Goal: Task Accomplishment & Management: Manage account settings

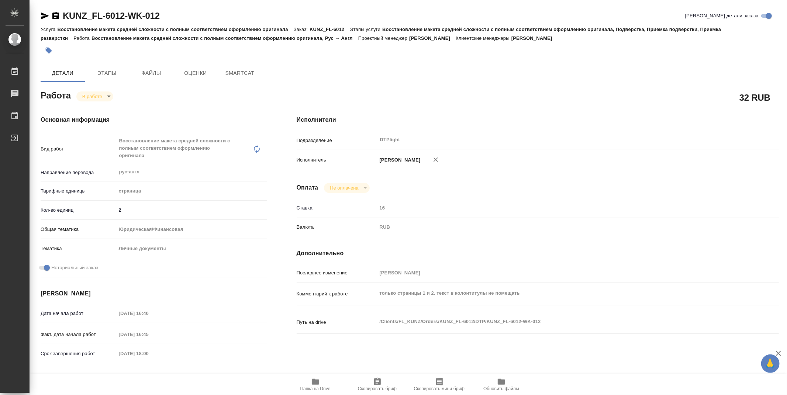
type textarea "x"
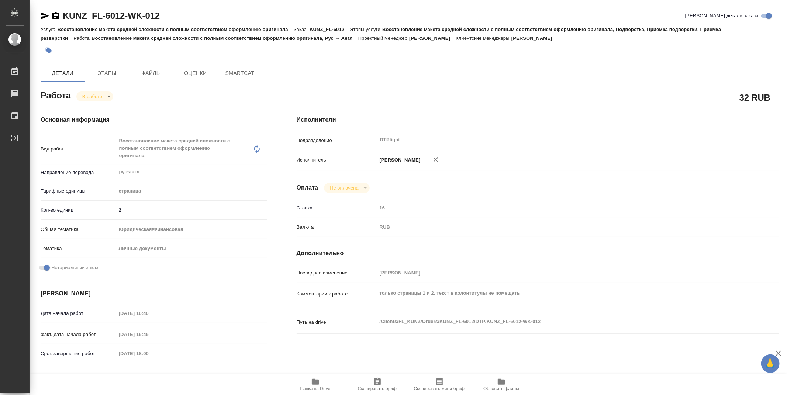
type textarea "x"
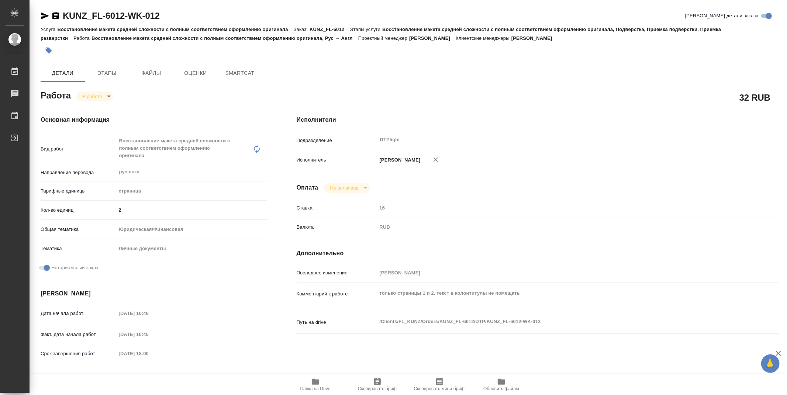
type textarea "x"
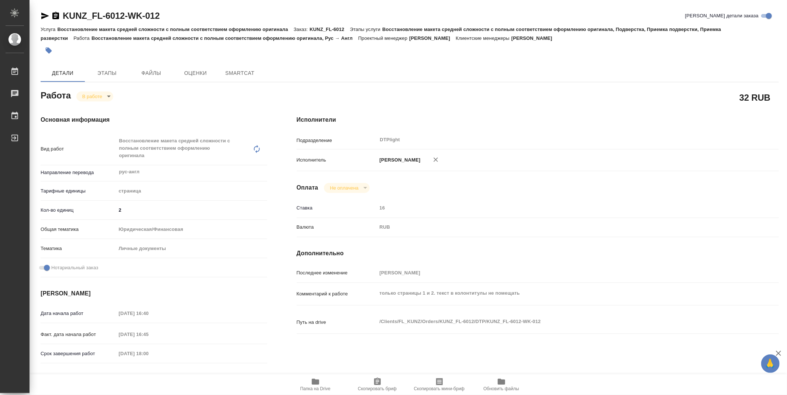
type textarea "x"
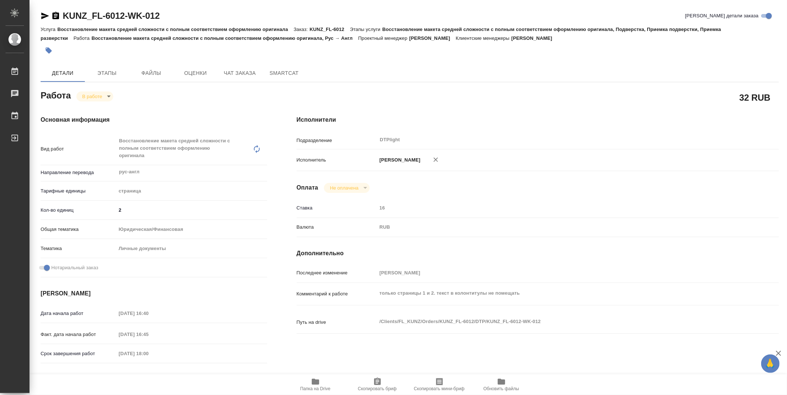
click at [314, 389] on span "Папка на Drive" at bounding box center [315, 388] width 30 height 5
type textarea "x"
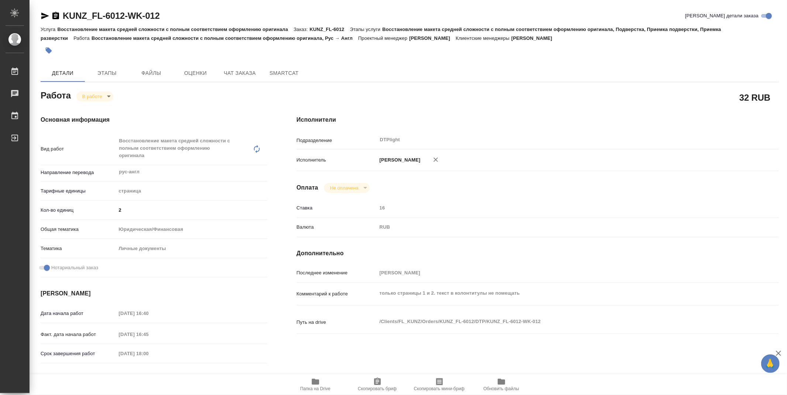
type textarea "x"
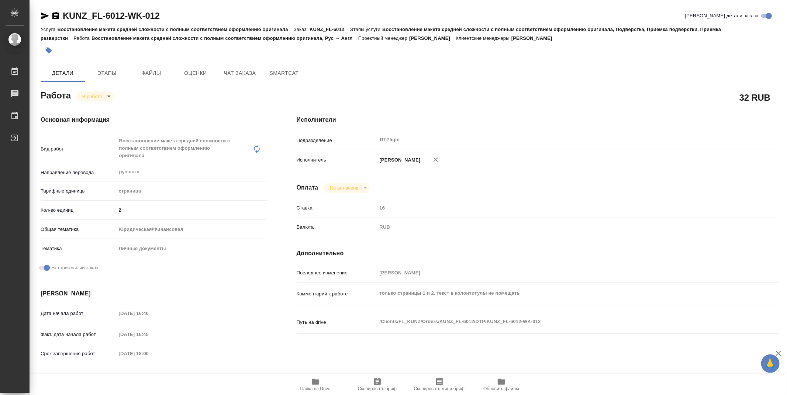
type textarea "x"
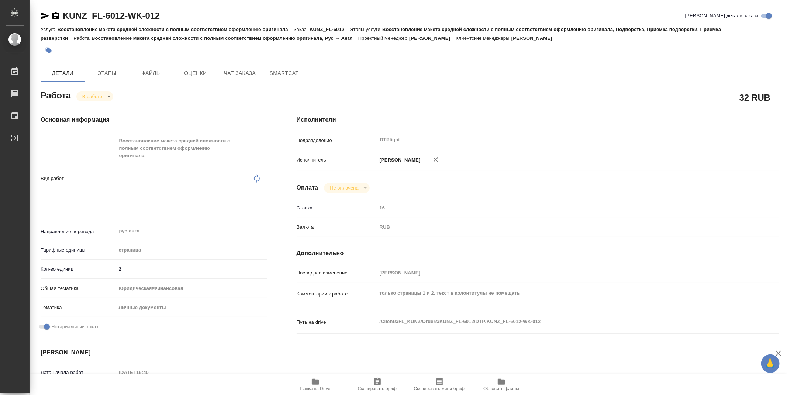
type textarea "x"
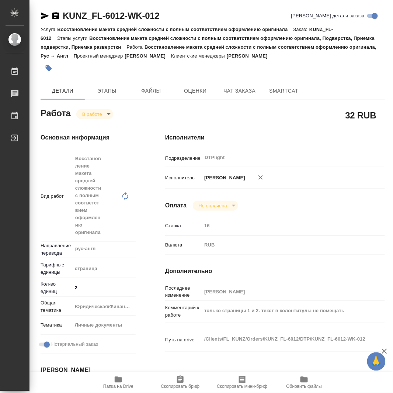
type textarea "x"
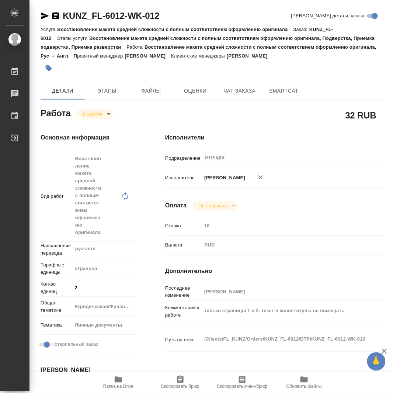
type textarea "x"
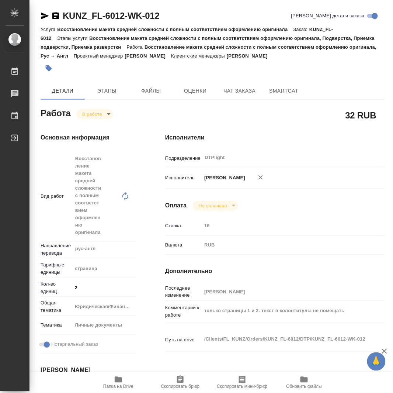
type textarea "x"
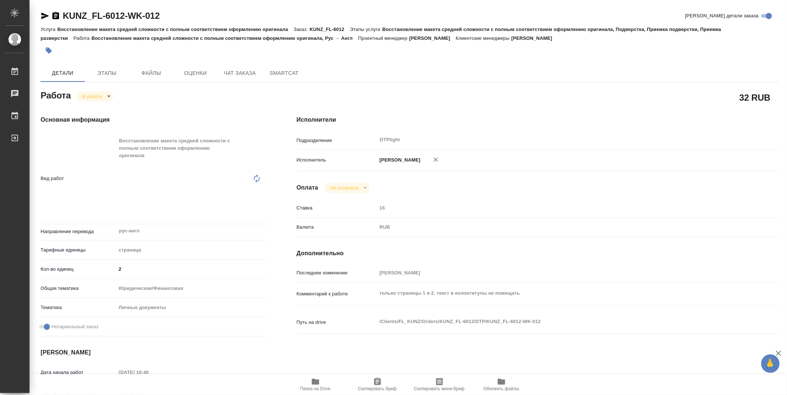
type textarea "x"
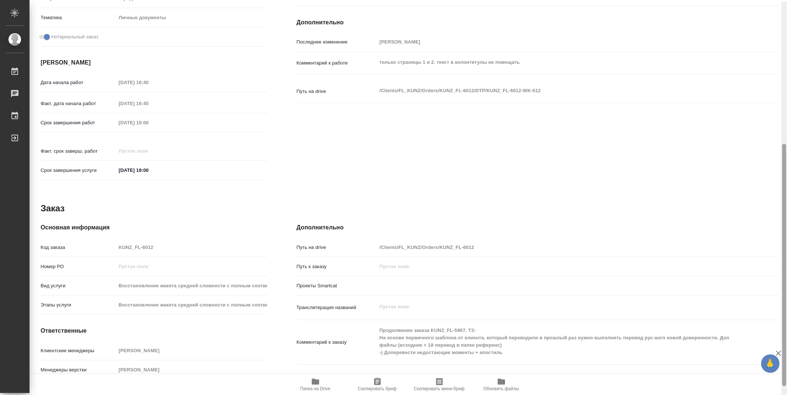
scroll to position [249, 0]
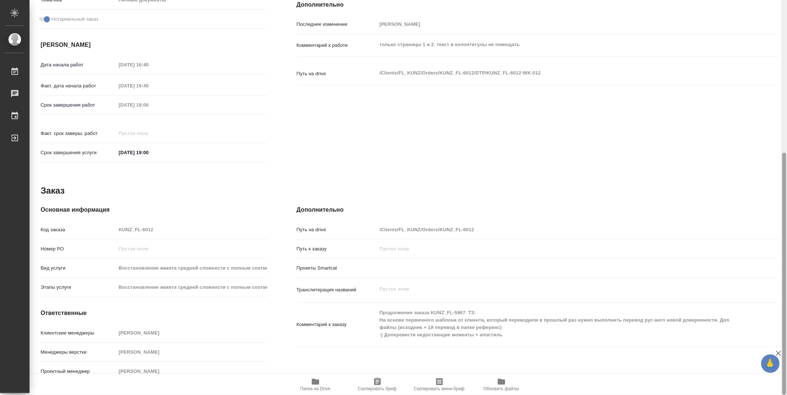
drag, startPoint x: 784, startPoint y: 108, endPoint x: 637, endPoint y: 0, distance: 182.8
click at [767, 80] on div "KUNZ_FL-6012-WK-012 Кратко детали заказа Услуга Восстановление макета средней с…" at bounding box center [407, 197] width 757 height 395
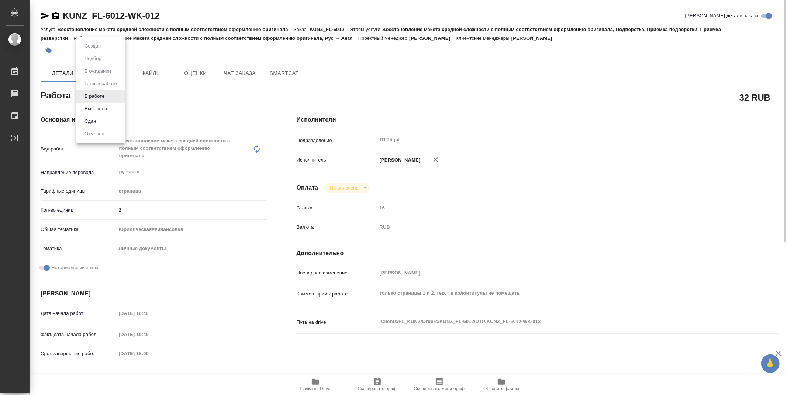
click at [102, 96] on body "🙏 .cls-1 fill:#fff; AWATERA Zubakova Viktoriya Работы 0 Чаты График Выйти KUNZ_…" at bounding box center [393, 197] width 787 height 395
click at [100, 107] on button "Выполнен" at bounding box center [95, 109] width 27 height 8
type textarea "x"
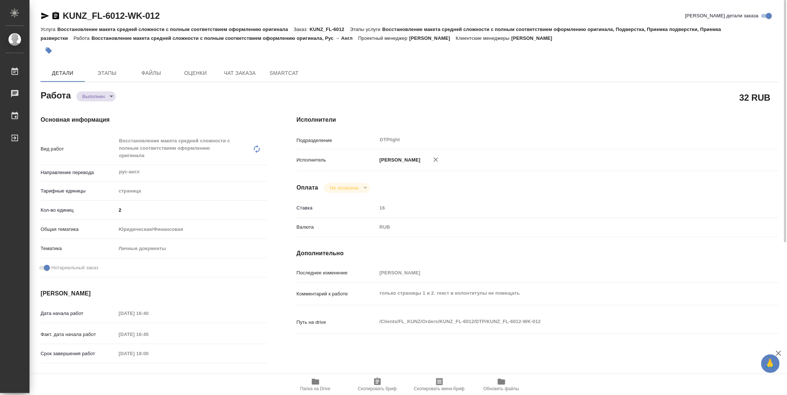
type textarea "x"
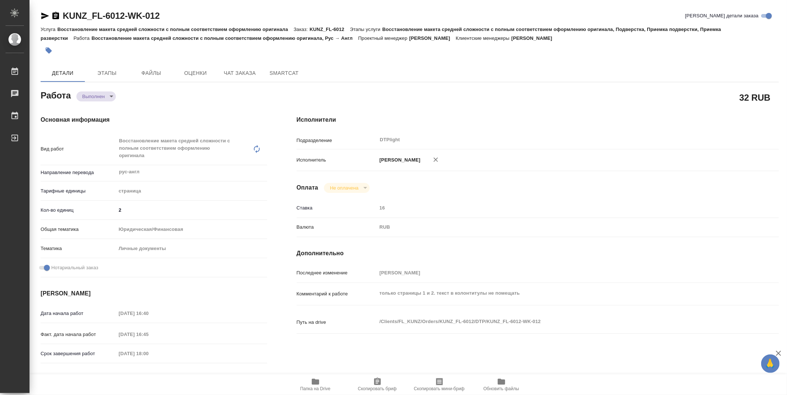
type textarea "x"
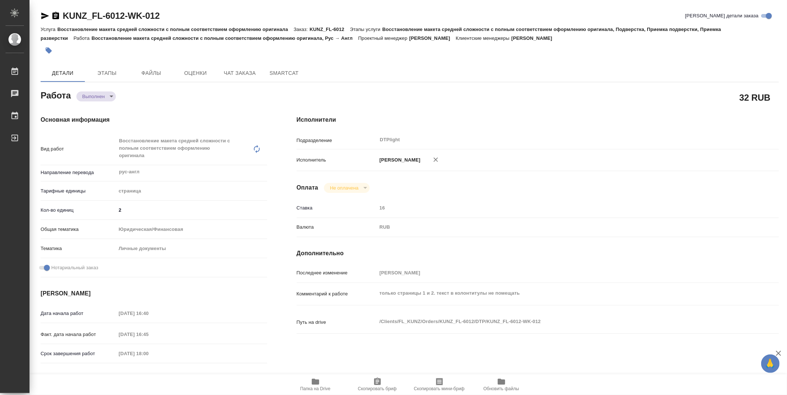
type textarea "x"
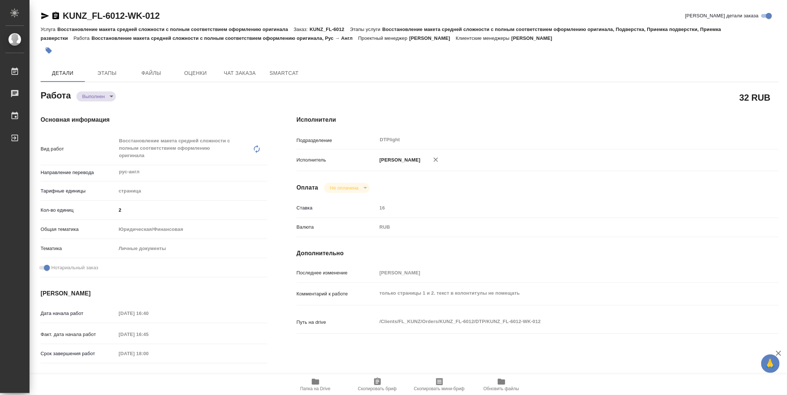
type textarea "x"
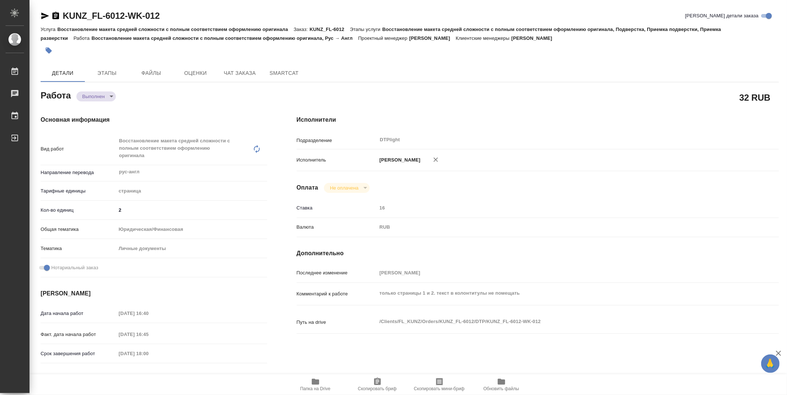
type textarea "x"
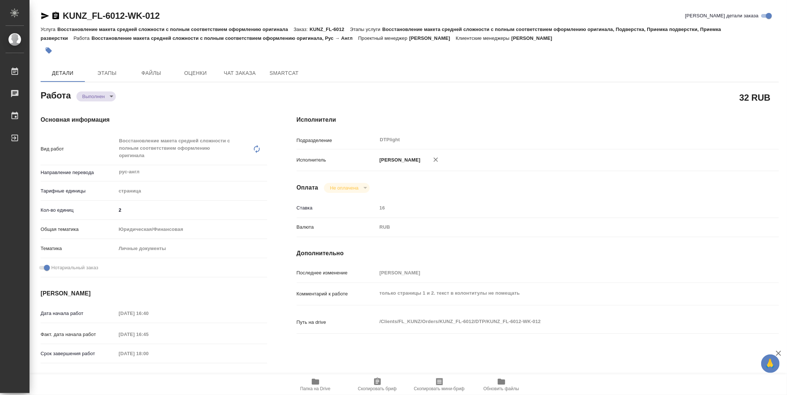
type textarea "x"
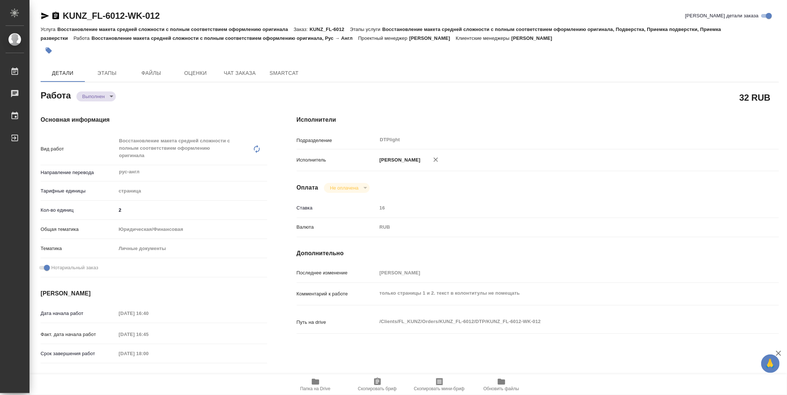
type textarea "x"
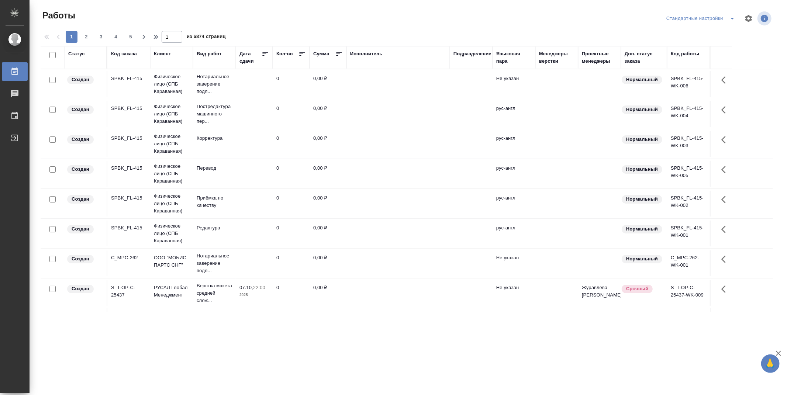
click at [469, 55] on div "Подразделение" at bounding box center [472, 53] width 38 height 7
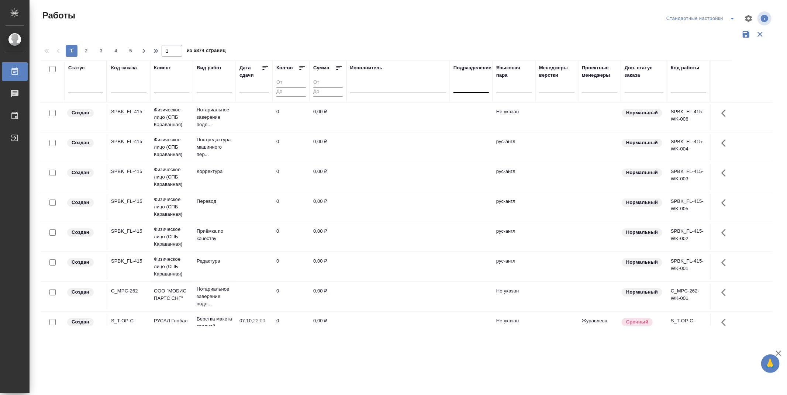
click at [477, 90] on div at bounding box center [470, 85] width 35 height 11
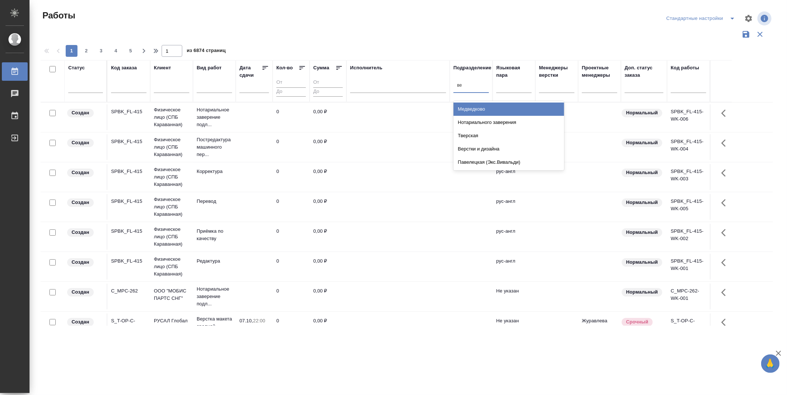
type input "в"
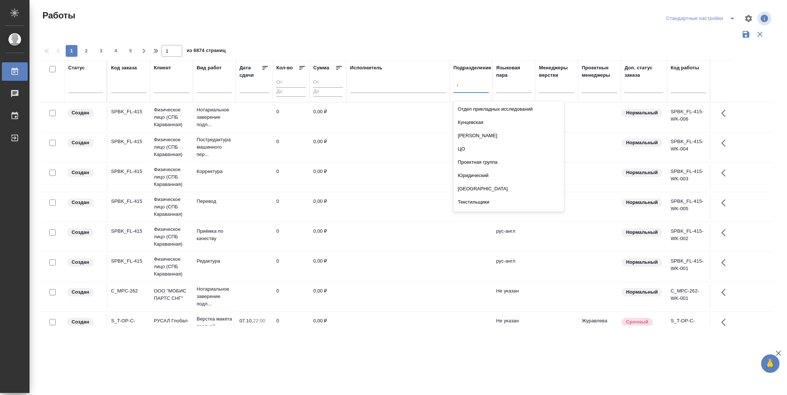
type input "dt"
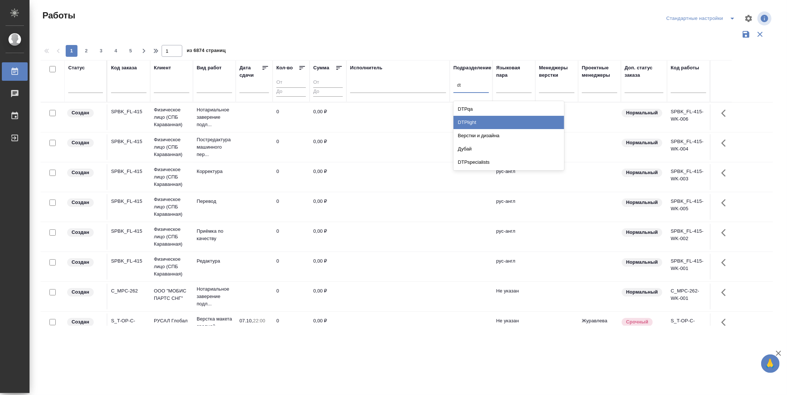
click at [483, 119] on div "DTPlight" at bounding box center [508, 122] width 111 height 13
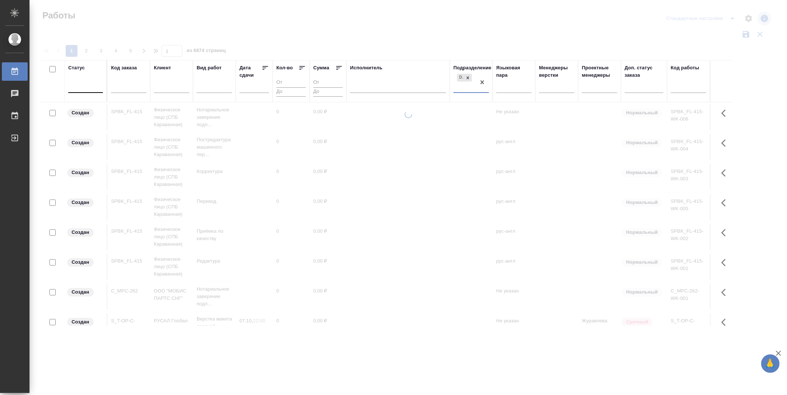
click at [85, 88] on div at bounding box center [85, 85] width 35 height 11
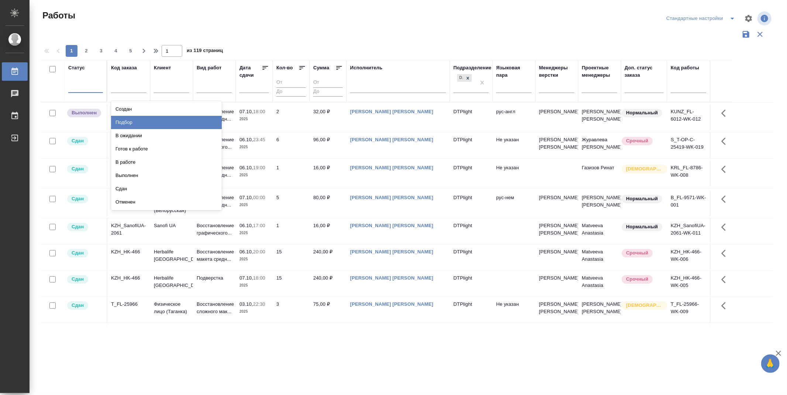
click at [208, 122] on div "Подбор" at bounding box center [166, 122] width 111 height 13
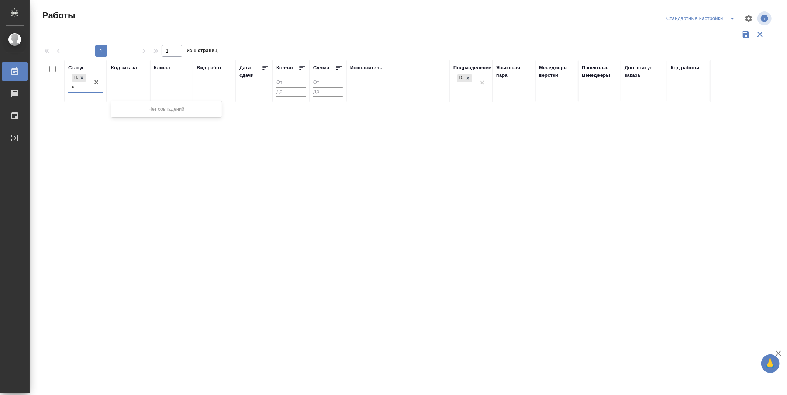
type input "u"
type input "го"
click at [121, 108] on div "Готов к работе" at bounding box center [166, 109] width 111 height 13
type input "в р"
click at [125, 116] on div "В работе" at bounding box center [166, 117] width 111 height 13
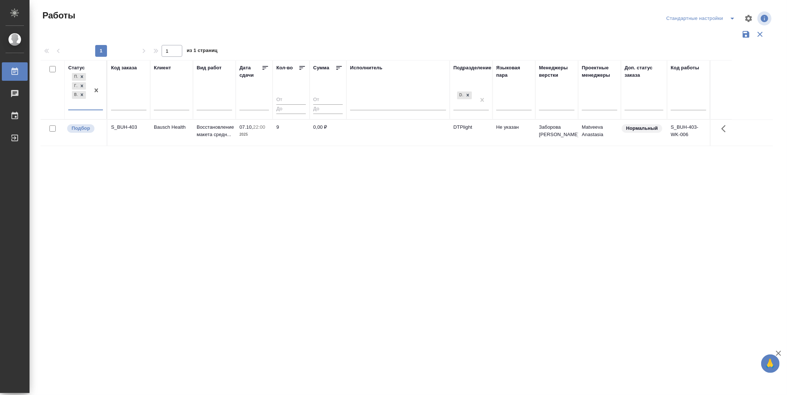
click at [144, 188] on div "Статус option В работе, selected. 0 results available. Select is focused ,type …" at bounding box center [407, 192] width 732 height 265
click at [81, 125] on p "Подбор" at bounding box center [81, 127] width 18 height 7
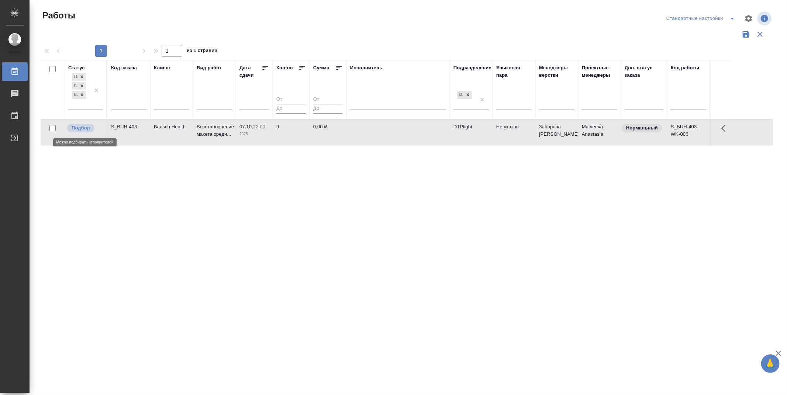
click at [81, 125] on p "Подбор" at bounding box center [81, 127] width 18 height 7
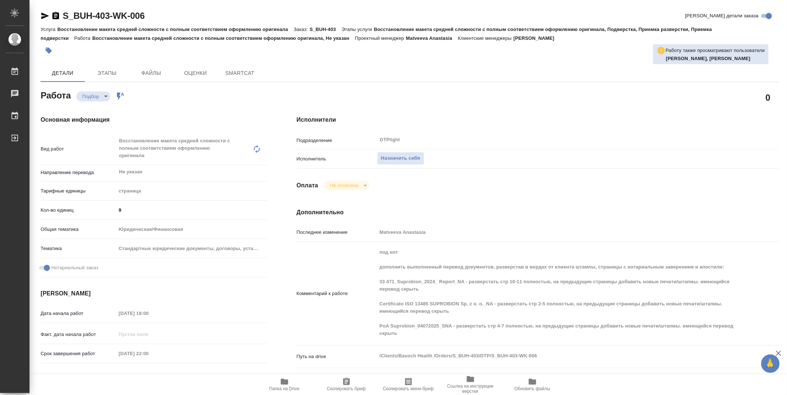
type textarea "x"
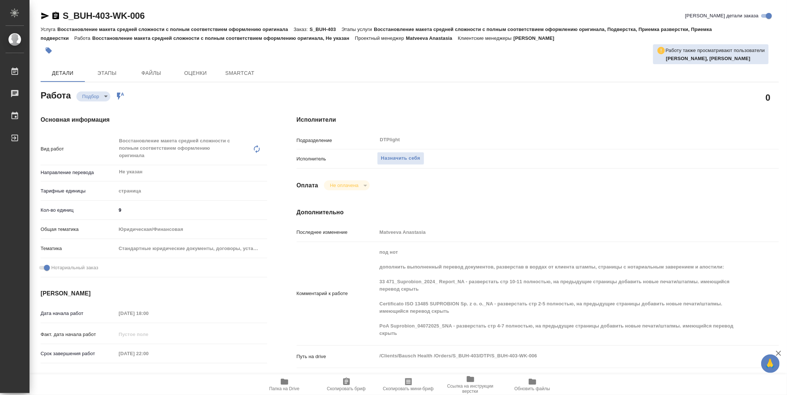
type textarea "x"
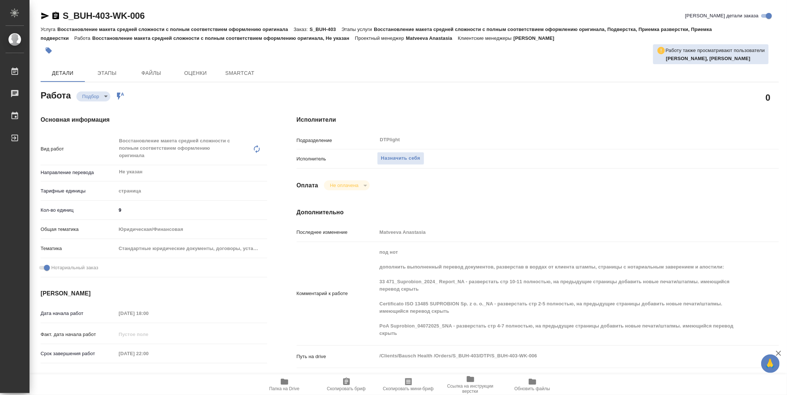
type textarea "x"
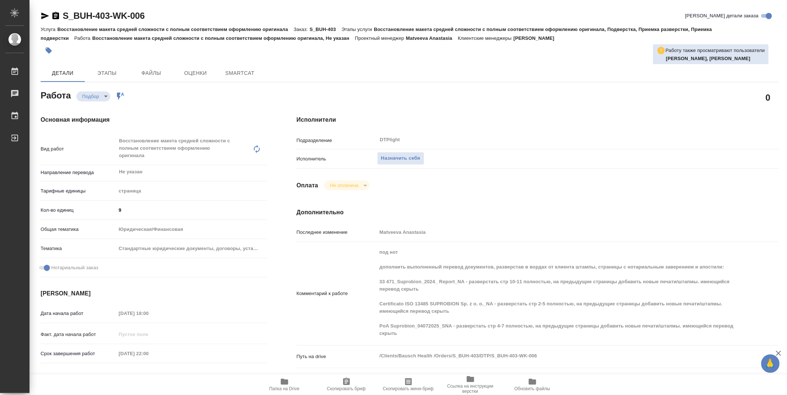
type textarea "x"
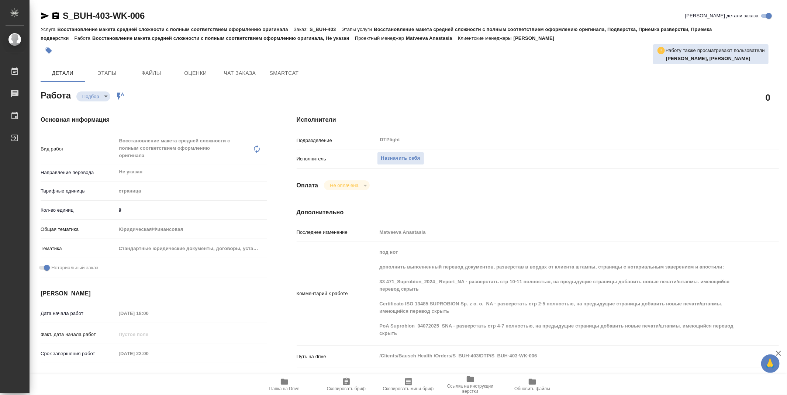
type textarea "x"
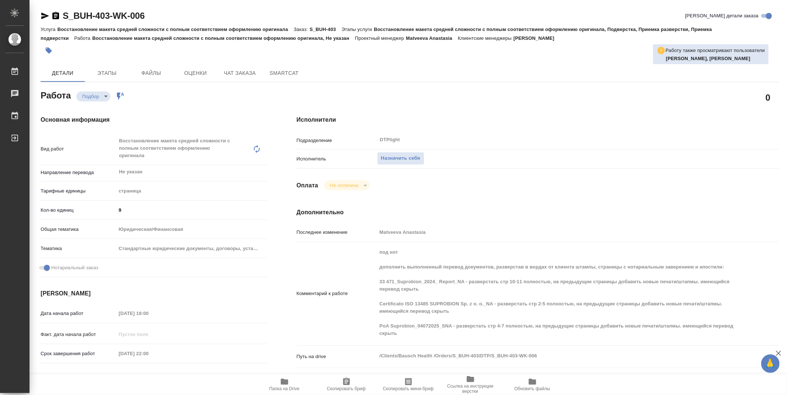
type textarea "x"
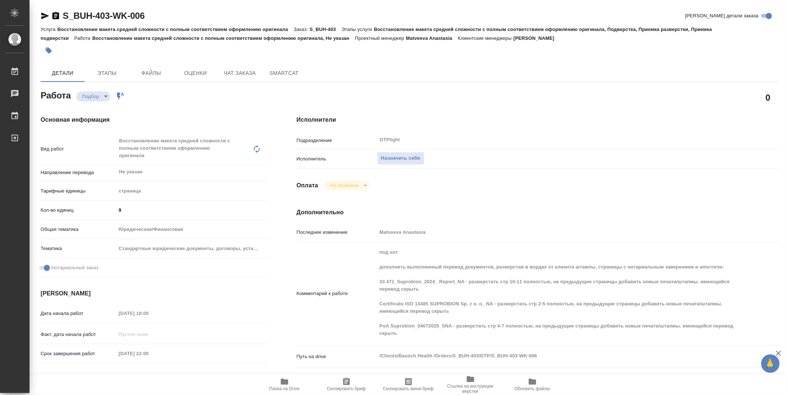
click at [174, 12] on div "S_BUH-403-WK-006 Кратко детали заказа" at bounding box center [410, 16] width 738 height 12
type textarea "x"
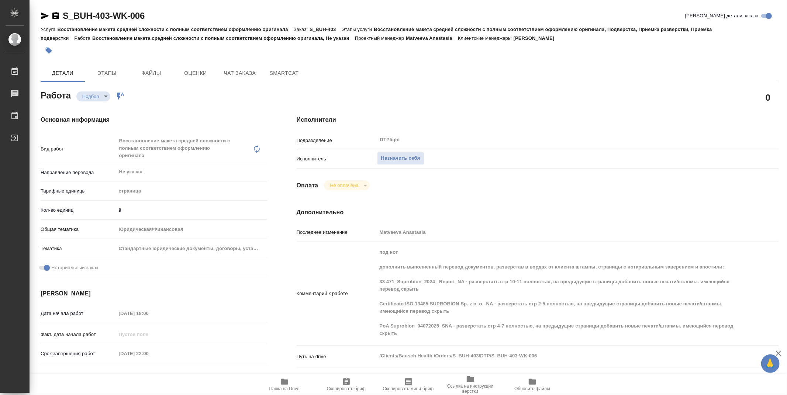
type textarea "x"
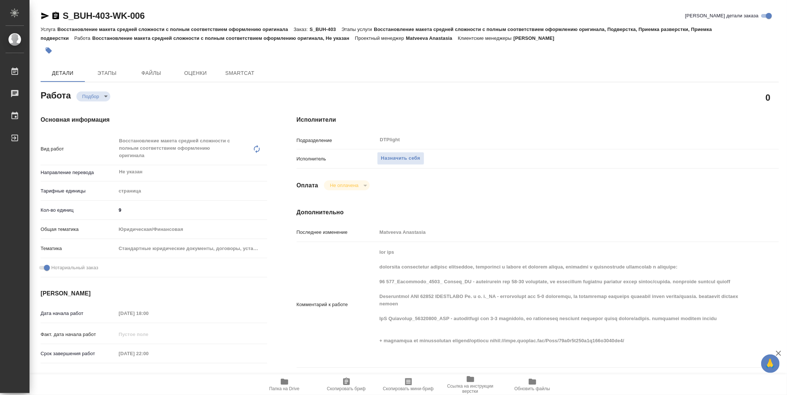
type textarea "x"
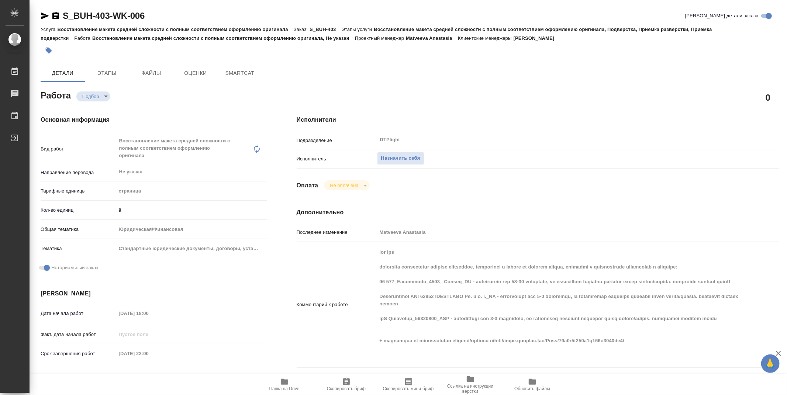
type textarea "x"
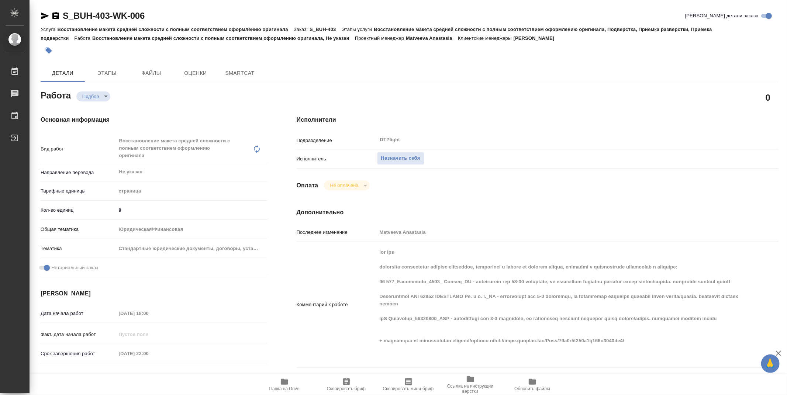
type textarea "x"
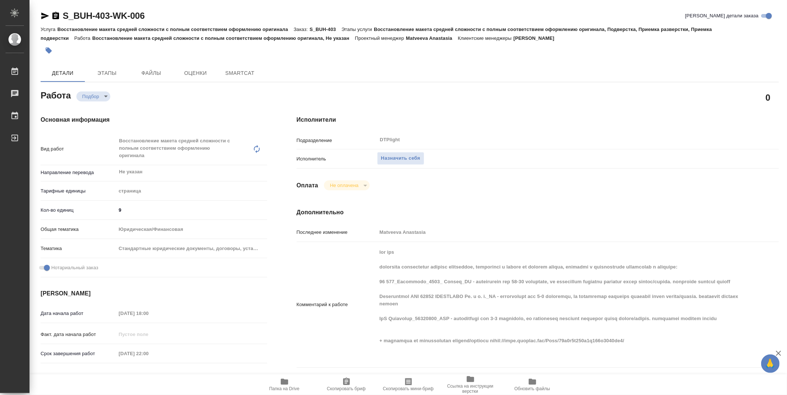
type textarea "x"
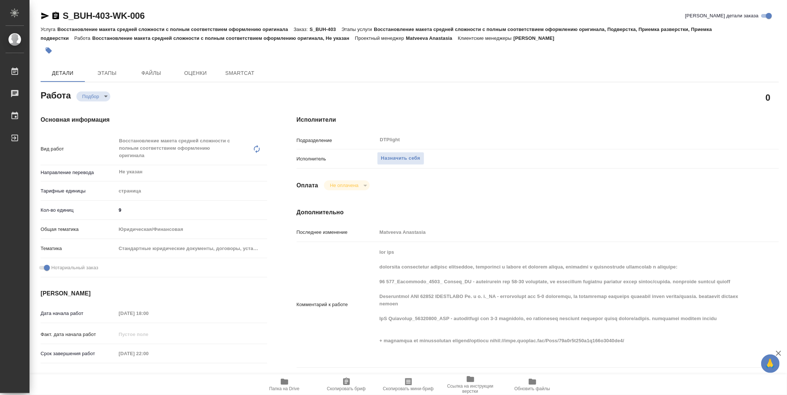
type textarea "x"
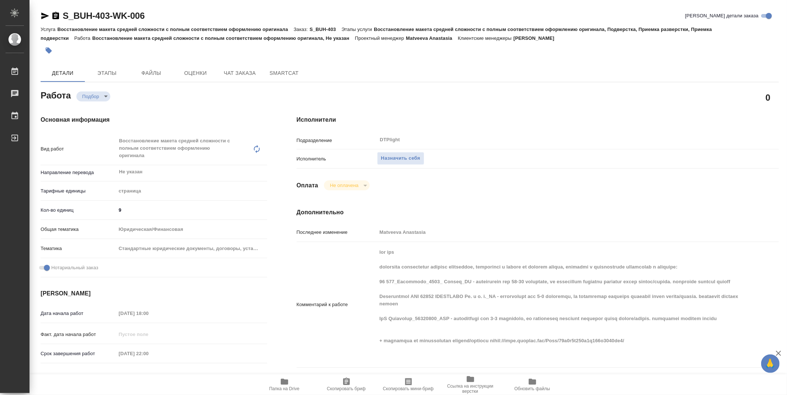
type textarea "x"
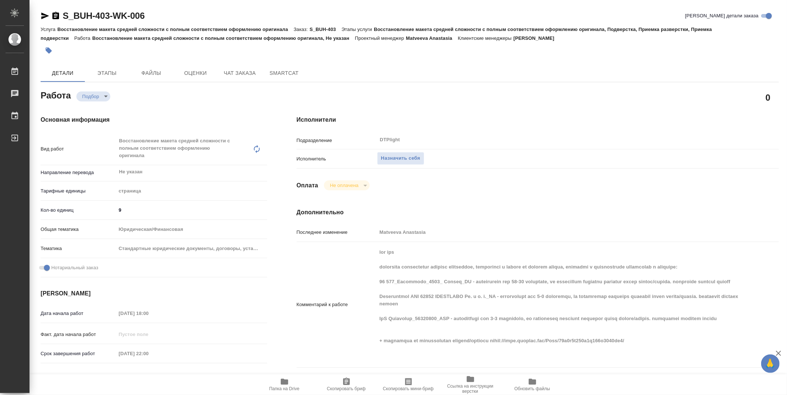
type textarea "x"
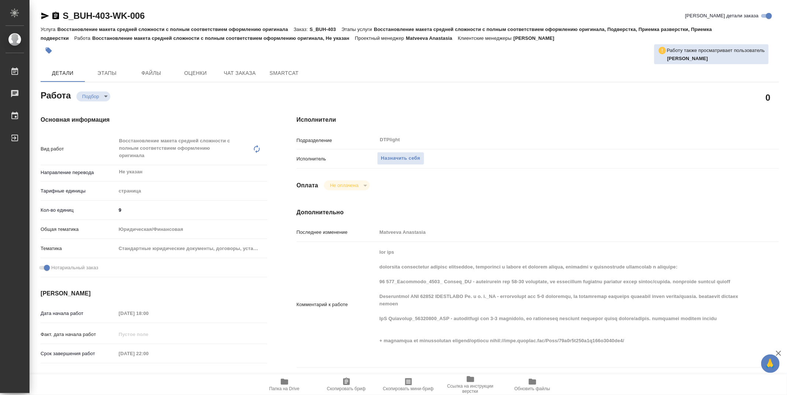
click at [284, 381] on icon "button" at bounding box center [284, 382] width 7 height 6
type textarea "x"
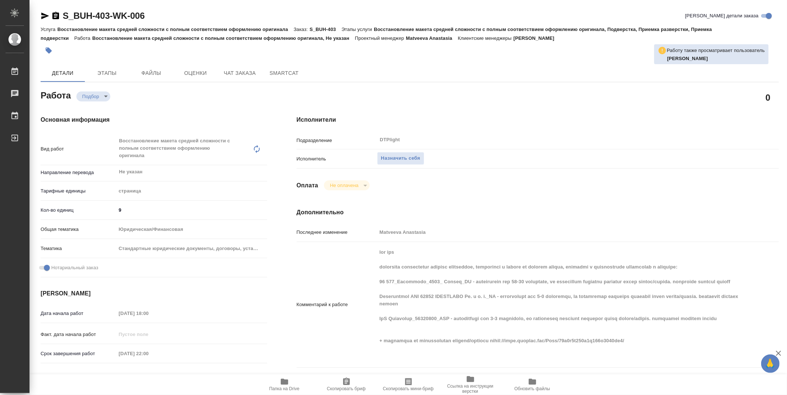
type textarea "x"
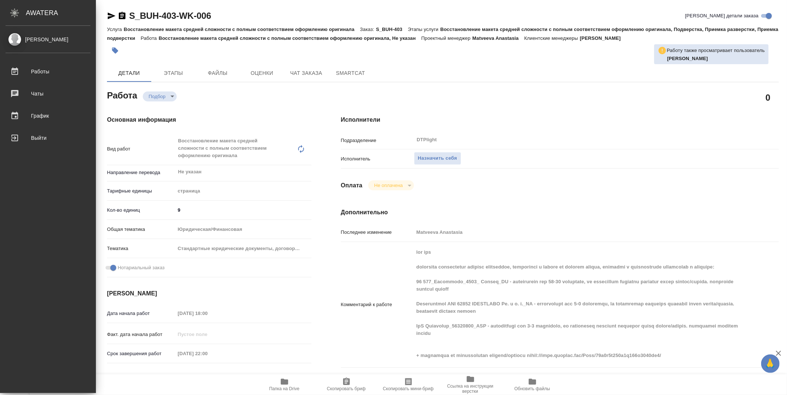
type textarea "x"
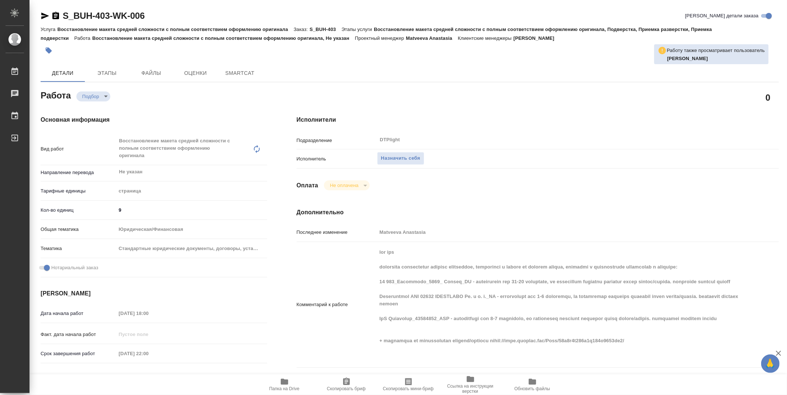
type textarea "x"
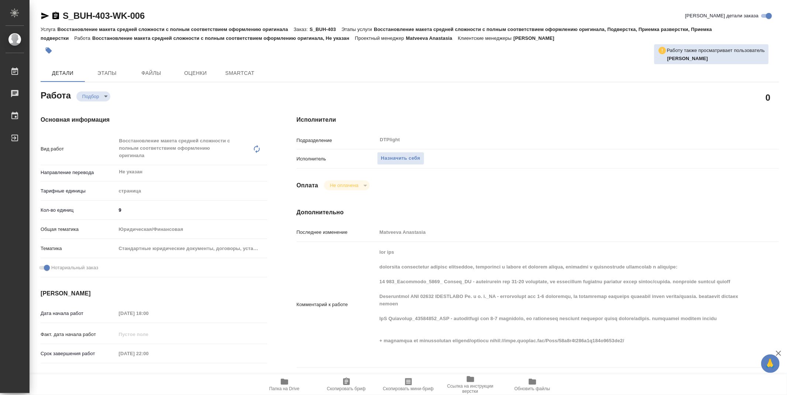
type textarea "x"
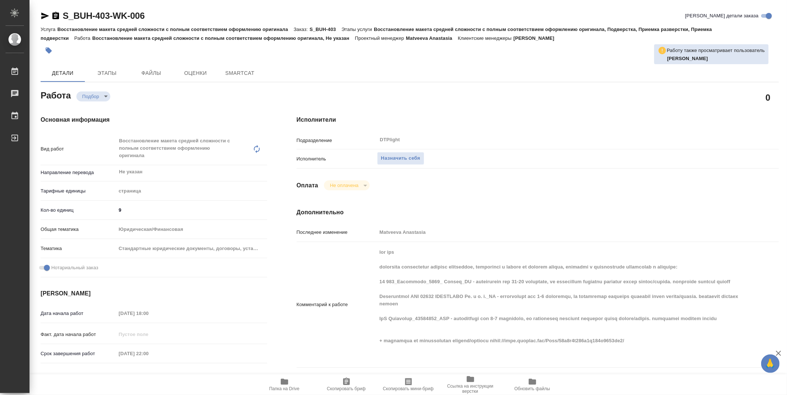
type textarea "x"
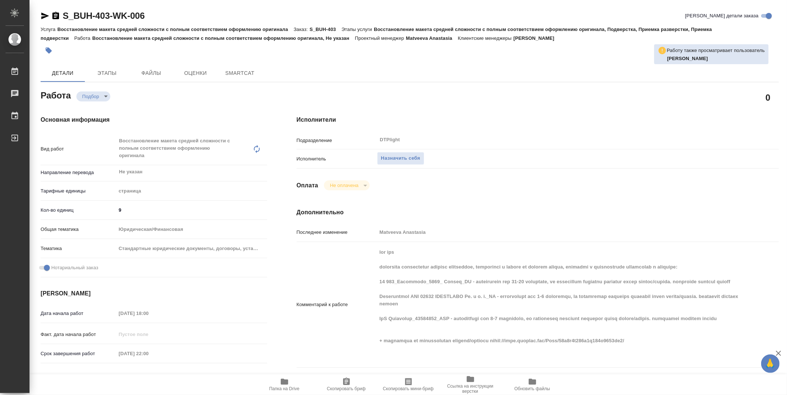
type textarea "x"
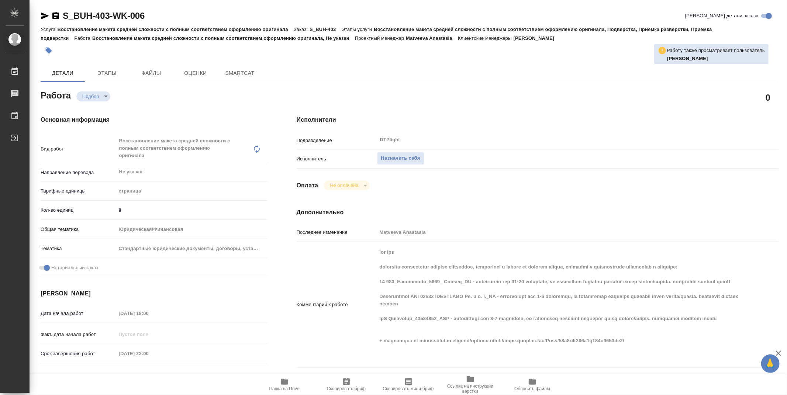
type textarea "x"
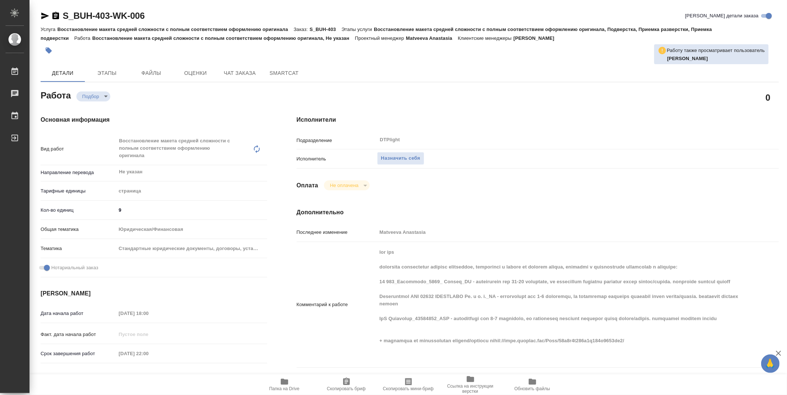
type textarea "x"
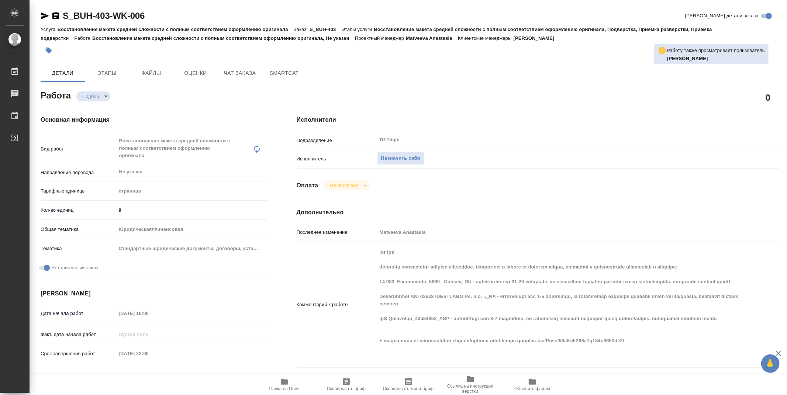
type textarea "x"
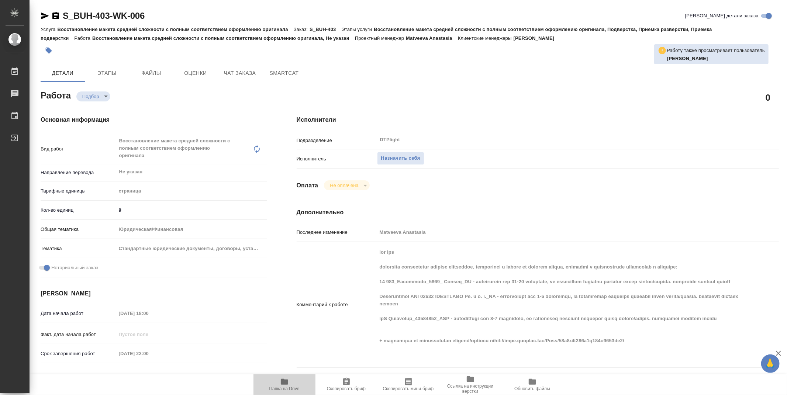
click at [288, 380] on icon "button" at bounding box center [284, 382] width 7 height 6
click at [638, 362] on div "x" at bounding box center [557, 304] width 361 height 119
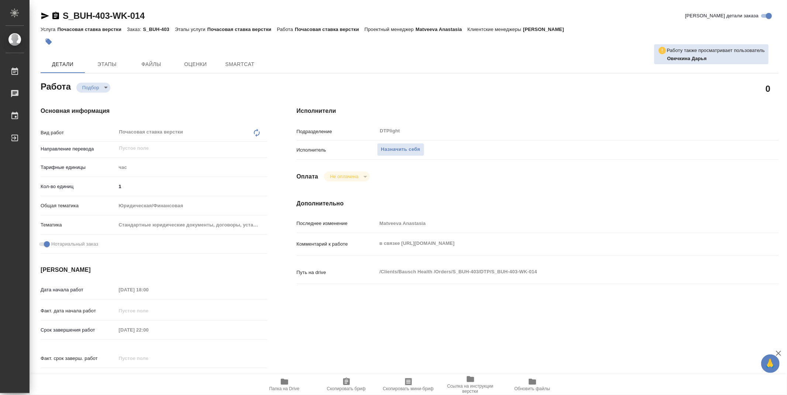
type textarea "x"
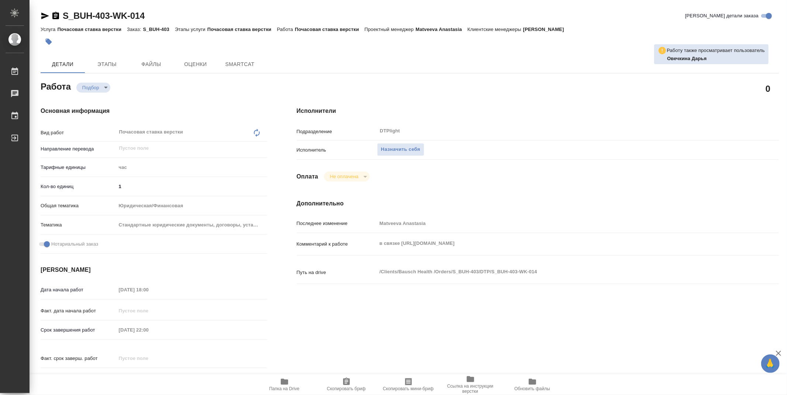
type textarea "x"
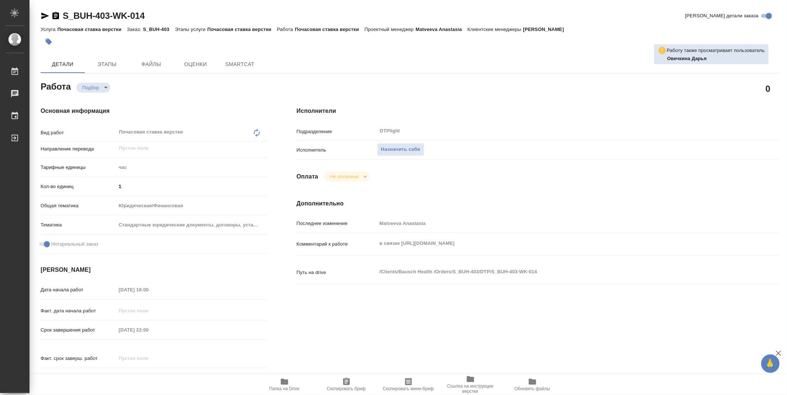
type textarea "x"
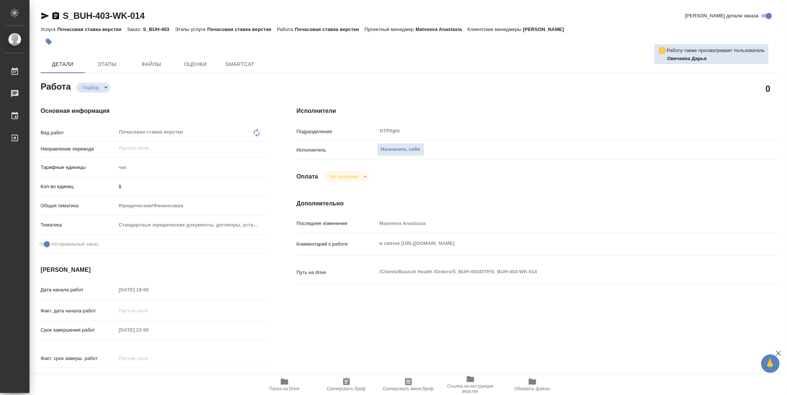
type textarea "x"
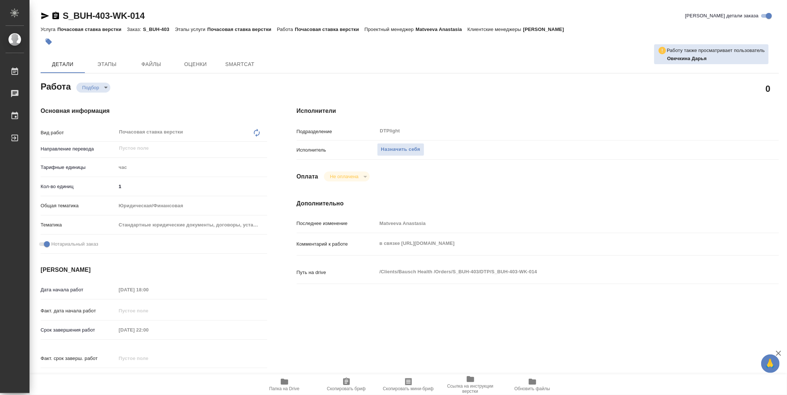
type textarea "x"
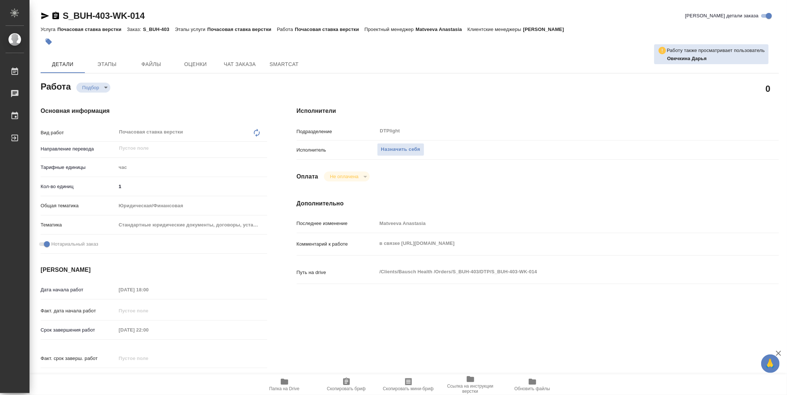
type textarea "x"
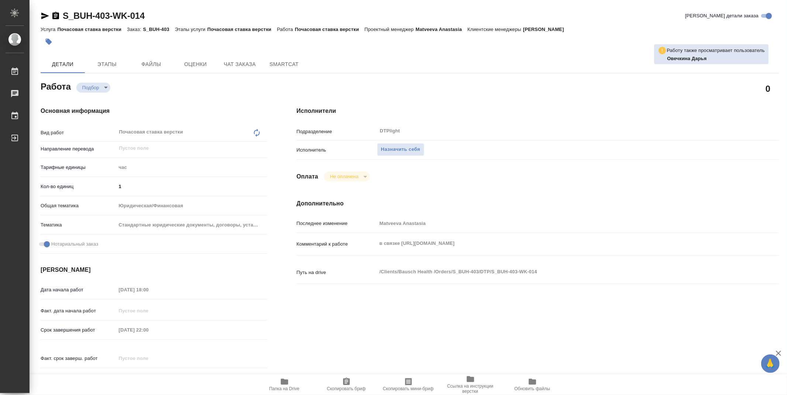
type textarea "x"
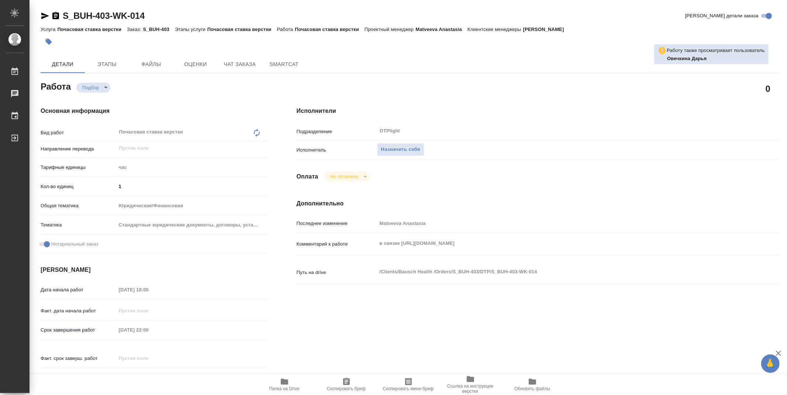
type textarea "x"
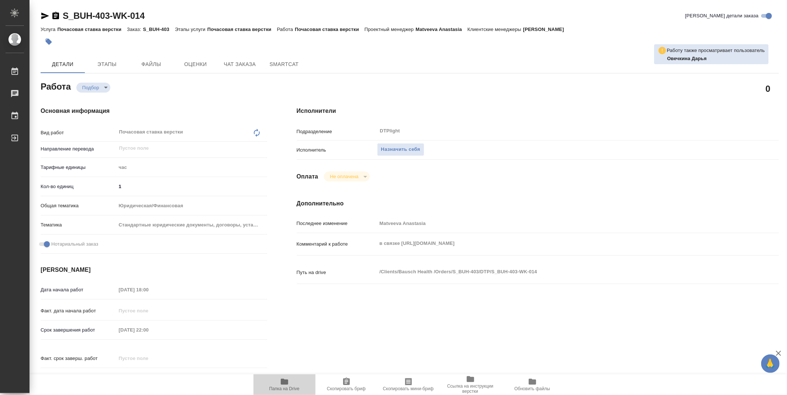
click at [285, 382] on icon "button" at bounding box center [284, 382] width 7 height 6
click at [285, 387] on span "Папка на Drive" at bounding box center [284, 388] width 30 height 5
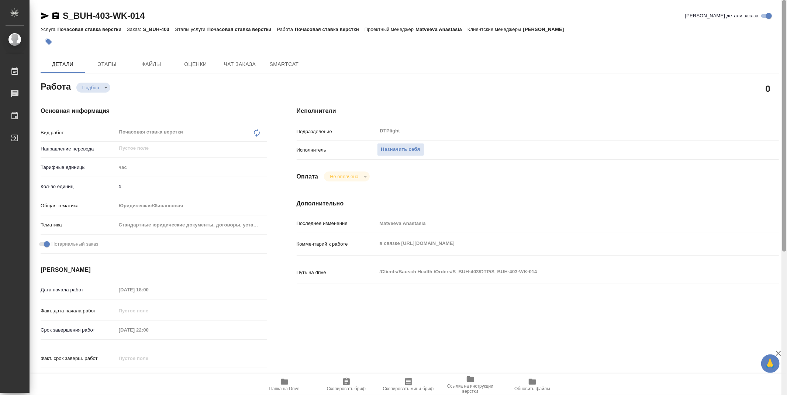
drag, startPoint x: 784, startPoint y: 134, endPoint x: 780, endPoint y: 52, distance: 82.7
click at [780, 52] on div "S_BUH-403-WK-014 Кратко детали заказа Услуга Почасовая ставка верстки Заказ: S_…" at bounding box center [407, 197] width 757 height 395
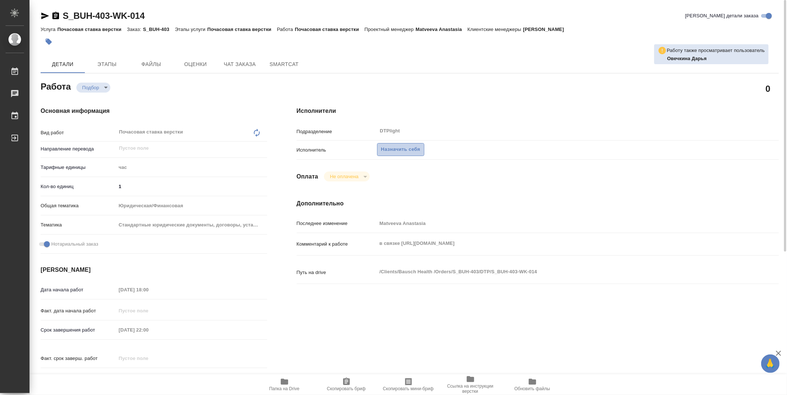
click at [399, 150] on span "Назначить себя" at bounding box center [400, 149] width 39 height 8
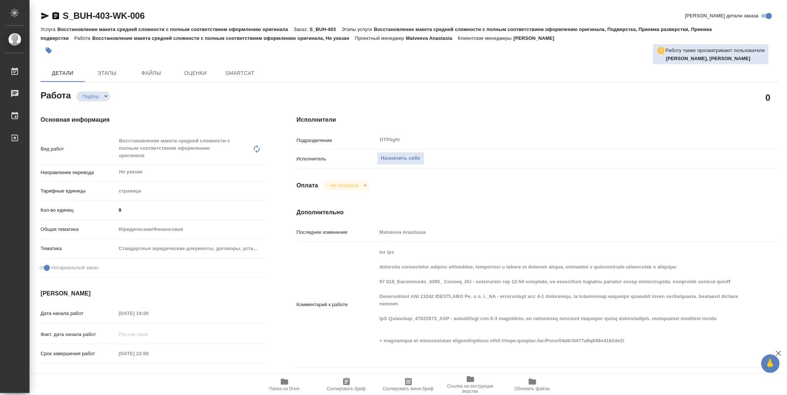
type textarea "x"
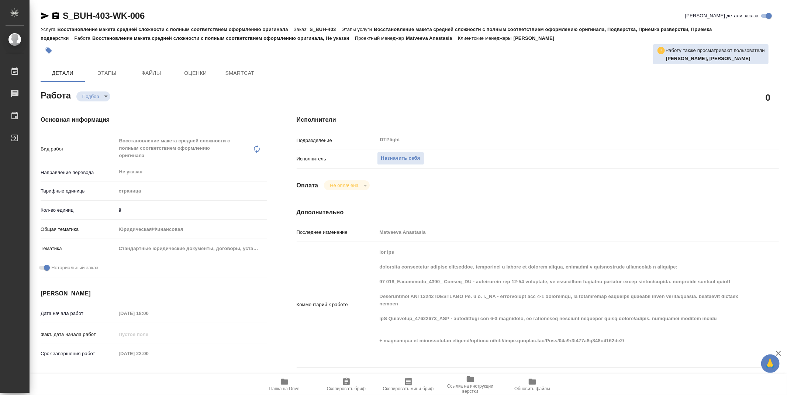
type textarea "x"
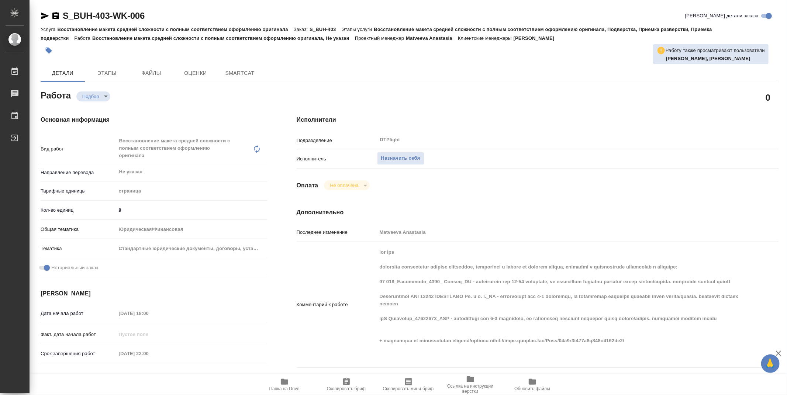
type textarea "x"
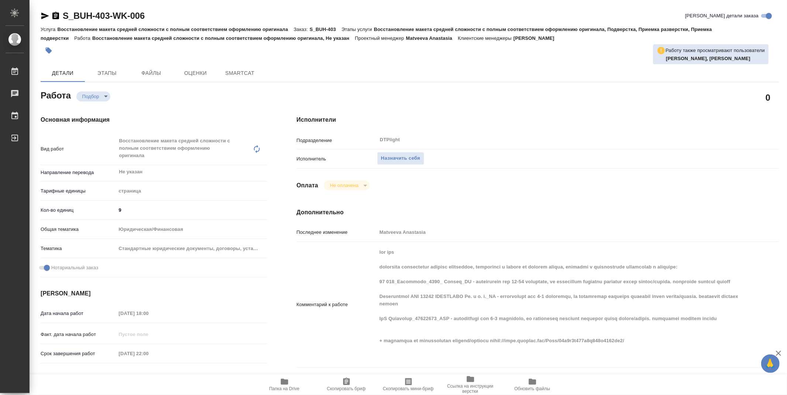
type textarea "x"
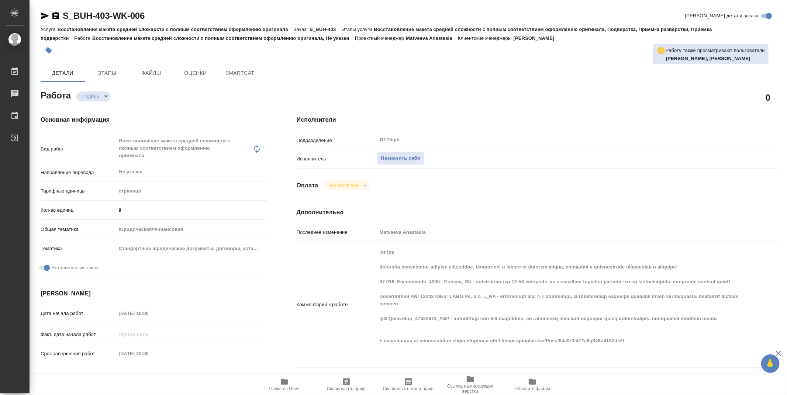
type textarea "x"
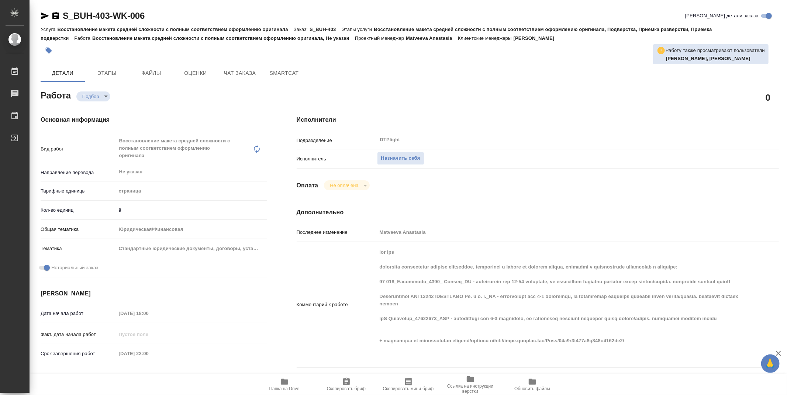
type textarea "x"
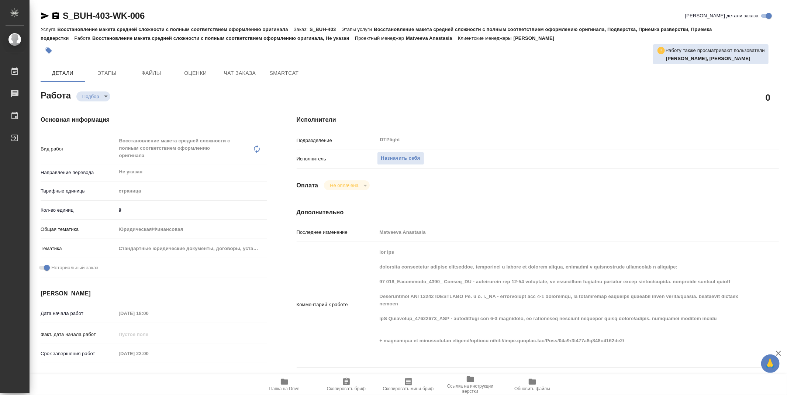
type textarea "x"
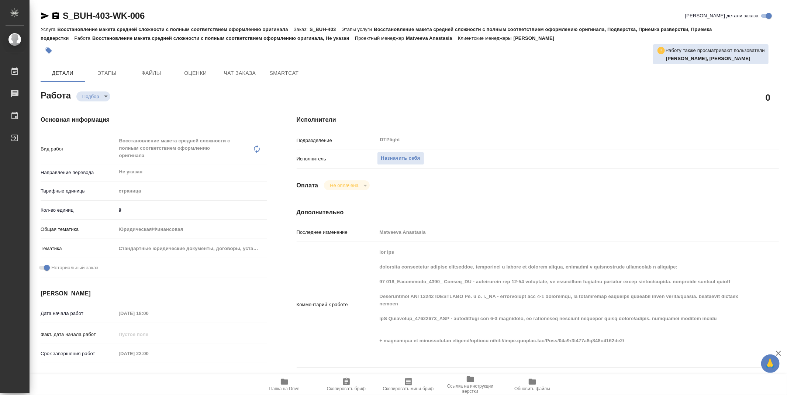
type textarea "x"
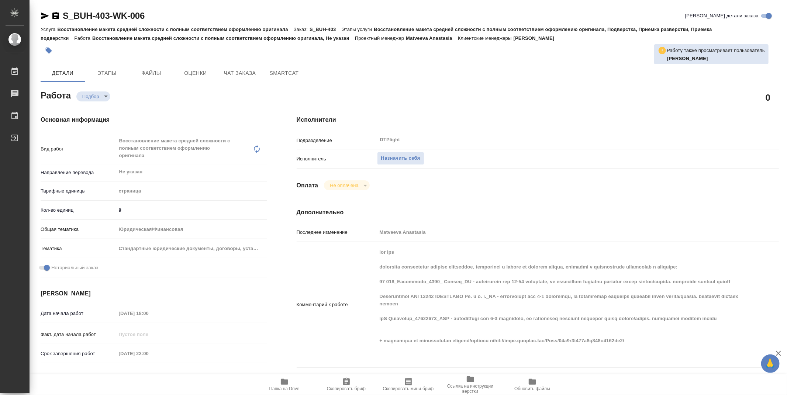
click at [419, 191] on div "Исполнители Подразделение DTPlight ​ Исполнитель Назначить себя Оплата Не оплач…" at bounding box center [537, 266] width 511 height 330
click at [547, 182] on div "Оплата Не оплачена notPayed" at bounding box center [537, 185] width 482 height 10
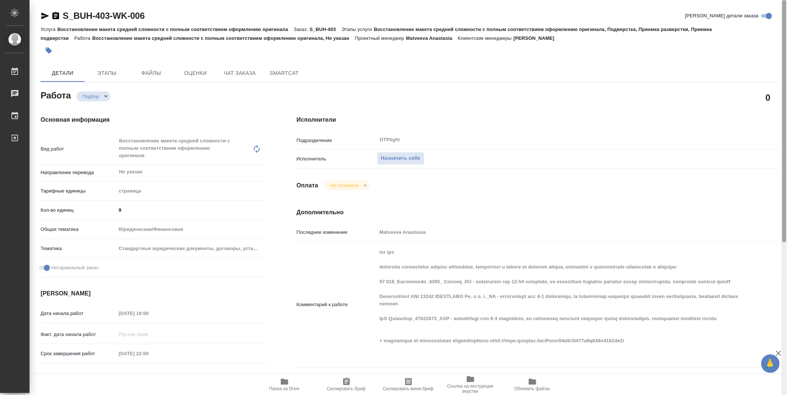
drag, startPoint x: 786, startPoint y: 87, endPoint x: 782, endPoint y: 76, distance: 12.1
click at [784, 76] on div at bounding box center [784, 121] width 4 height 242
click at [411, 158] on span "Назначить себя" at bounding box center [400, 158] width 39 height 8
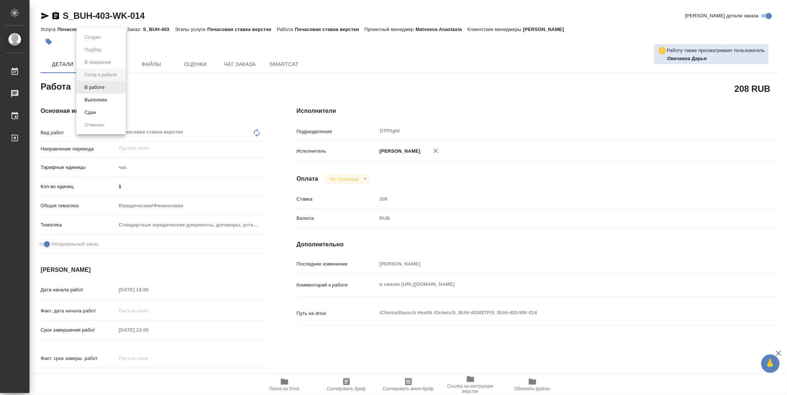
click at [103, 84] on body "🙏 .cls-1 fill:#fff; AWATERA Zubakova Viktoriya Работы 0 Чаты График Выйти S_BUH…" at bounding box center [393, 197] width 787 height 395
click at [104, 90] on button "В работе" at bounding box center [94, 87] width 24 height 8
type textarea "x"
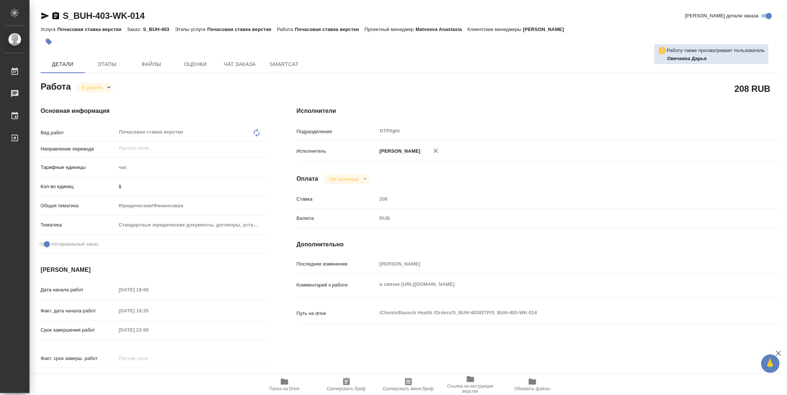
type textarea "x"
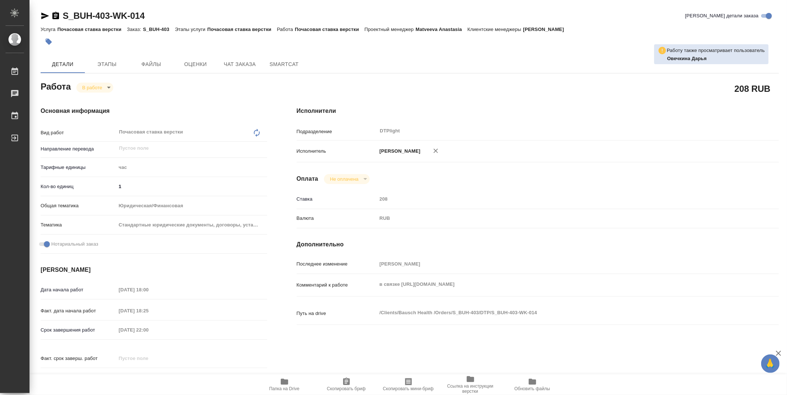
type textarea "x"
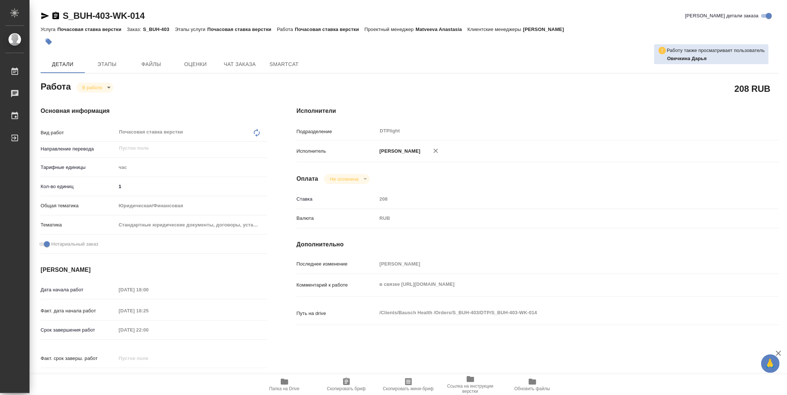
type textarea "x"
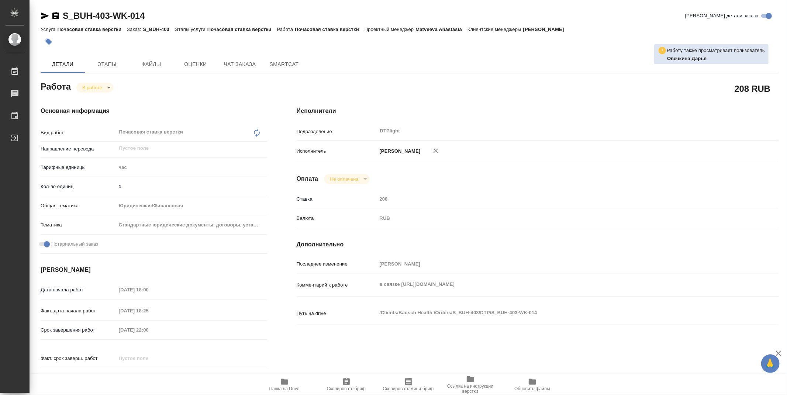
type textarea "x"
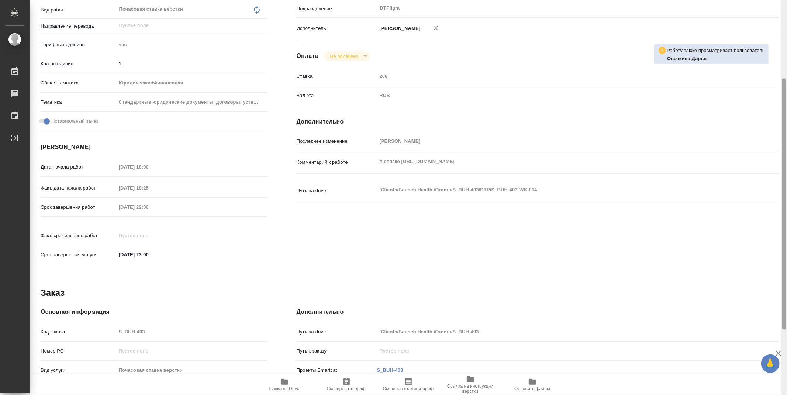
scroll to position [225, 0]
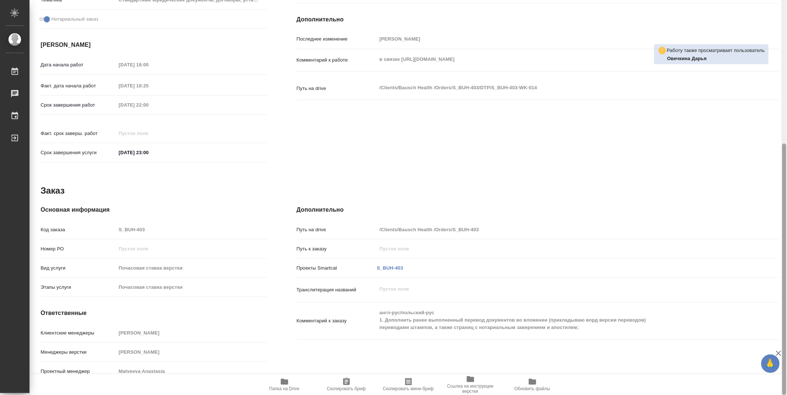
drag, startPoint x: 782, startPoint y: 88, endPoint x: 738, endPoint y: -16, distance: 112.7
click at [738, 0] on html "🙏 .cls-1 fill:#fff; AWATERA Zubakova Viktoriya Работы 0 Чаты График Выйти S_BUH…" at bounding box center [393, 197] width 787 height 395
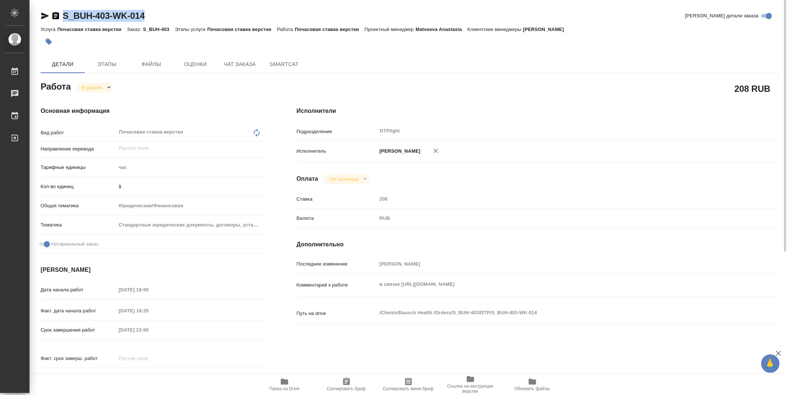
drag, startPoint x: 171, startPoint y: 14, endPoint x: 61, endPoint y: 15, distance: 109.5
click at [61, 15] on div "S_BUH-403-WK-014 [PERSON_NAME] детали заказа" at bounding box center [410, 16] width 738 height 12
copy link "S_BUH-403-WK-014"
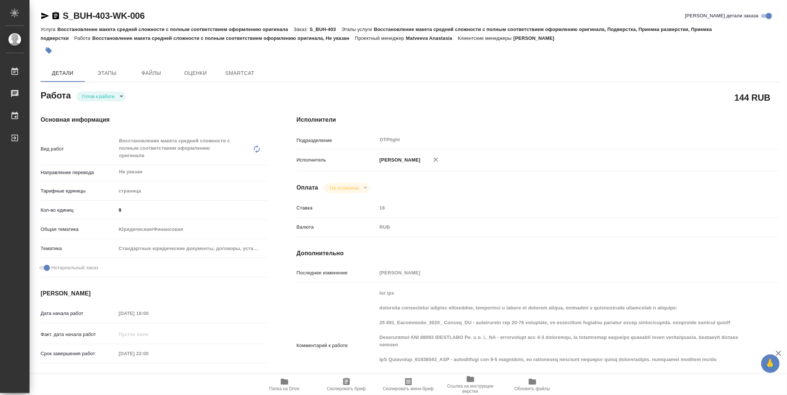
type textarea "x"
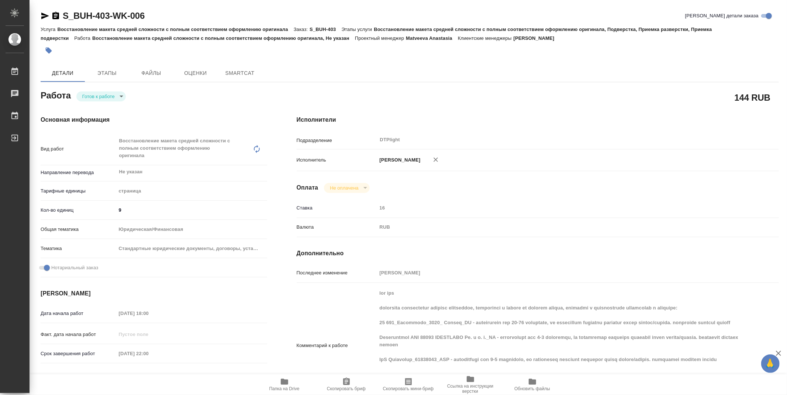
type textarea "x"
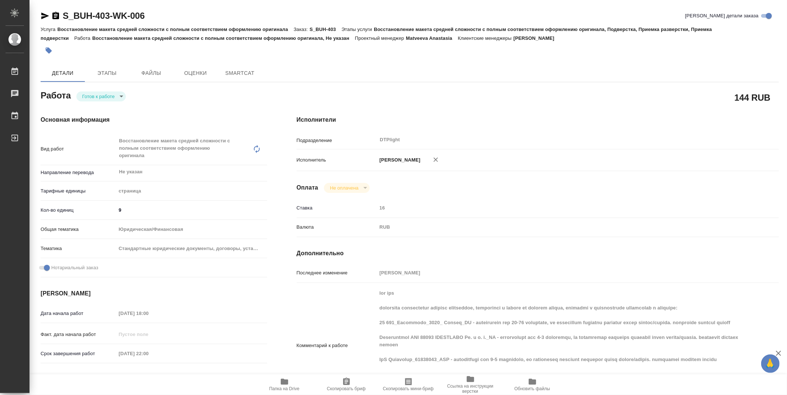
type textarea "x"
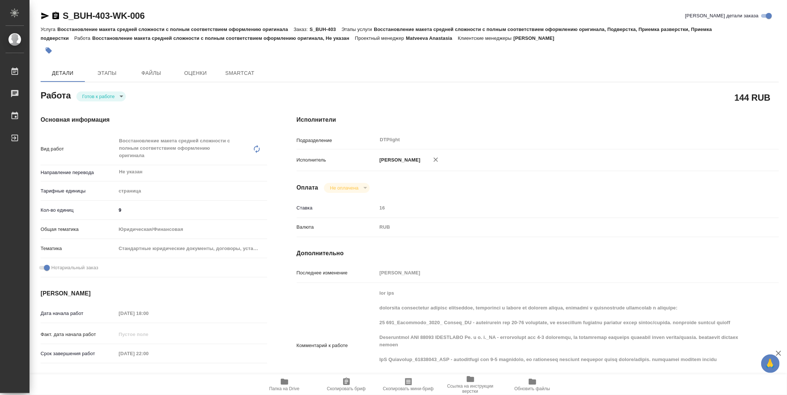
type textarea "x"
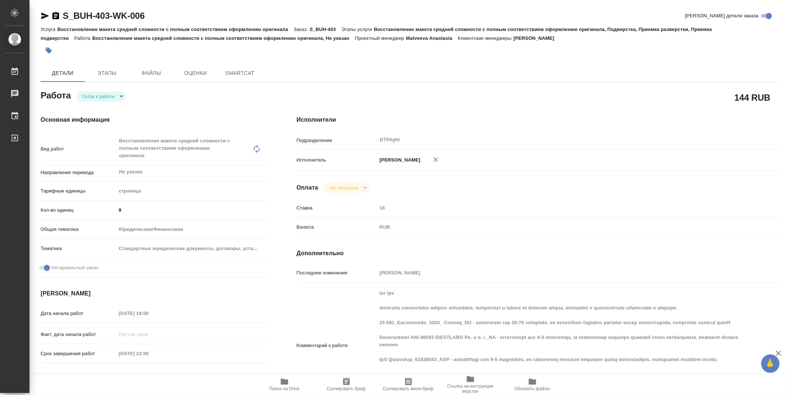
type textarea "x"
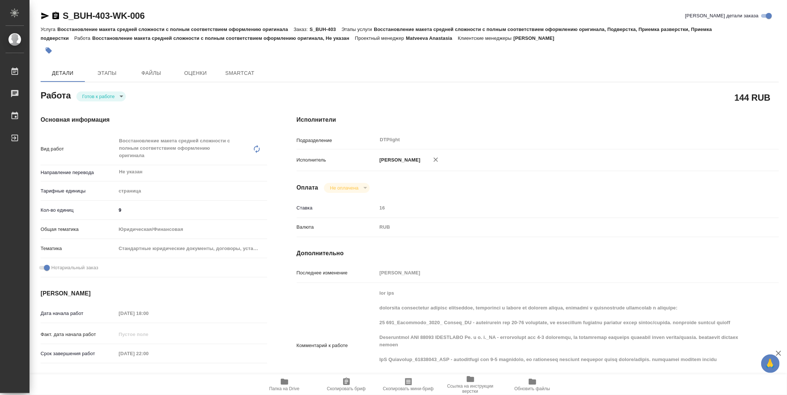
type textarea "x"
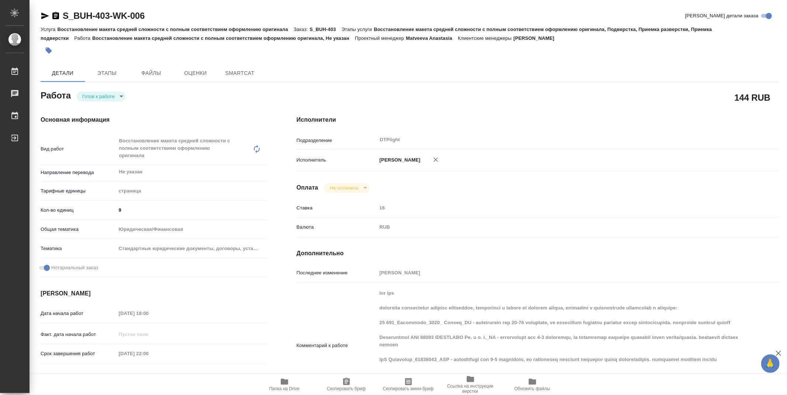
type textarea "x"
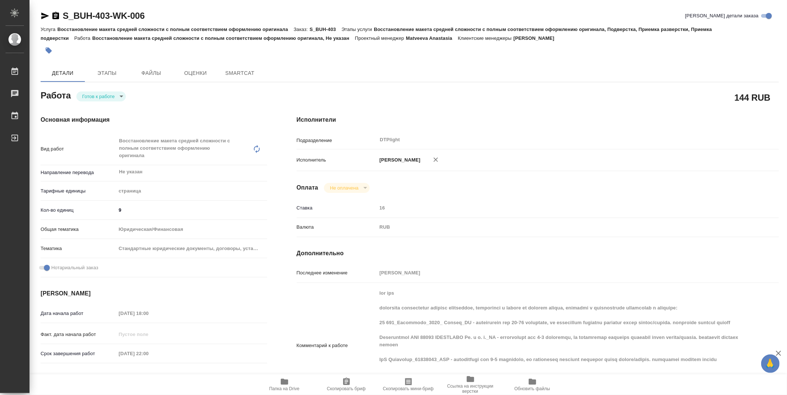
click at [101, 95] on body "🙏 .cls-1 fill:#fff; AWATERA Zubakova Viktoriya Работы Чаты График Выйти S_BUH-4…" at bounding box center [393, 197] width 787 height 395
type textarea "x"
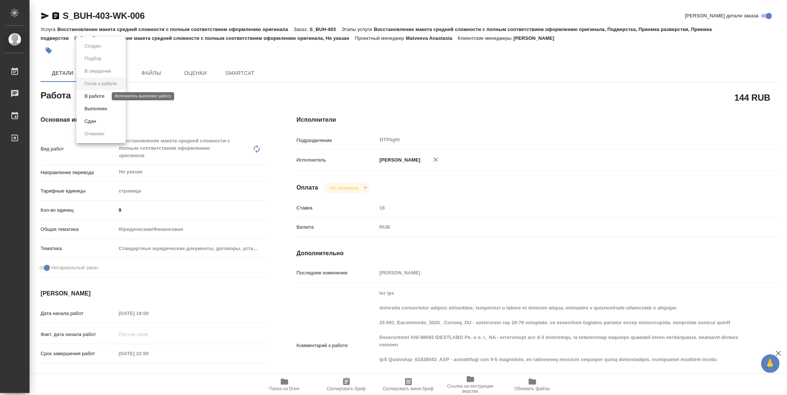
type textarea "x"
drag, startPoint x: 101, startPoint y: 95, endPoint x: 170, endPoint y: 45, distance: 84.7
click at [102, 95] on button "В работе" at bounding box center [94, 96] width 24 height 8
type textarea "x"
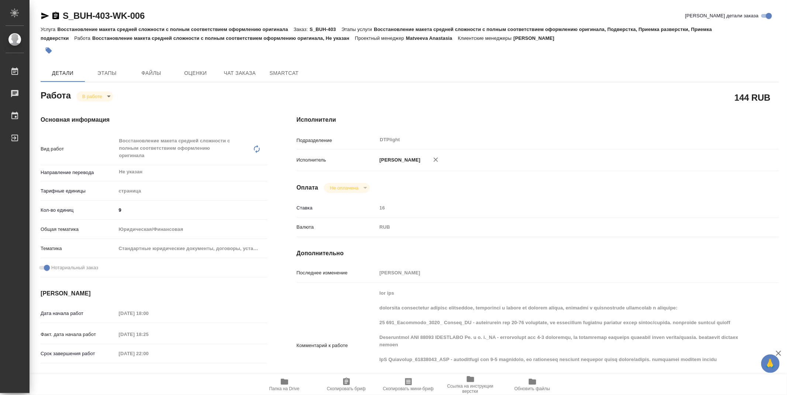
type textarea "x"
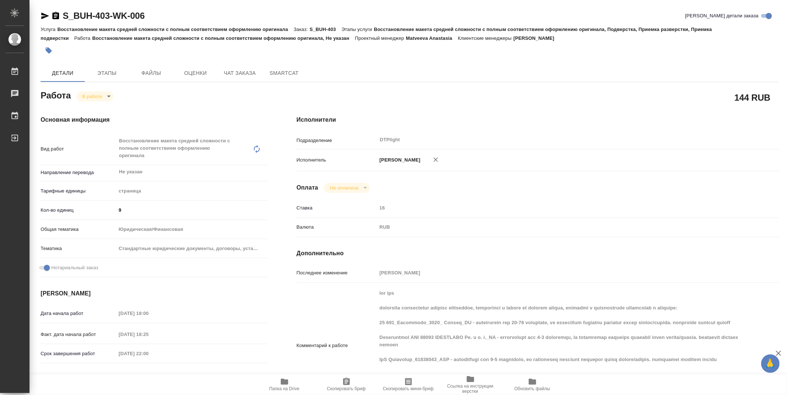
type textarea "x"
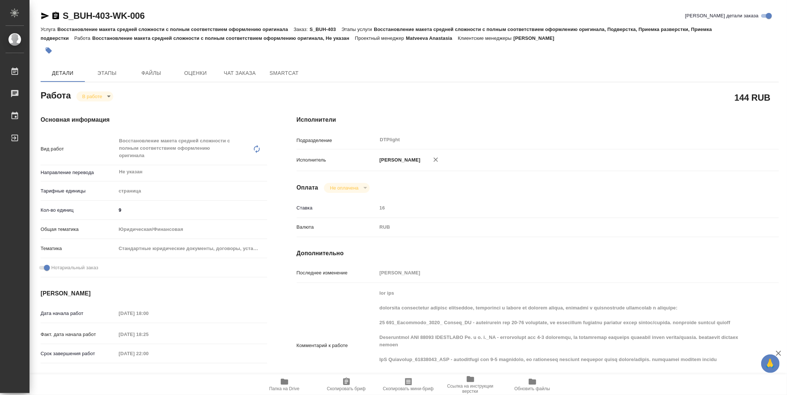
type textarea "x"
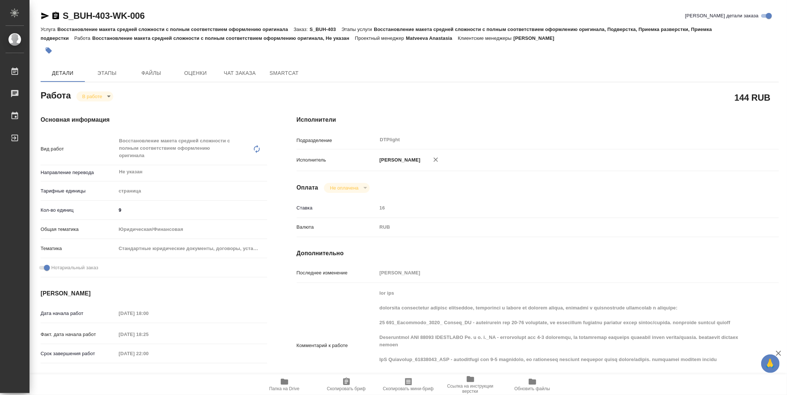
type textarea "x"
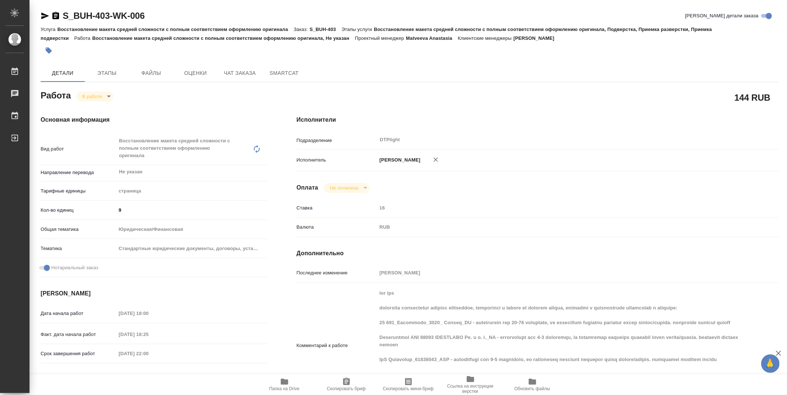
type textarea "x"
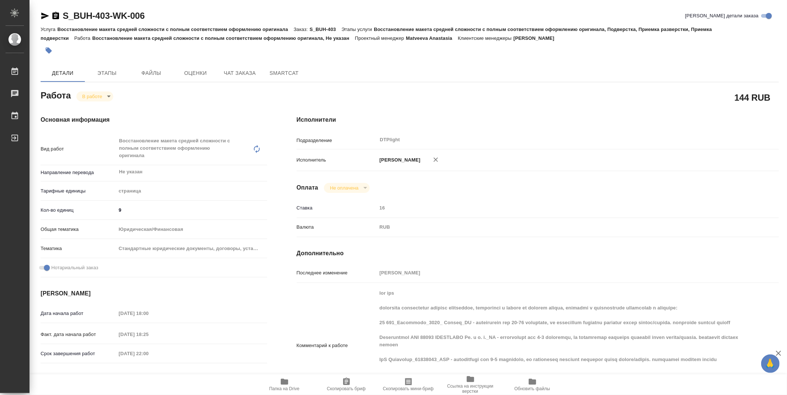
type textarea "x"
drag, startPoint x: 782, startPoint y: 226, endPoint x: 777, endPoint y: 121, distance: 105.6
click at [784, 123] on div at bounding box center [784, 176] width 4 height 231
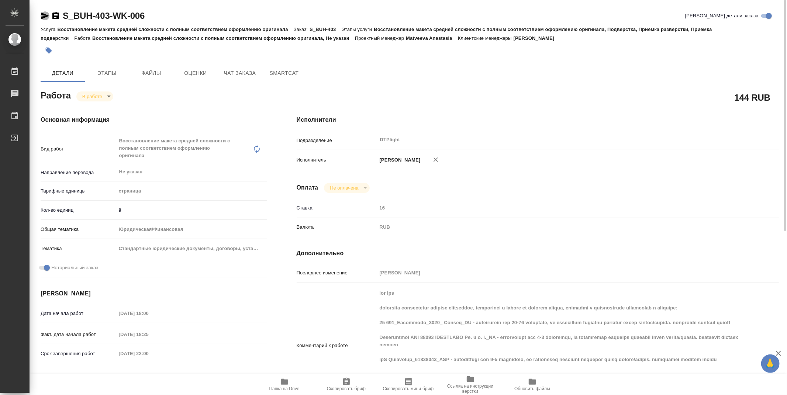
click at [46, 15] on icon "button" at bounding box center [45, 16] width 8 height 7
drag, startPoint x: 170, startPoint y: 13, endPoint x: 59, endPoint y: 10, distance: 111.4
click at [59, 10] on div "S_BUH-403-WK-006 Кратко детали заказа" at bounding box center [410, 16] width 738 height 12
copy link "S_BUH-403-WK-006"
click at [458, 79] on div "Детали Этапы Файлы Оценки Чат заказа SmartCat" at bounding box center [410, 73] width 738 height 18
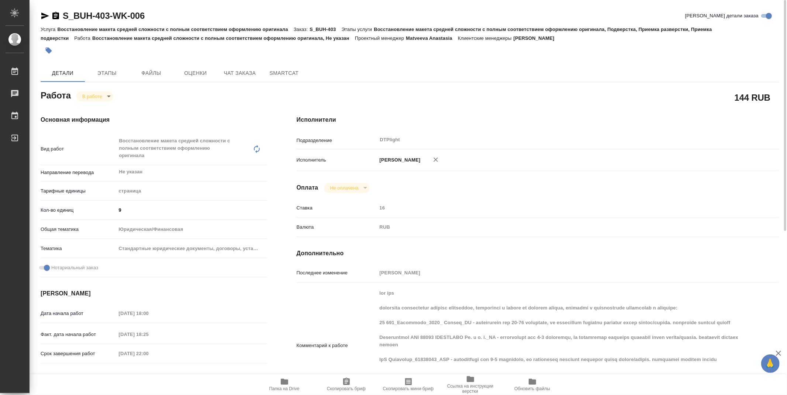
scroll to position [41, 0]
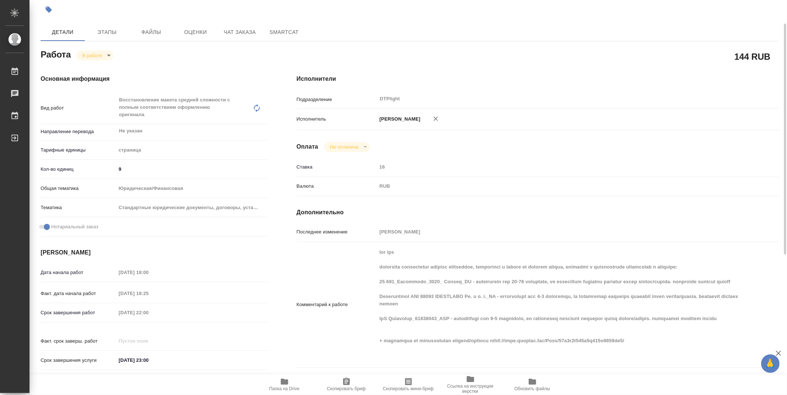
click at [469, 63] on div "Исполнители Подразделение DTPlight ​ Исполнитель Зубакова Виктория Оплата Не оп…" at bounding box center [537, 237] width 511 height 354
click at [332, 295] on div "Комментарий к работе x" at bounding box center [537, 304] width 482 height 119
type textarea "x"
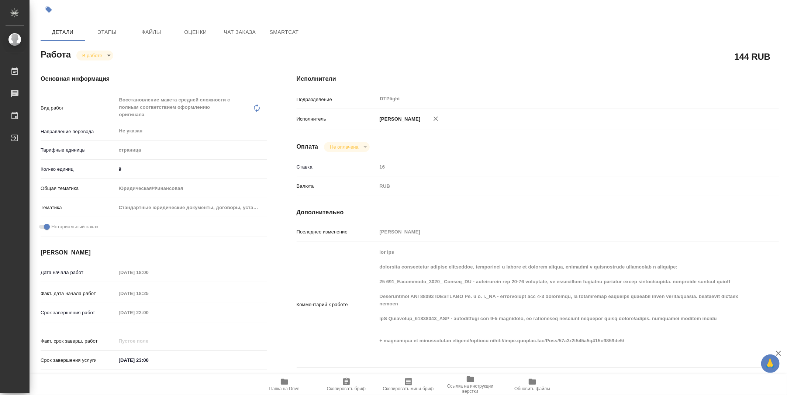
type textarea "x"
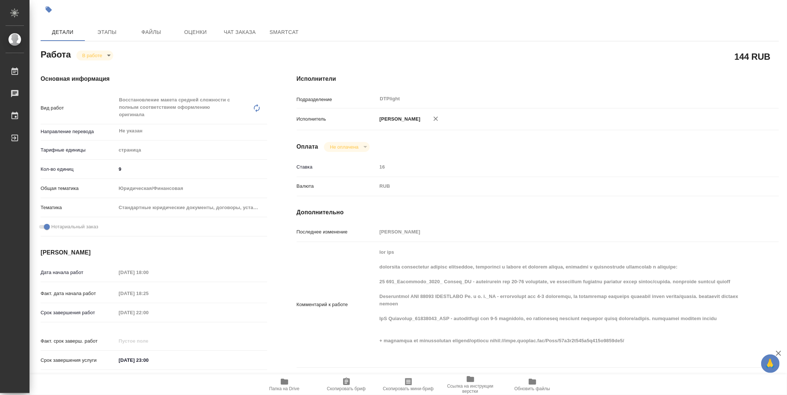
type textarea "x"
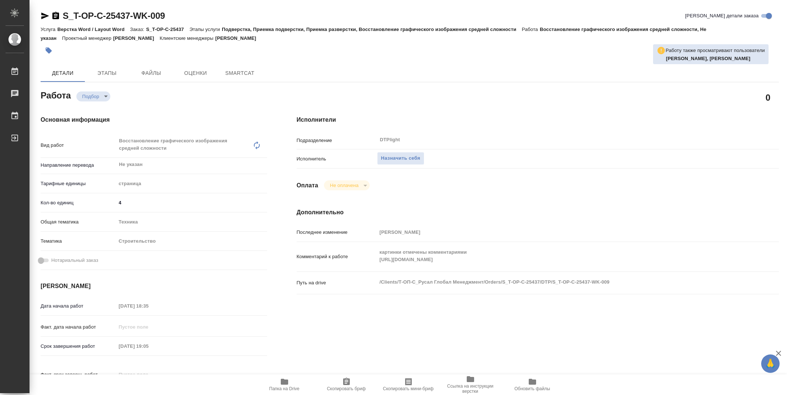
type textarea "x"
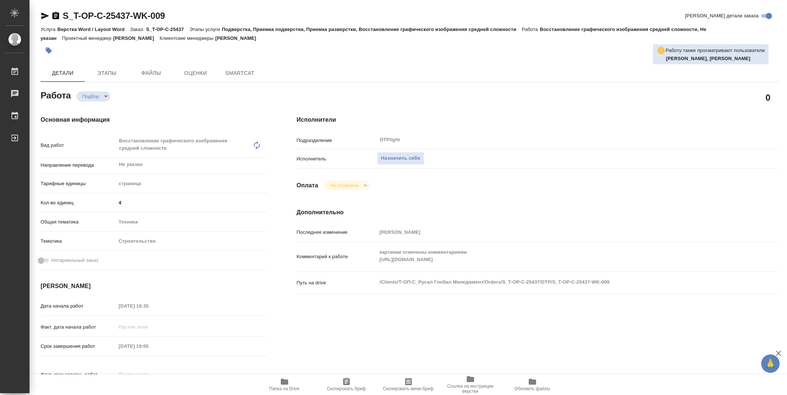
type textarea "x"
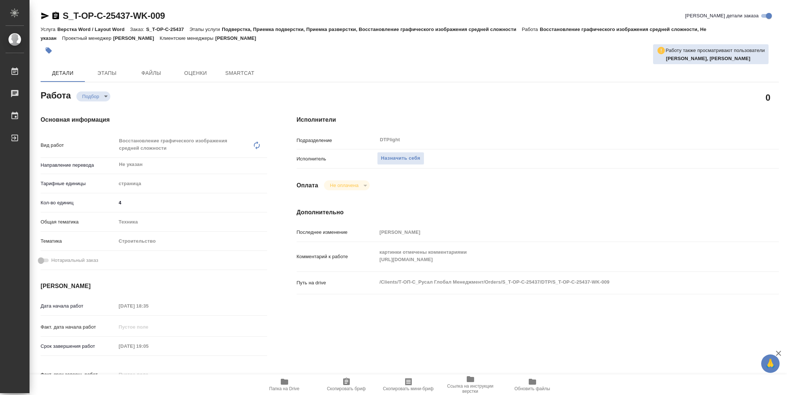
type textarea "x"
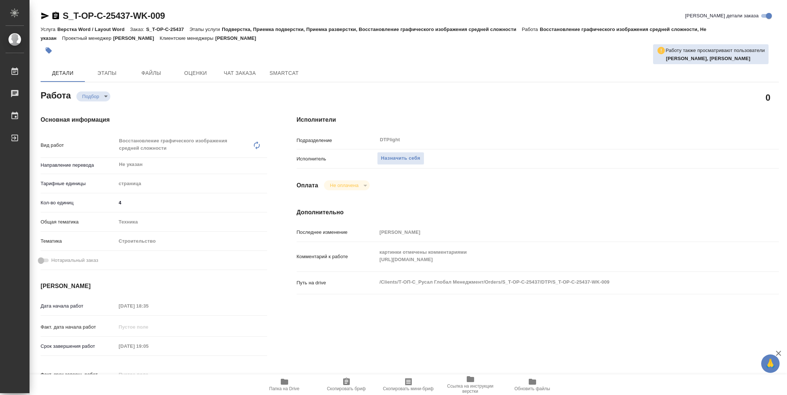
type textarea "x"
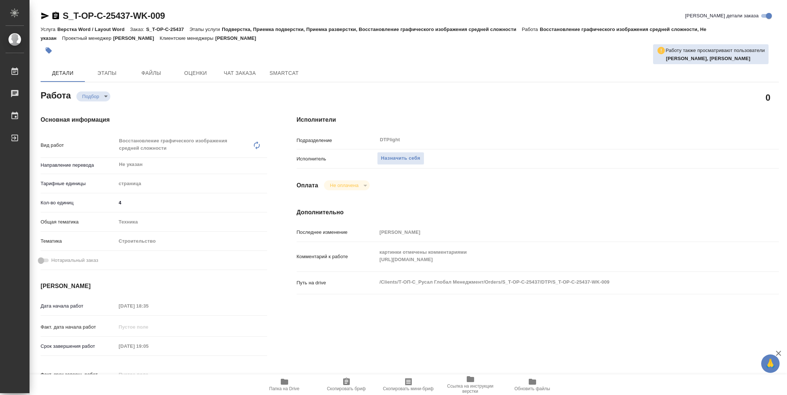
type textarea "x"
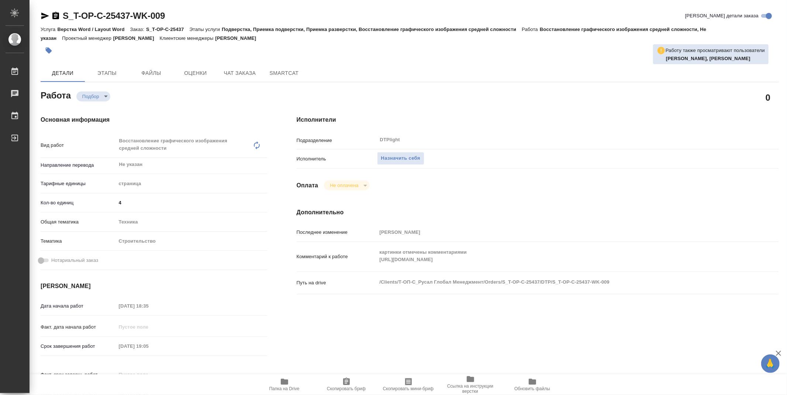
click at [281, 382] on icon "button" at bounding box center [284, 382] width 7 height 6
type textarea "x"
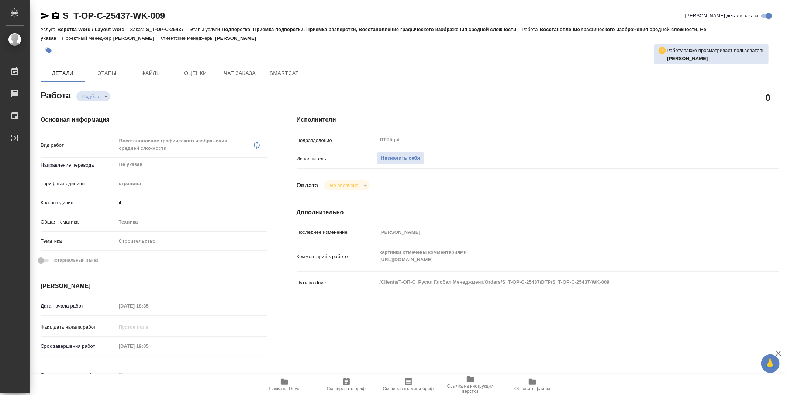
type textarea "x"
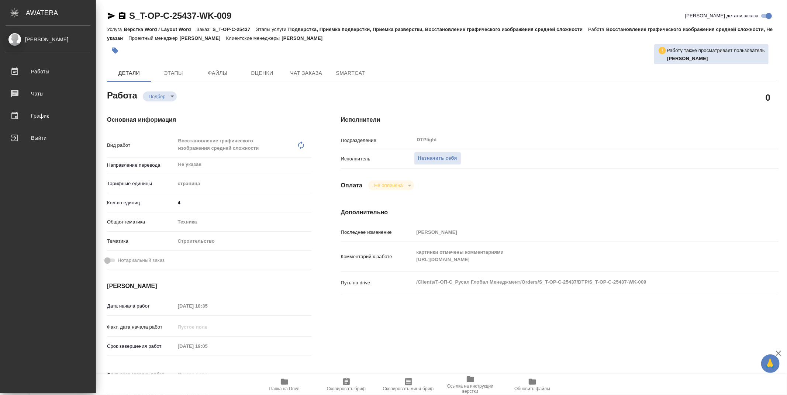
type textarea "x"
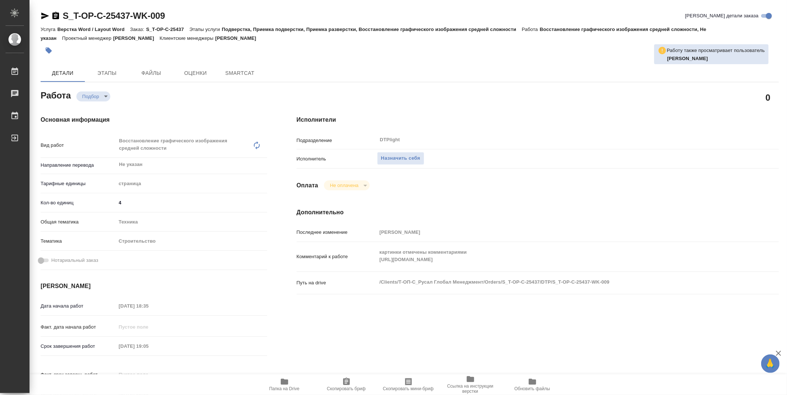
type textarea "x"
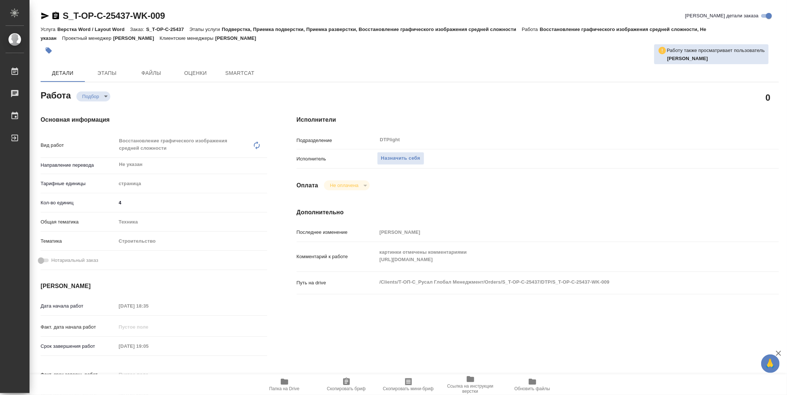
type textarea "x"
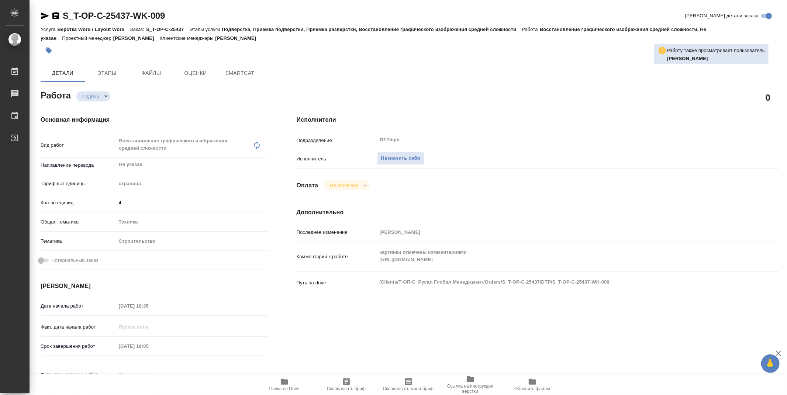
type textarea "x"
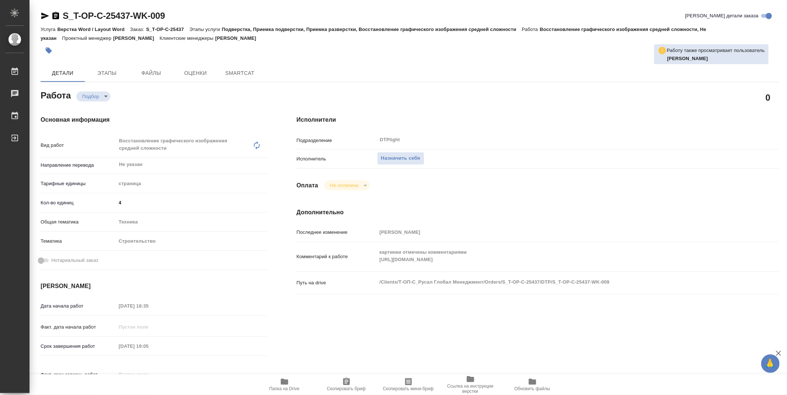
type textarea "x"
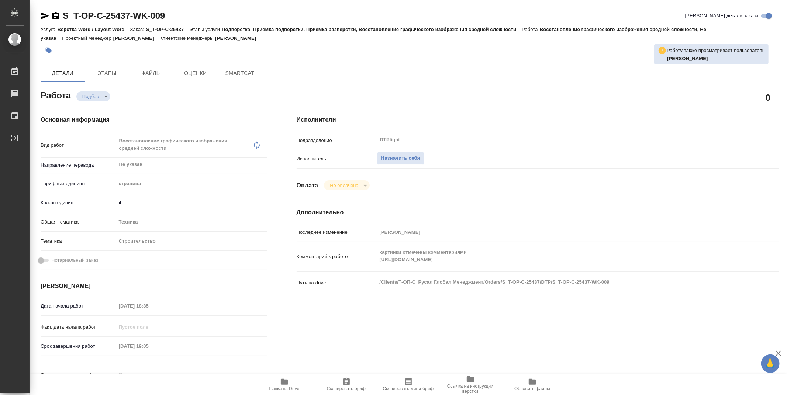
type textarea "x"
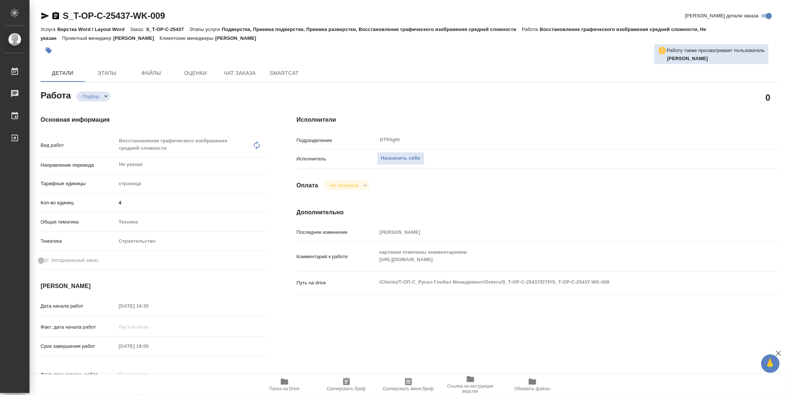
type textarea "x"
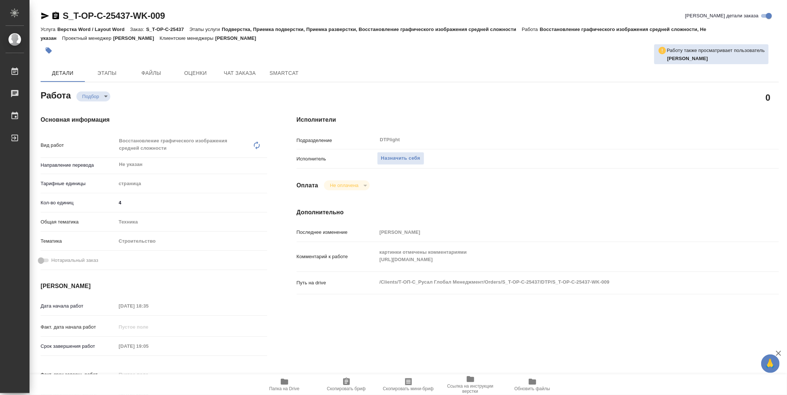
type textarea "x"
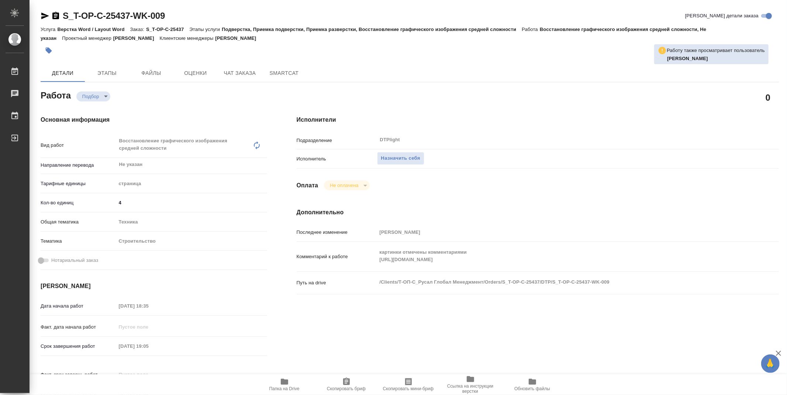
type textarea "x"
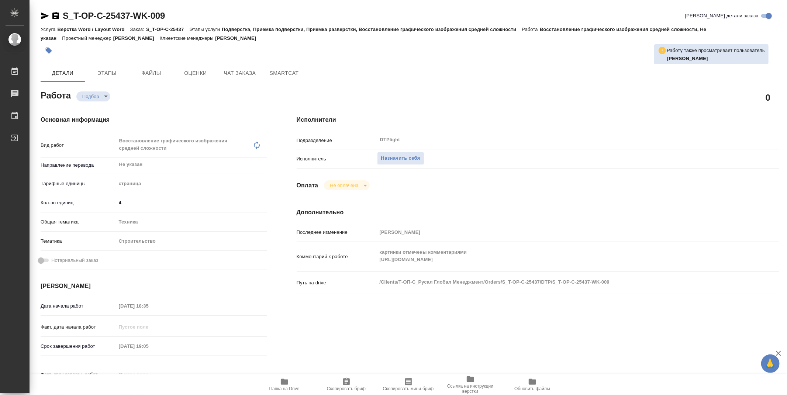
type textarea "x"
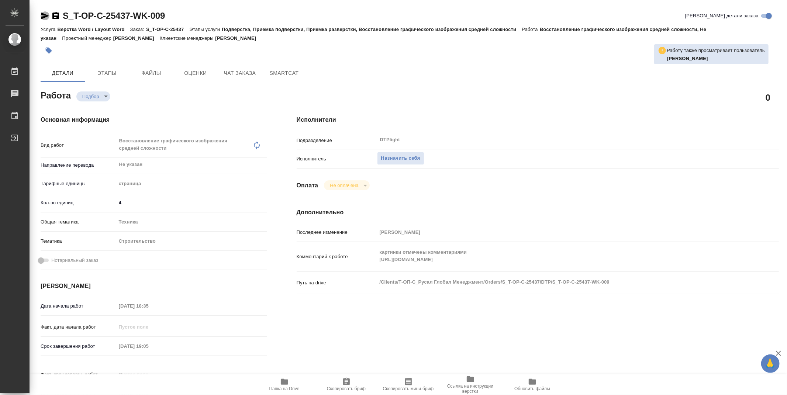
click at [45, 16] on icon "button" at bounding box center [45, 16] width 8 height 7
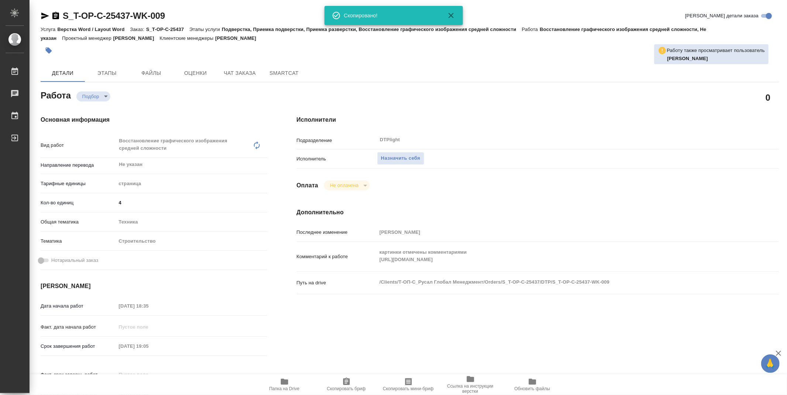
type textarea "x"
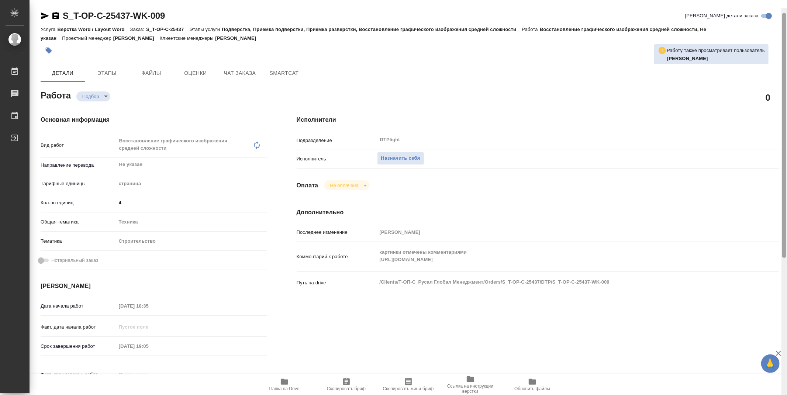
drag, startPoint x: 782, startPoint y: 136, endPoint x: 701, endPoint y: 3, distance: 156.1
click at [701, 3] on div "S_T-OP-C-25437-WK-009 Кратко детали заказа Услуга Верстка Word / Layout Word За…" at bounding box center [407, 197] width 757 height 395
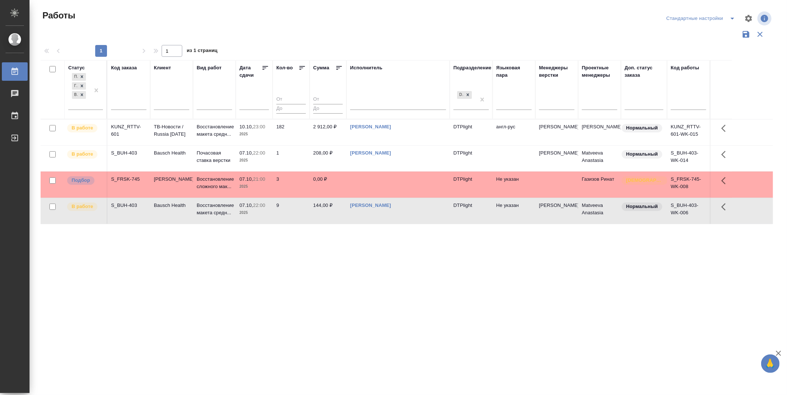
click at [263, 70] on icon at bounding box center [264, 67] width 7 height 7
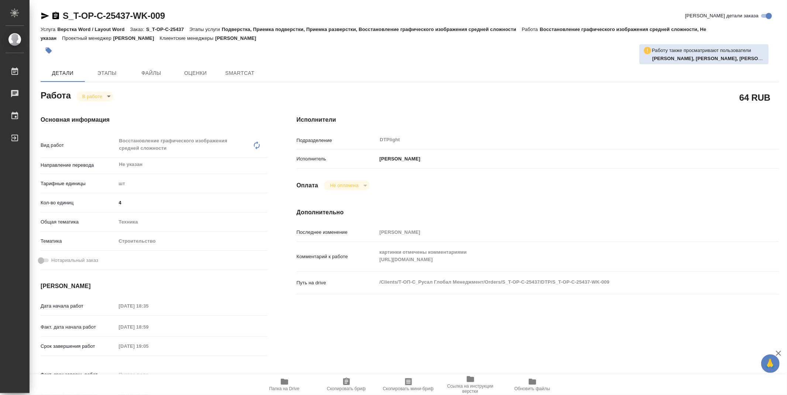
type textarea "x"
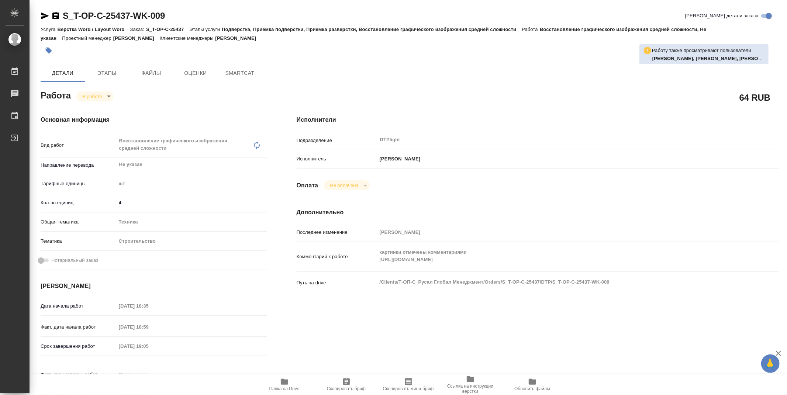
type textarea "x"
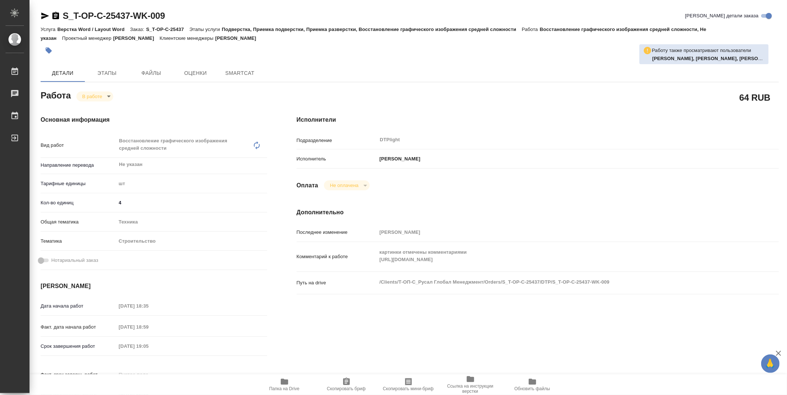
type textarea "x"
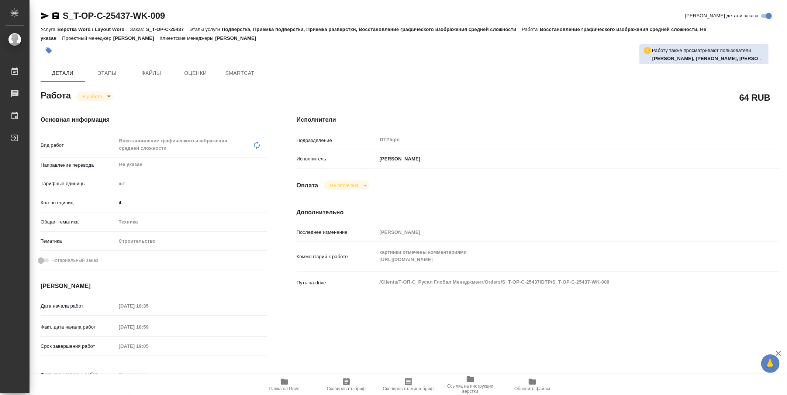
type textarea "x"
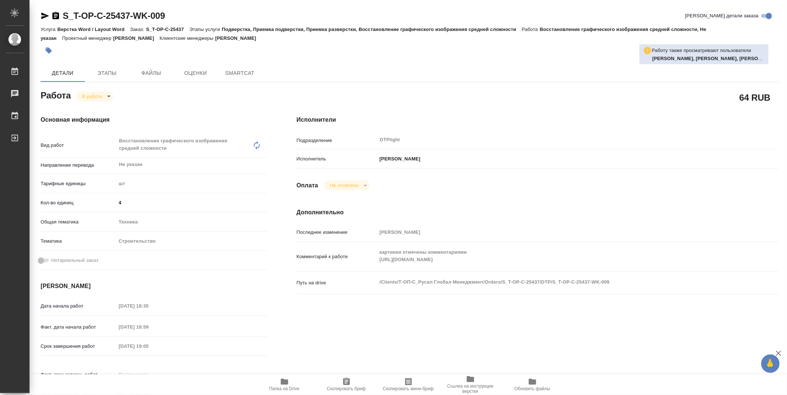
type textarea "x"
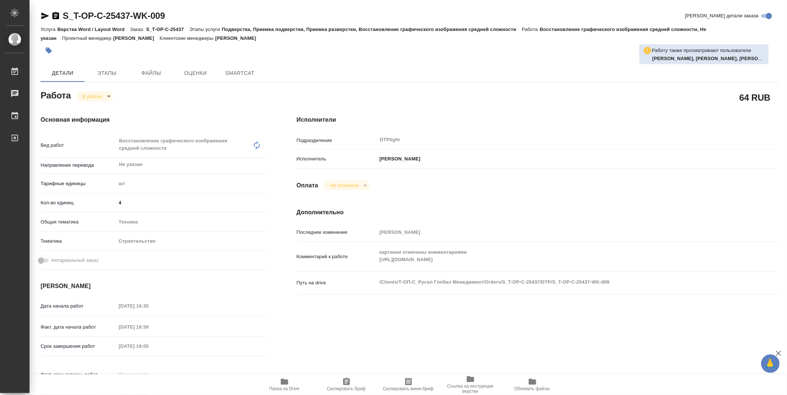
type textarea "x"
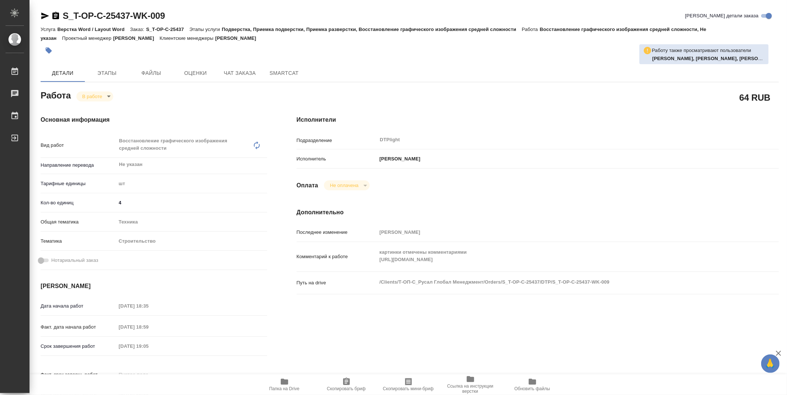
type textarea "x"
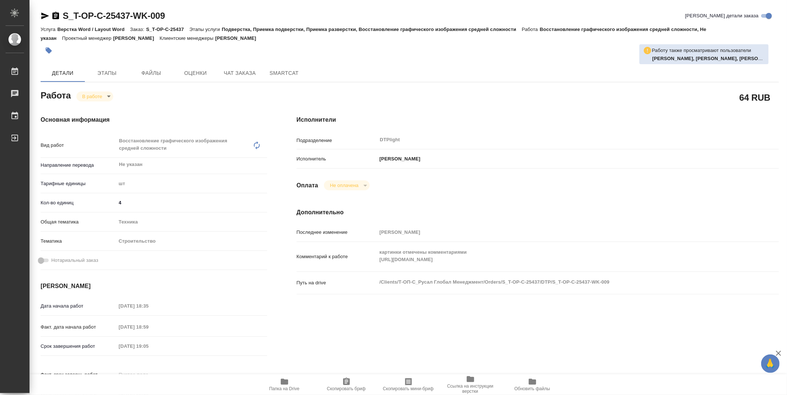
type textarea "x"
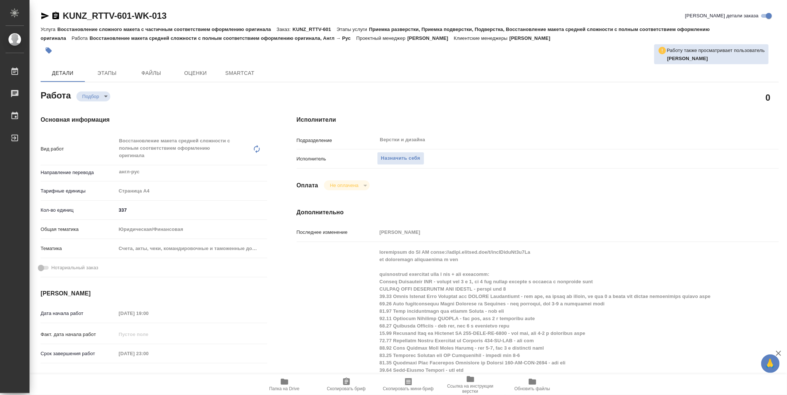
type textarea "x"
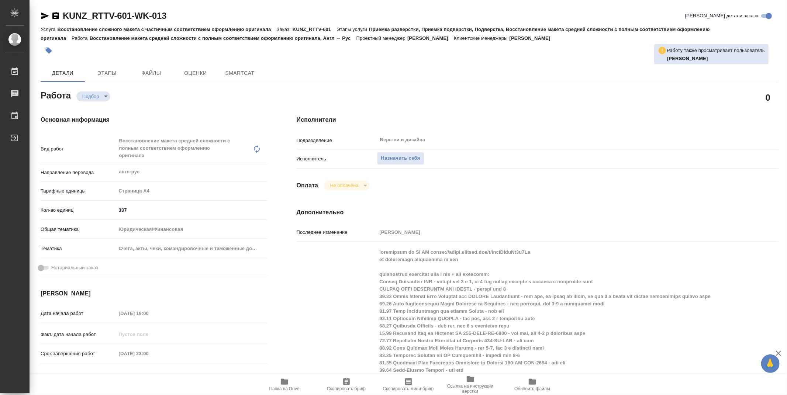
type textarea "x"
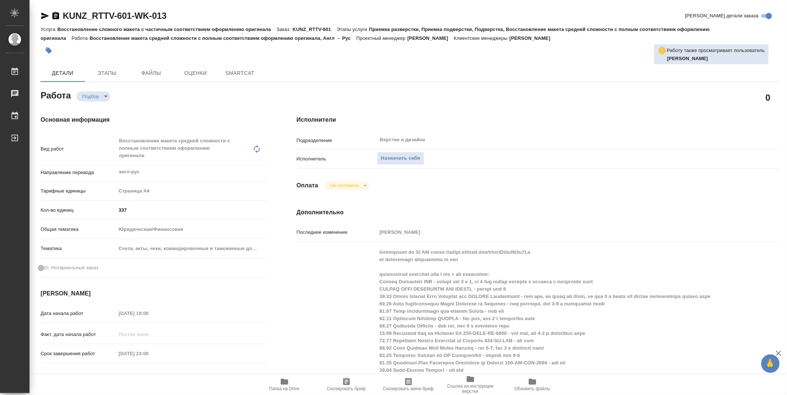
type textarea "x"
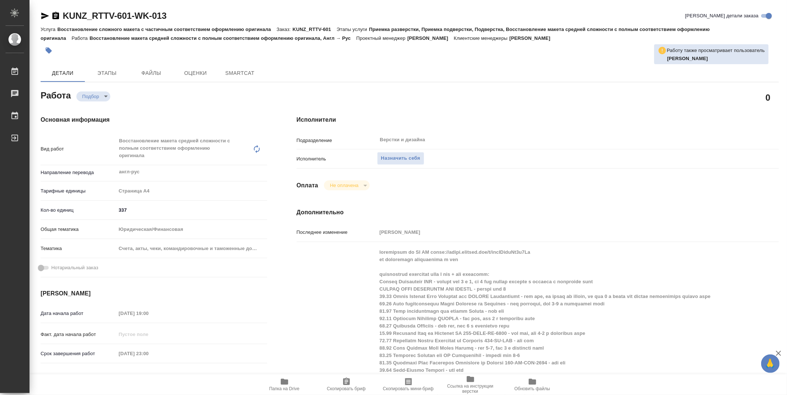
type textarea "x"
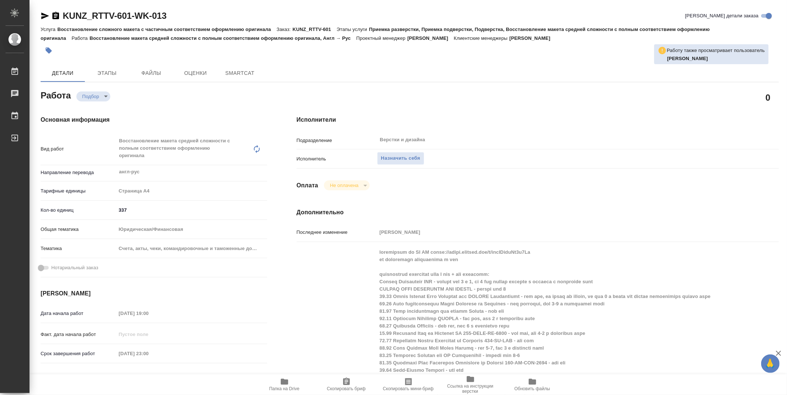
type textarea "x"
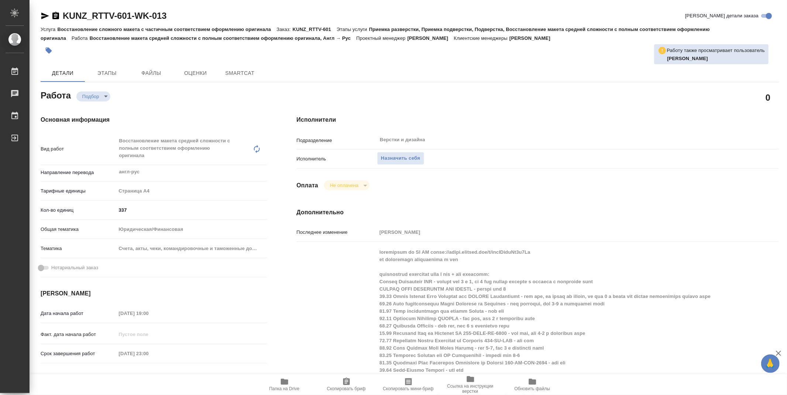
type textarea "x"
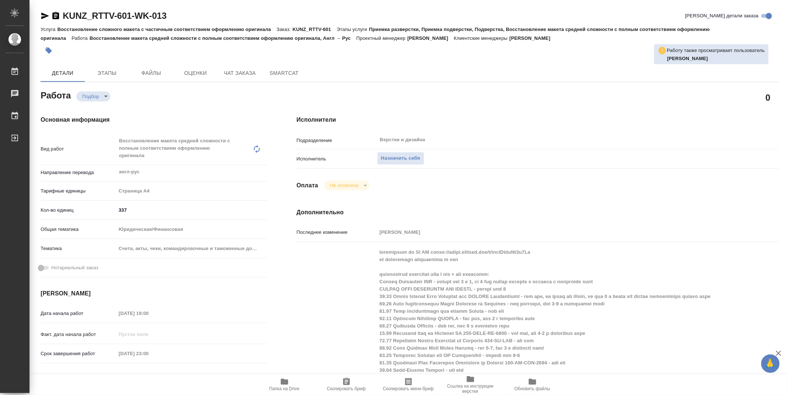
type textarea "x"
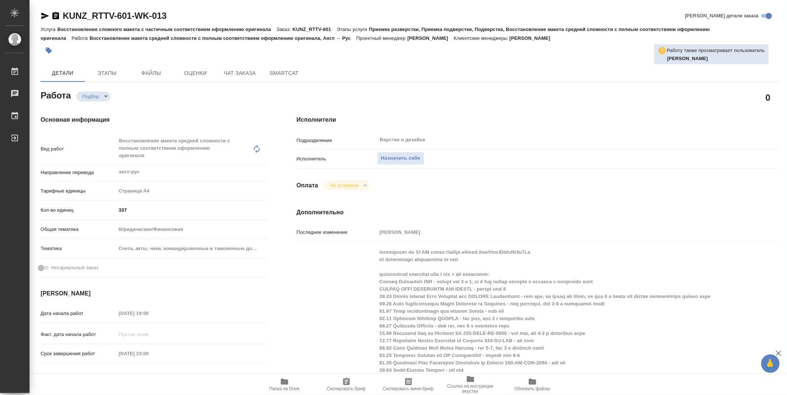
type textarea "x"
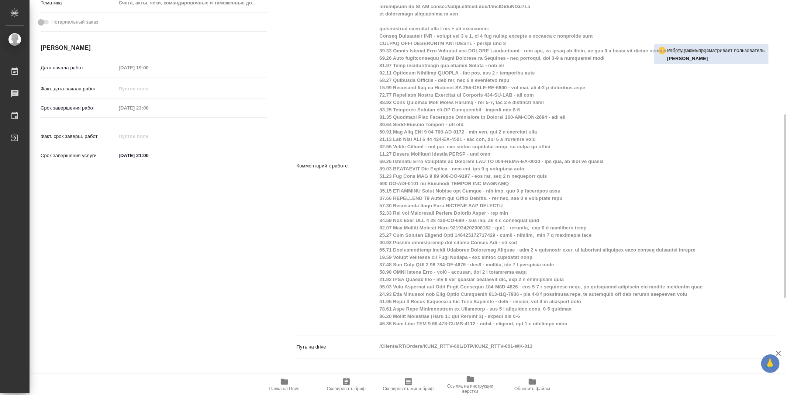
scroll to position [287, 0]
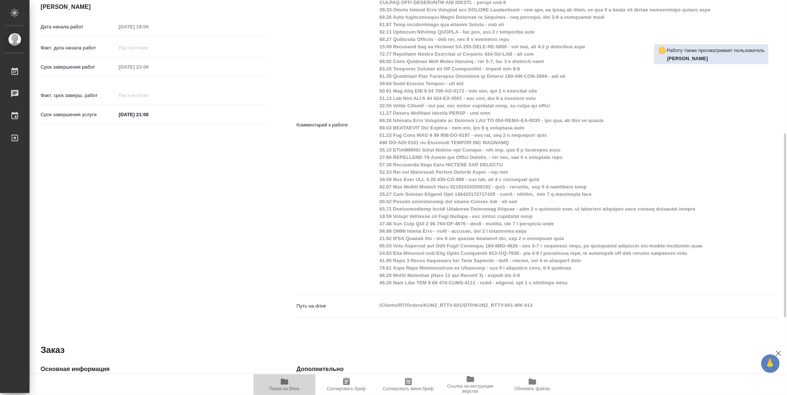
click at [285, 384] on icon "button" at bounding box center [284, 382] width 7 height 6
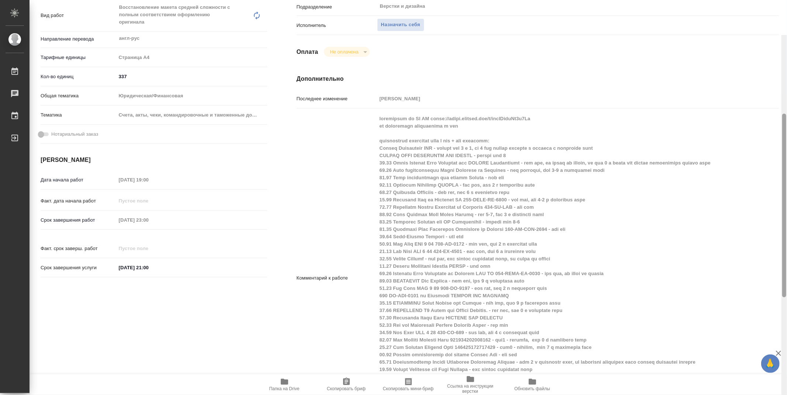
scroll to position [128, 0]
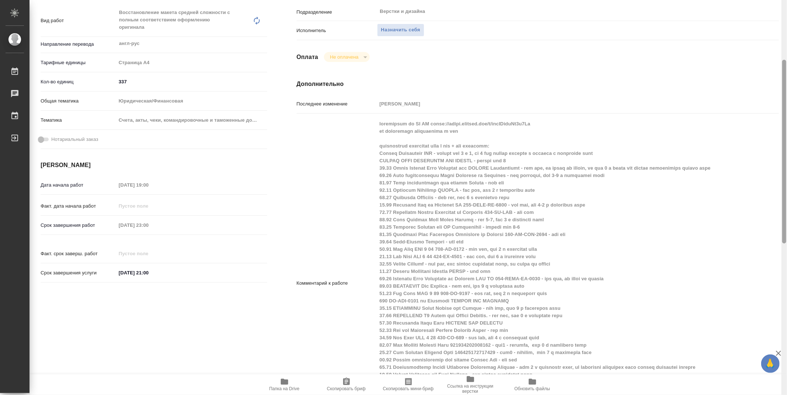
drag, startPoint x: 784, startPoint y: 183, endPoint x: 781, endPoint y: 121, distance: 62.1
click at [781, 121] on div at bounding box center [784, 197] width 6 height 395
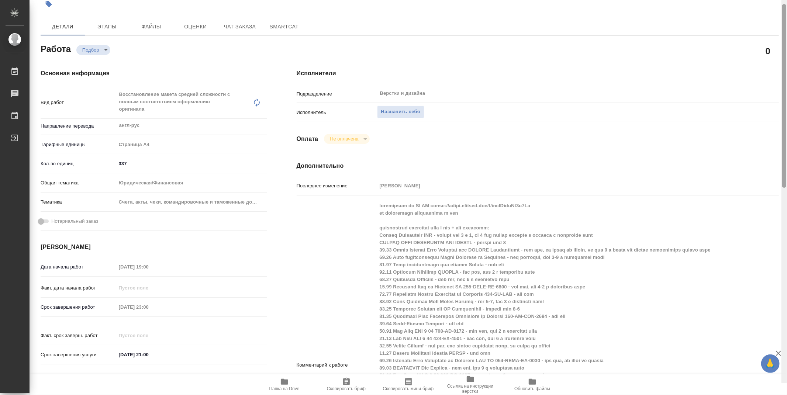
scroll to position [29, 0]
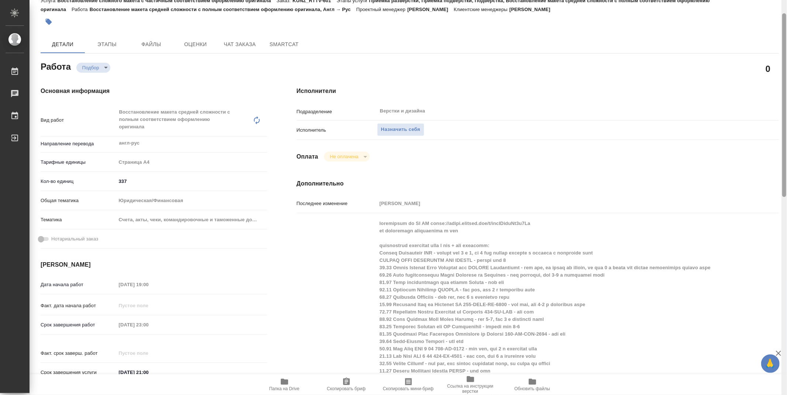
drag, startPoint x: 785, startPoint y: 215, endPoint x: 784, endPoint y: 188, distance: 27.3
click at [784, 188] on div at bounding box center [784, 105] width 4 height 184
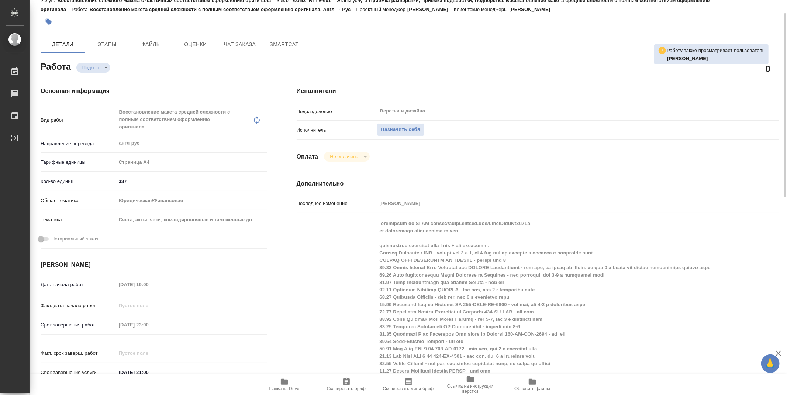
click at [486, 154] on div "Оплата Не оплачена notPayed" at bounding box center [537, 157] width 482 height 10
click at [493, 159] on div "Оплата Не оплачена notPayed" at bounding box center [537, 157] width 482 height 10
type textarea "x"
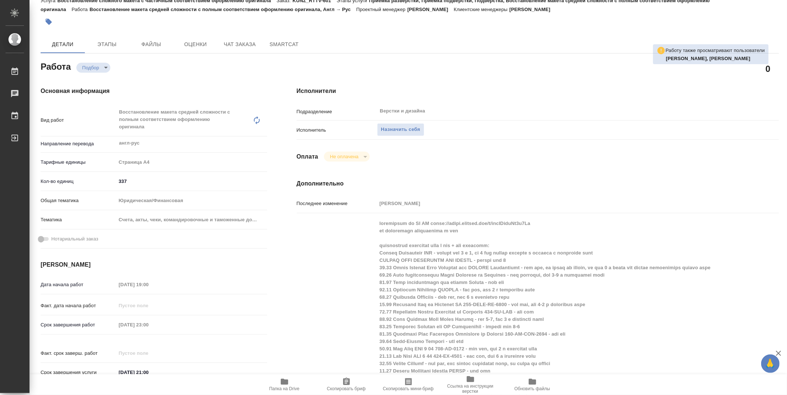
type textarea "x"
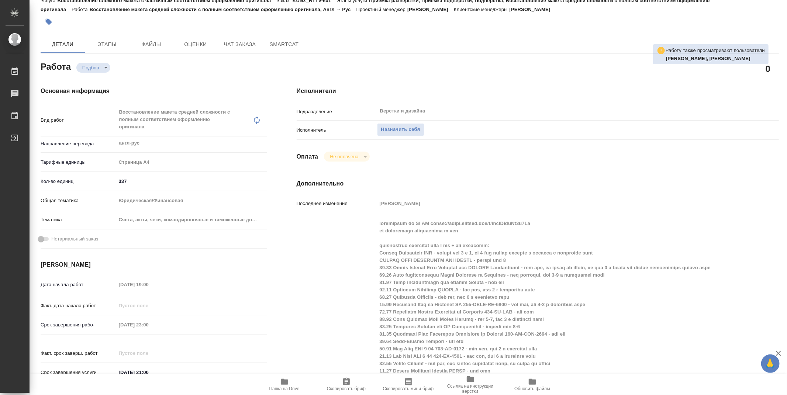
type textarea "x"
click at [511, 147] on div "Исполнители Подразделение Верстки и дизайна ​ Исполнитель Назначить себя Оплата…" at bounding box center [537, 335] width 511 height 527
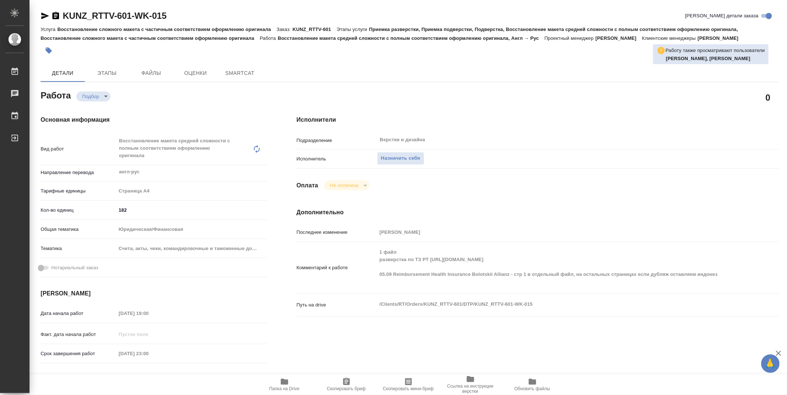
type textarea "x"
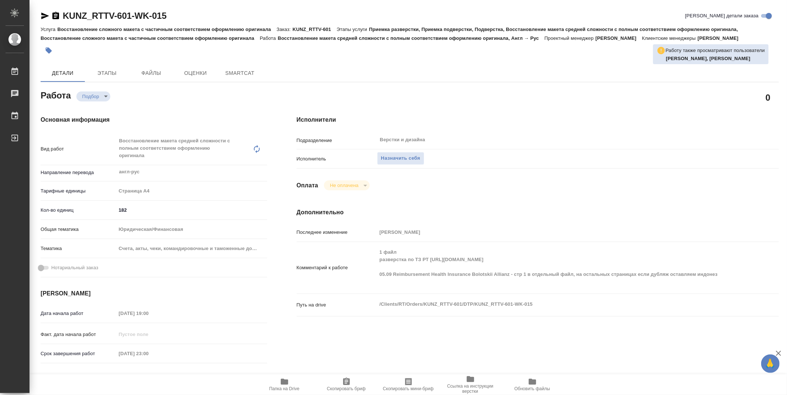
type textarea "x"
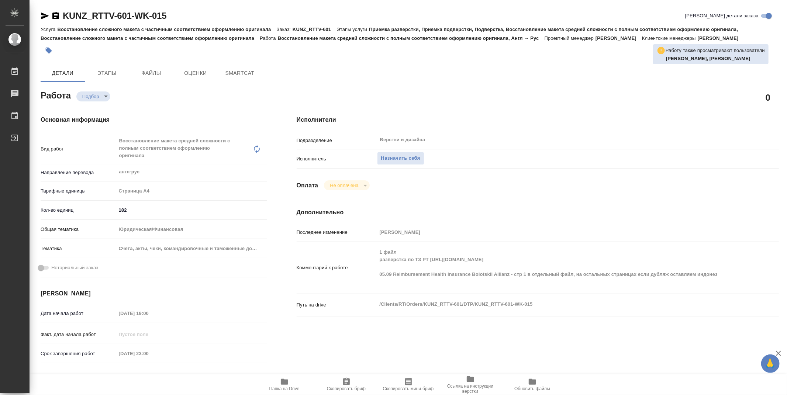
type textarea "x"
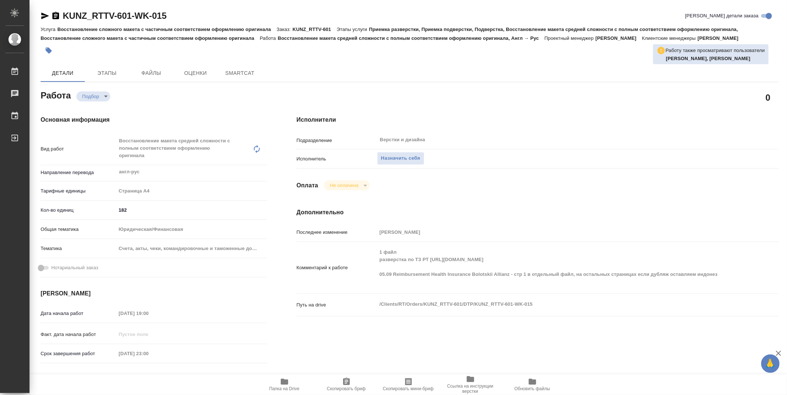
type textarea "x"
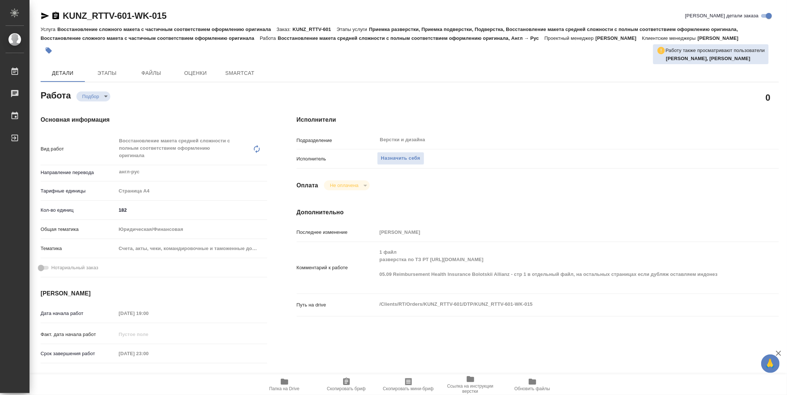
type textarea "x"
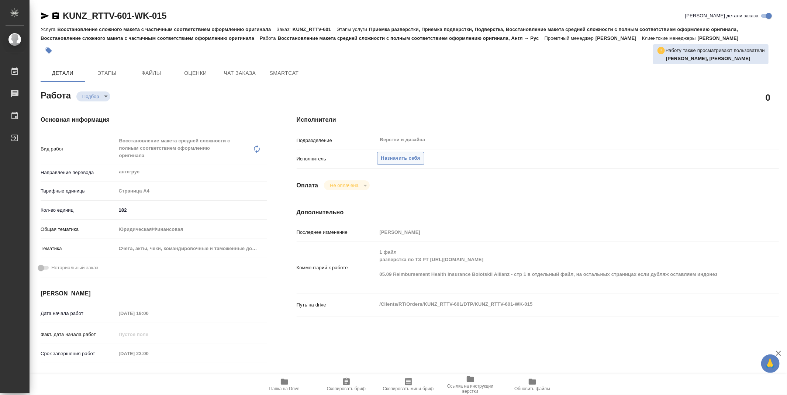
type textarea "x"
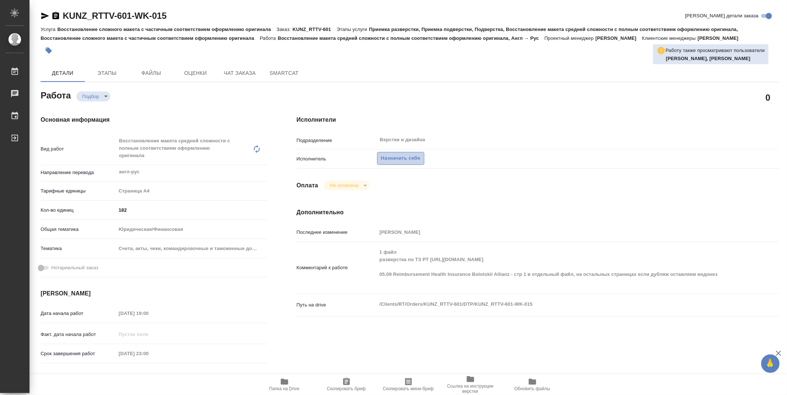
click at [406, 156] on span "Назначить себя" at bounding box center [400, 158] width 39 height 8
type textarea "x"
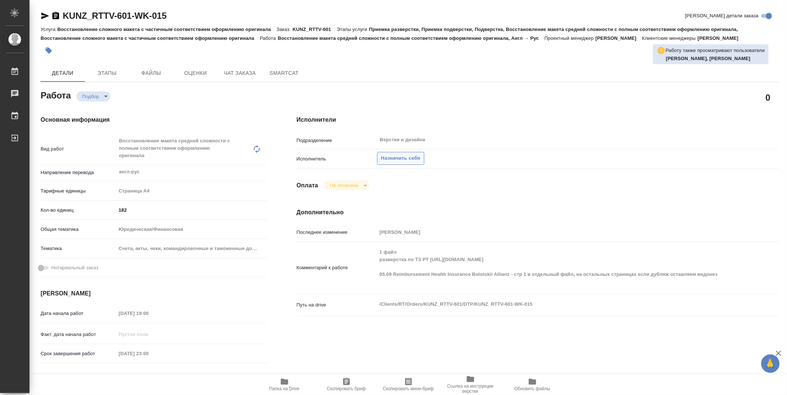
type textarea "x"
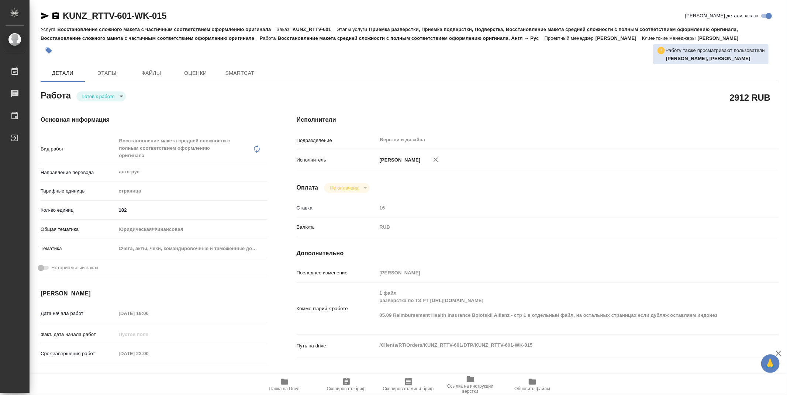
type textarea "x"
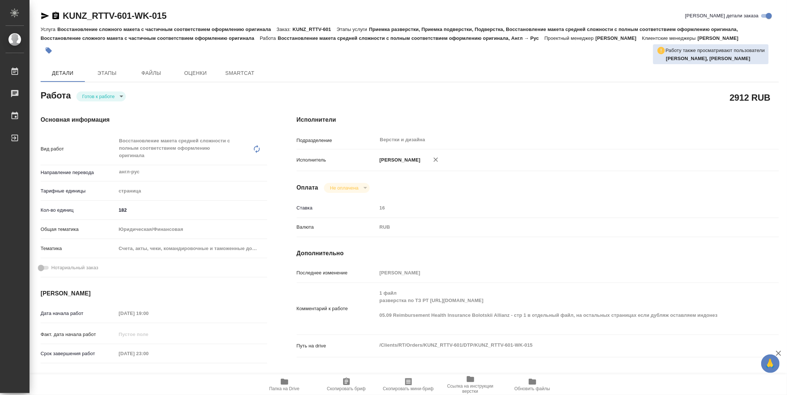
type textarea "x"
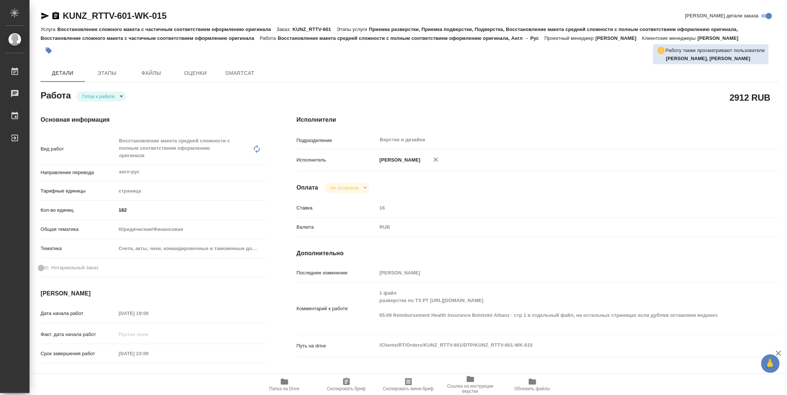
type textarea "x"
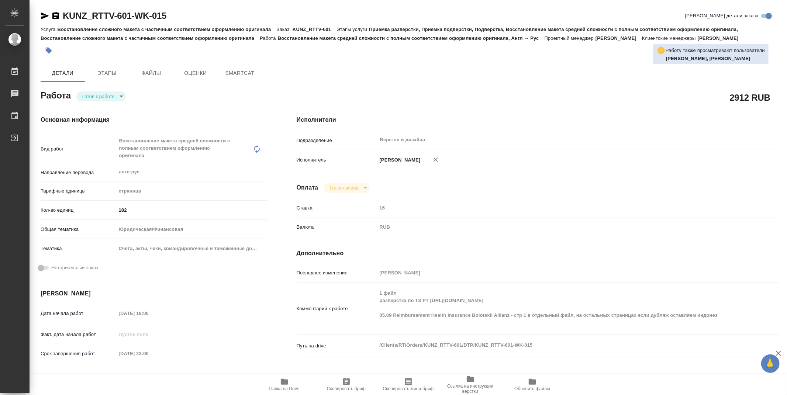
type textarea "x"
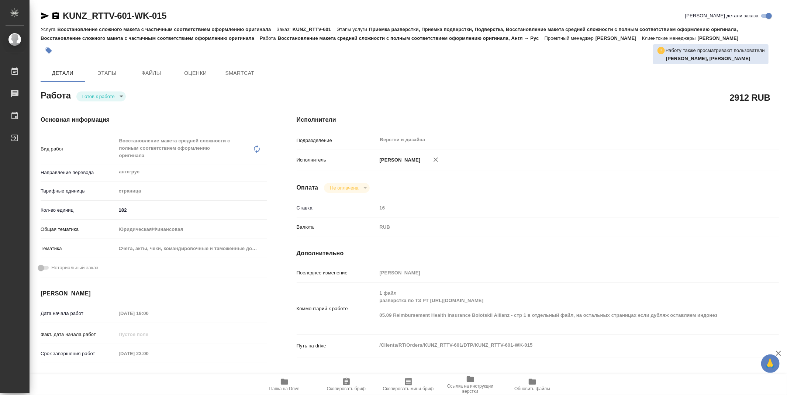
type textarea "x"
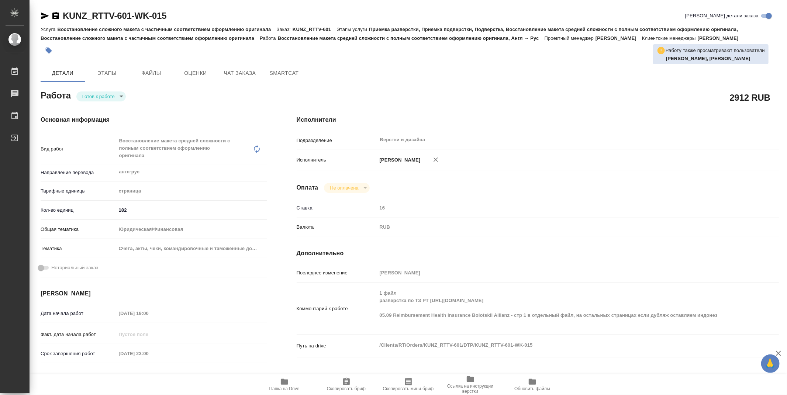
type textarea "x"
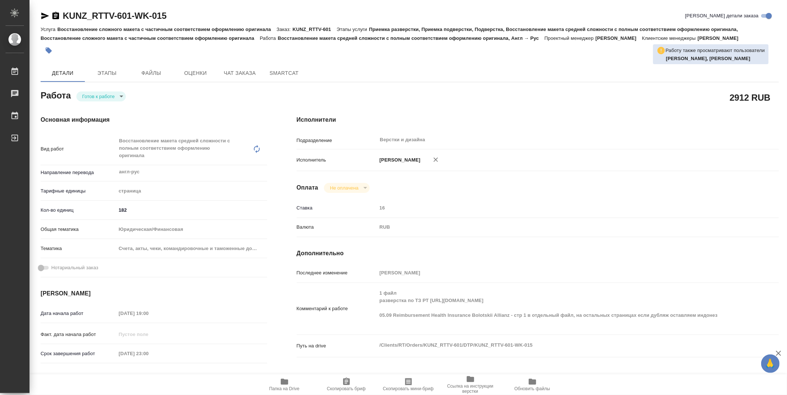
type textarea "x"
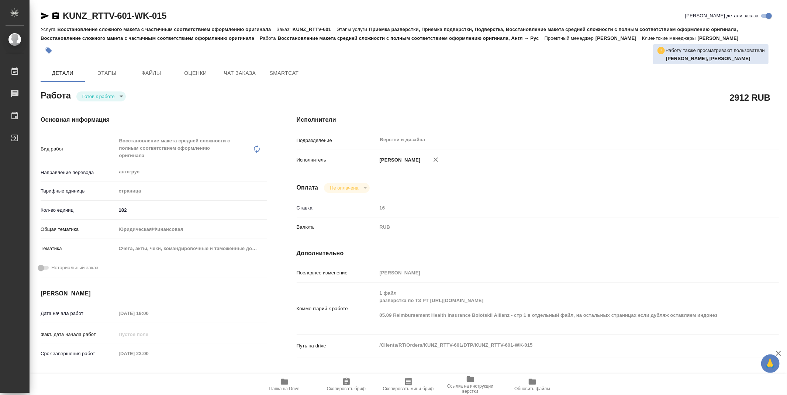
type textarea "x"
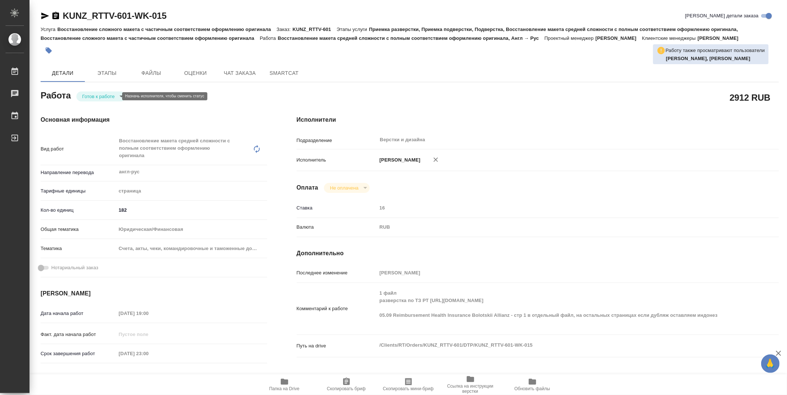
click at [105, 94] on body "🙏 .cls-1 fill:#fff; AWATERA Zubakova Viktoriya Работы 0 Чаты График Выйти KUNZ_…" at bounding box center [393, 197] width 787 height 395
click at [105, 94] on button "В работе" at bounding box center [94, 96] width 24 height 8
type textarea "x"
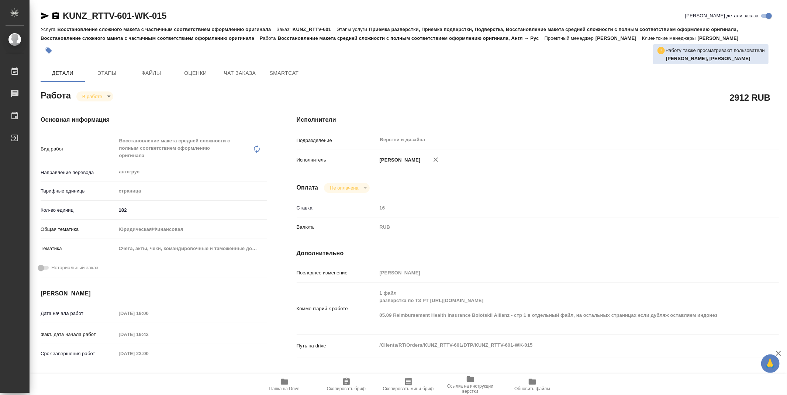
type textarea "x"
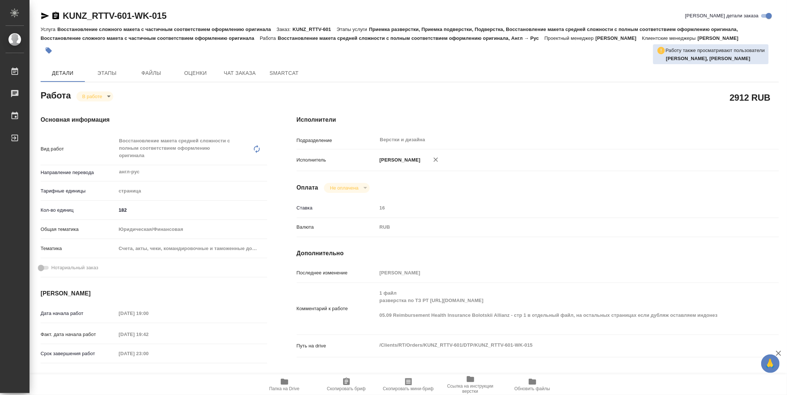
type textarea "x"
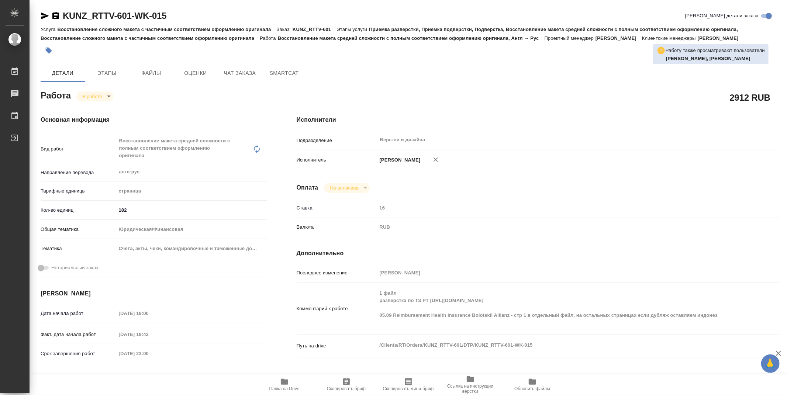
type textarea "x"
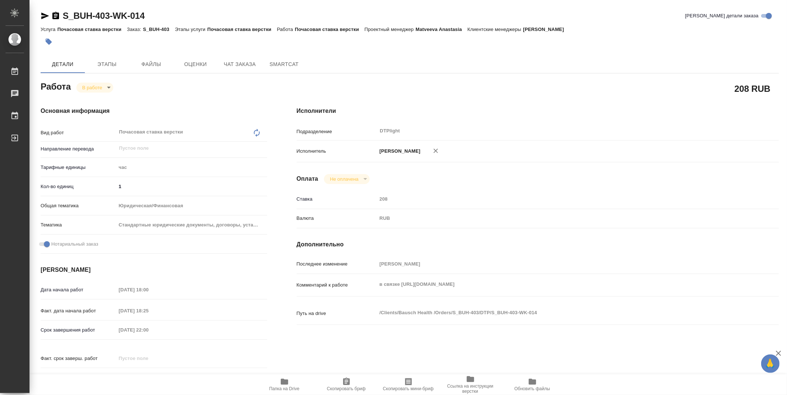
click at [287, 381] on icon "button" at bounding box center [284, 382] width 7 height 6
click at [90, 88] on body "🙏 .cls-1 fill:#fff; AWATERA Zubakova Viktoriya Работы 0 Чаты График Выйти S_BUH…" at bounding box center [393, 197] width 787 height 395
click at [100, 103] on button "Выполнен" at bounding box center [95, 100] width 27 height 8
type textarea "x"
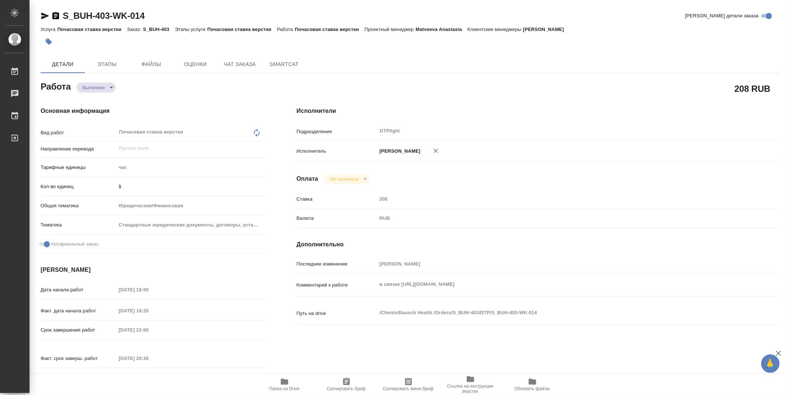
type textarea "x"
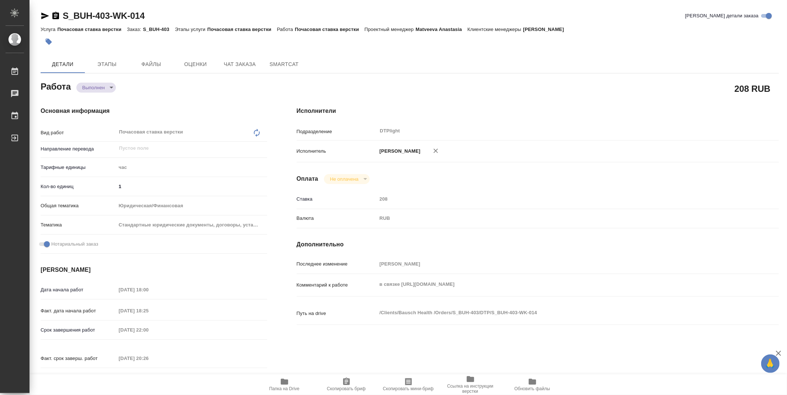
type textarea "x"
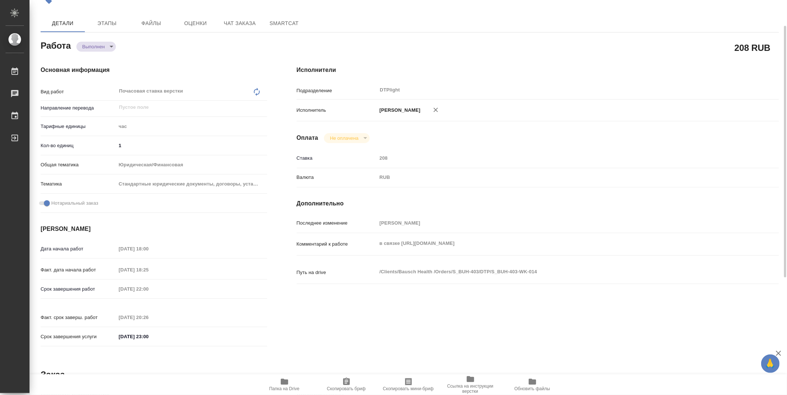
type textarea "x"
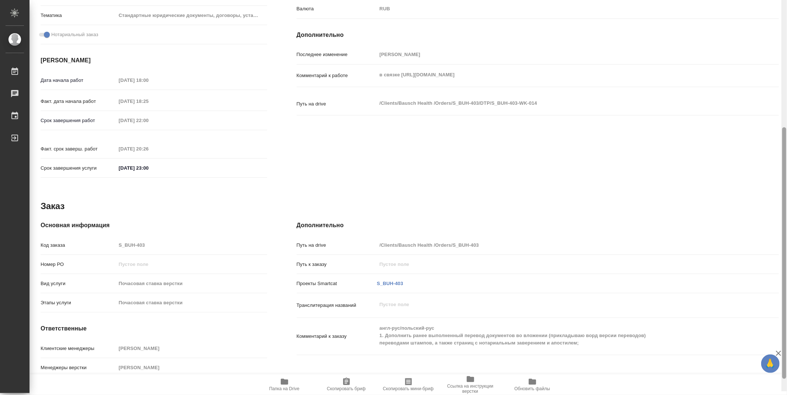
scroll to position [225, 0]
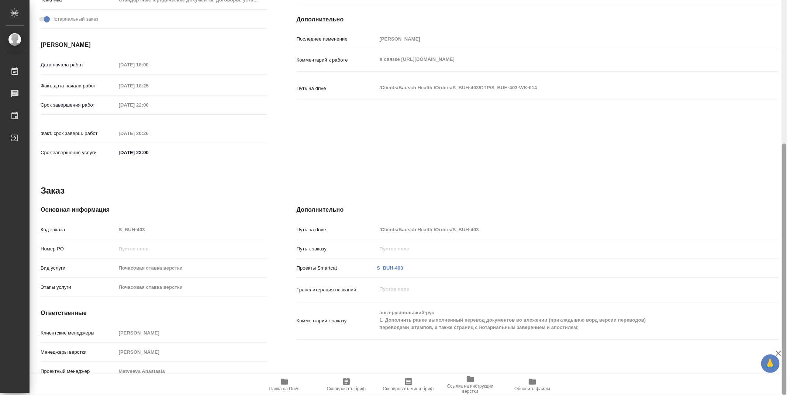
drag, startPoint x: 782, startPoint y: 167, endPoint x: 784, endPoint y: 277, distance: 110.3
click at [784, 277] on div at bounding box center [784, 268] width 4 height 251
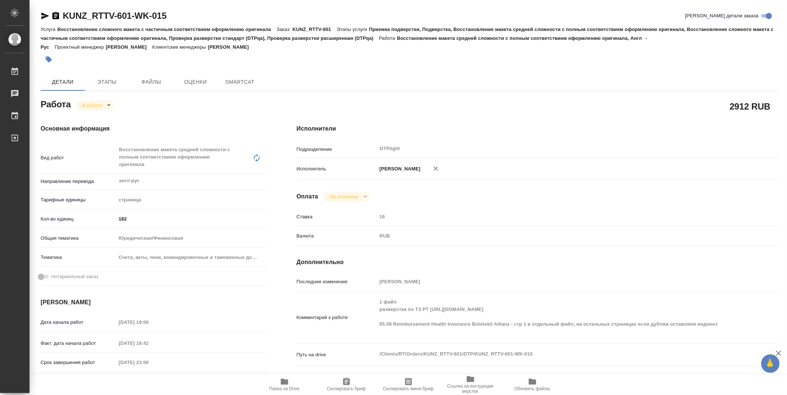
type textarea "x"
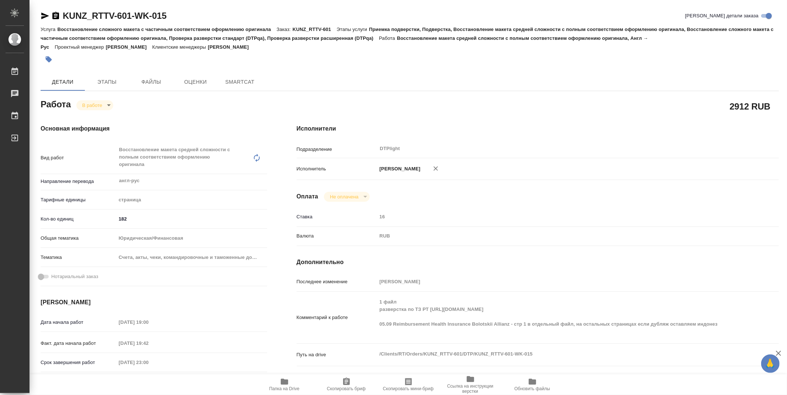
type textarea "x"
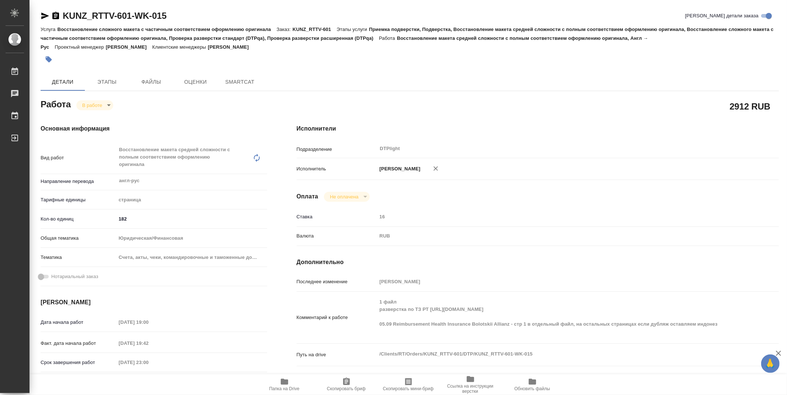
type textarea "x"
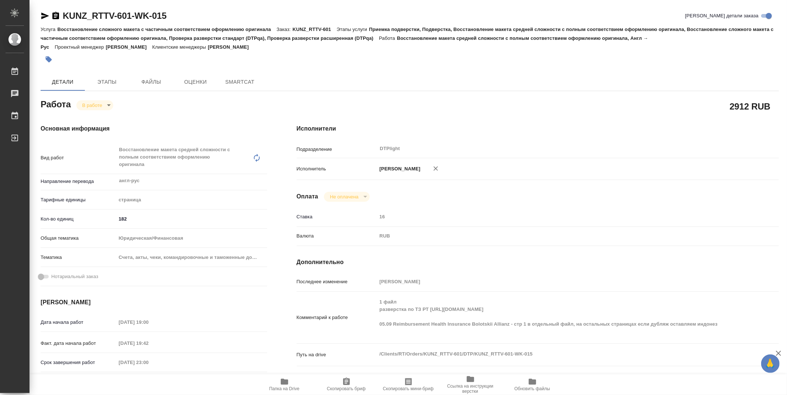
type textarea "x"
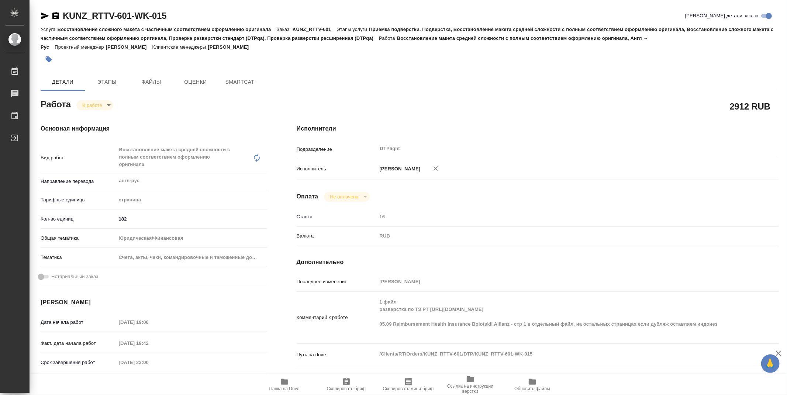
type textarea "x"
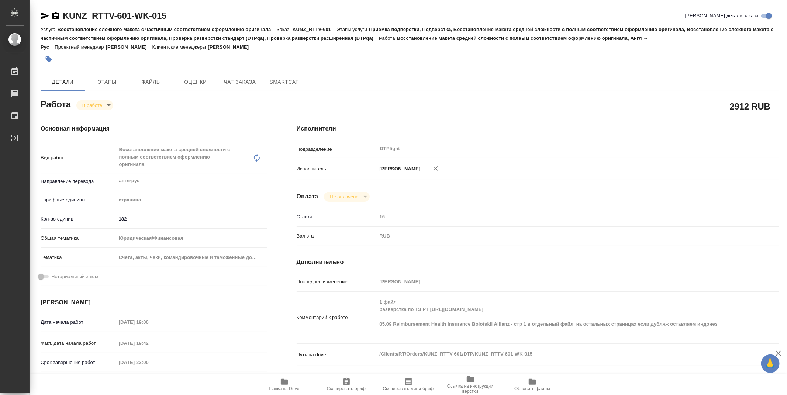
type textarea "x"
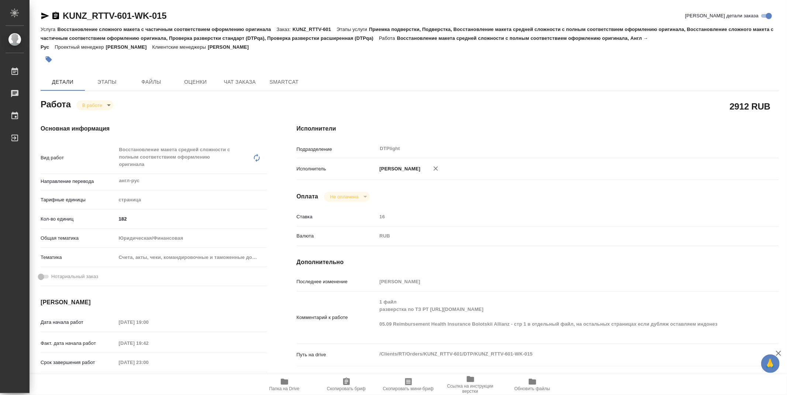
type textarea "x"
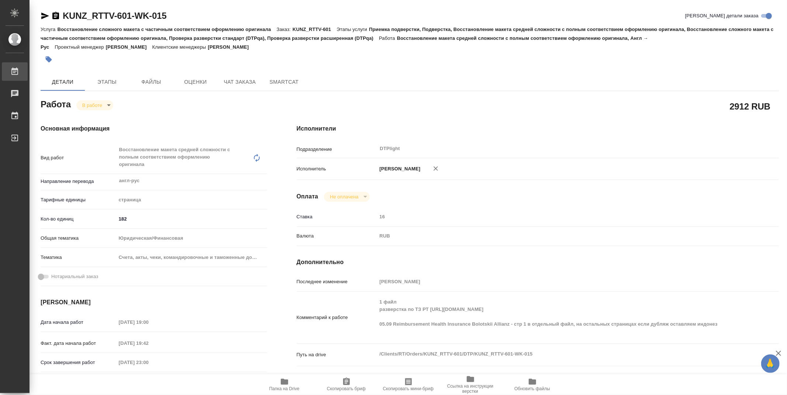
type textarea "x"
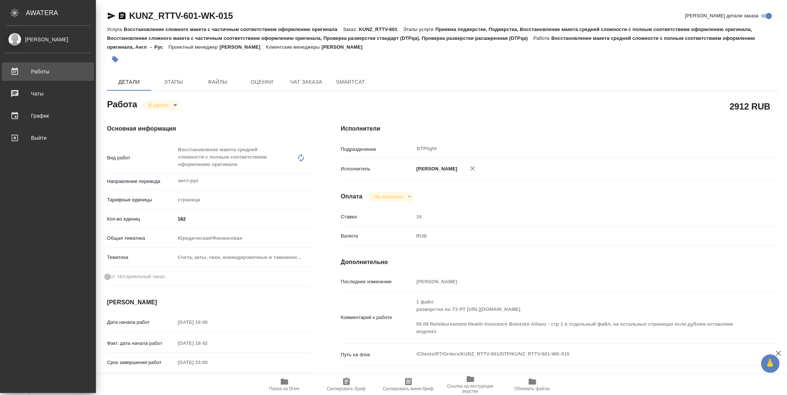
type textarea "x"
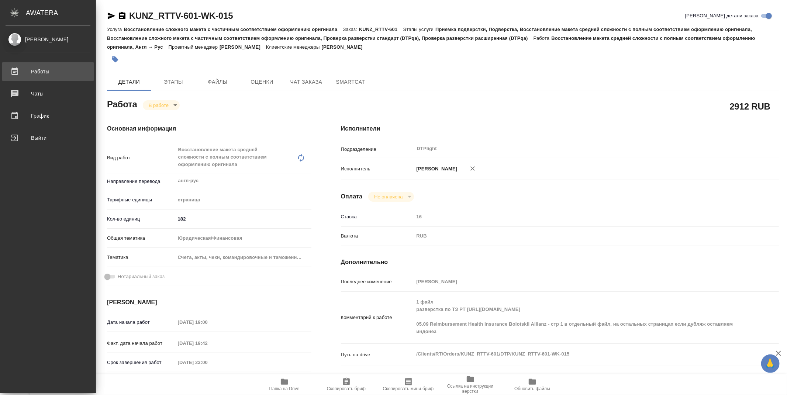
click at [38, 69] on div "Работы" at bounding box center [48, 71] width 85 height 11
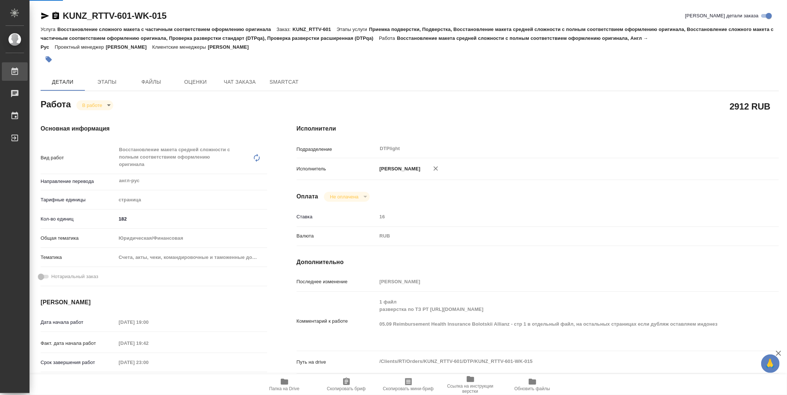
type textarea "x"
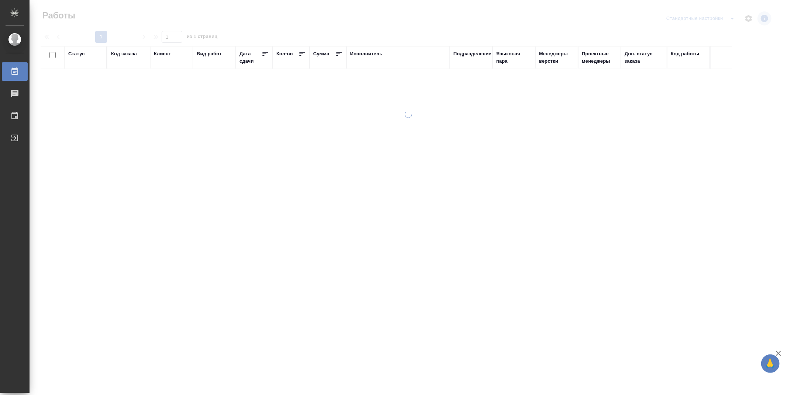
click at [483, 53] on div "Подразделение" at bounding box center [472, 53] width 38 height 7
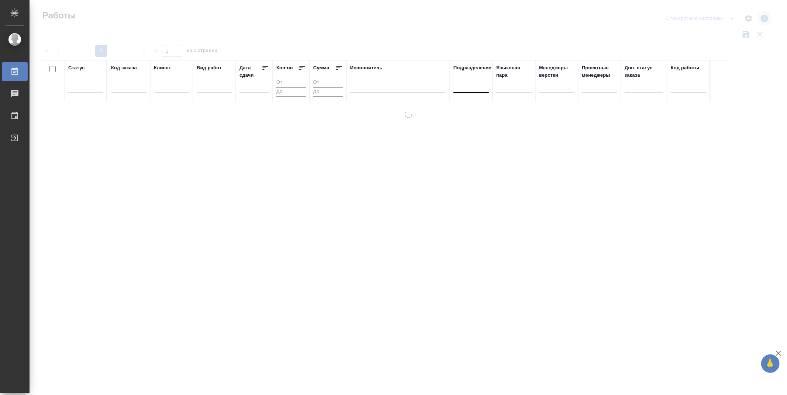
click at [472, 90] on div at bounding box center [470, 85] width 35 height 11
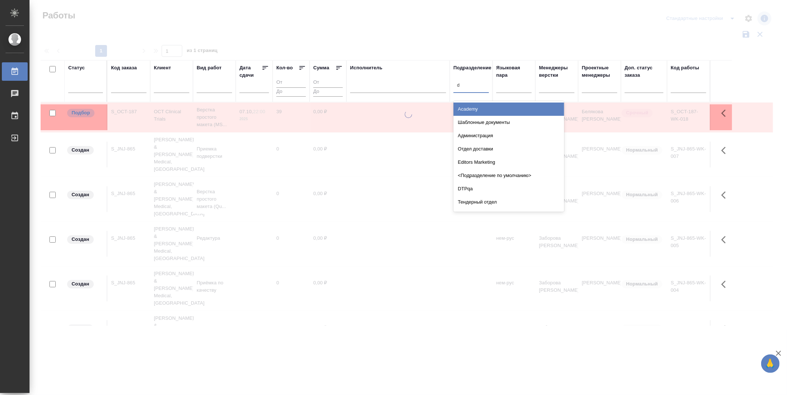
type input "dt"
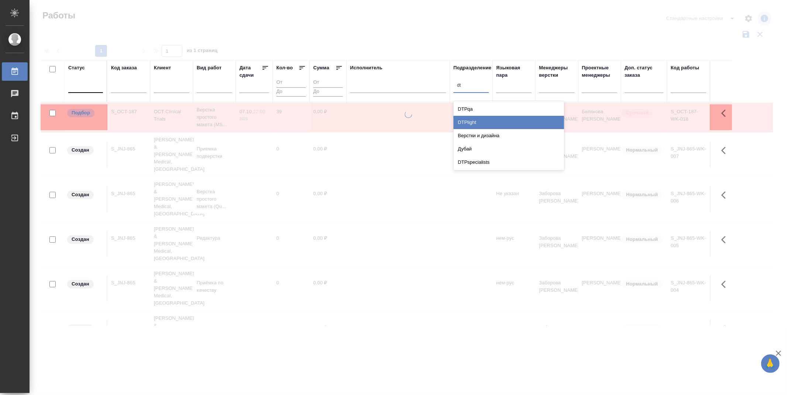
click at [474, 117] on div "DTPlight" at bounding box center [508, 122] width 111 height 13
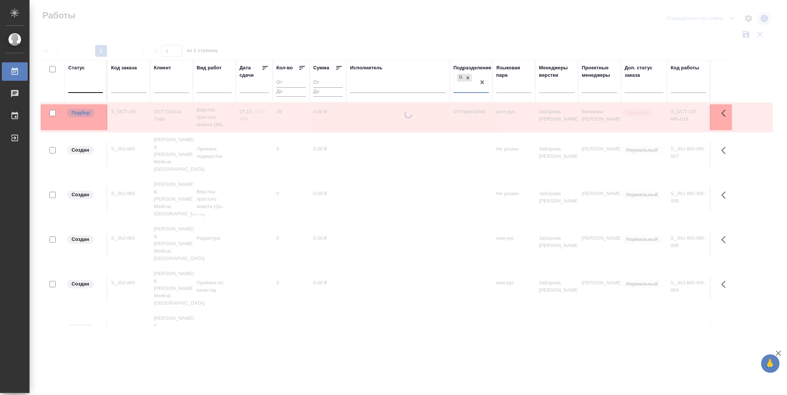
click at [87, 87] on div at bounding box center [85, 85] width 35 height 11
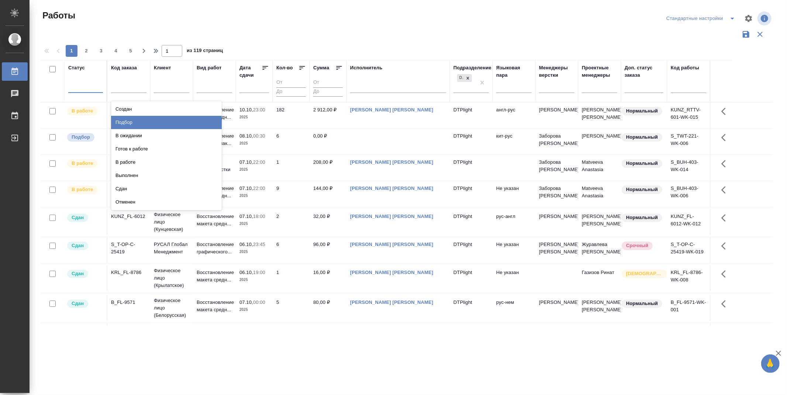
click at [206, 119] on div "Подбор" at bounding box center [166, 122] width 111 height 13
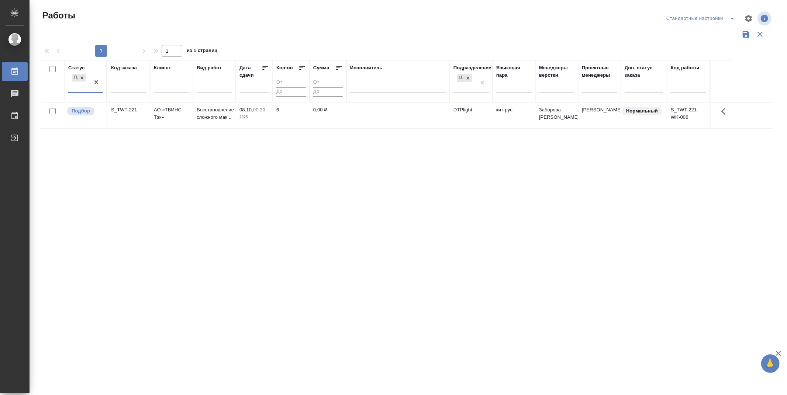
type input "г"
click at [124, 111] on div "Готов к работе" at bounding box center [166, 109] width 111 height 13
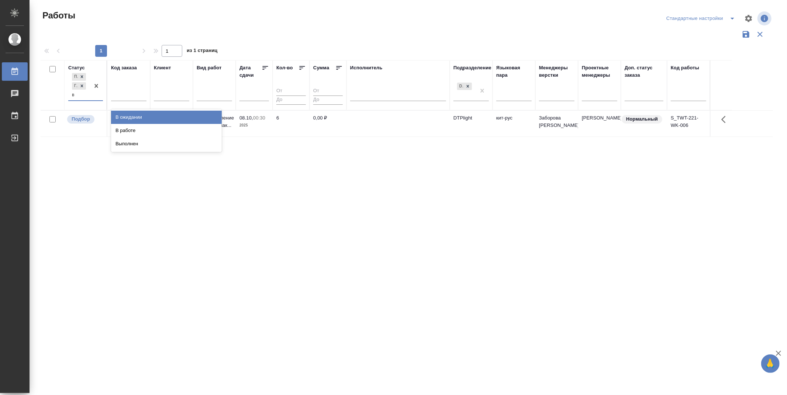
type input "в р"
click at [135, 114] on div "В работе" at bounding box center [166, 117] width 111 height 13
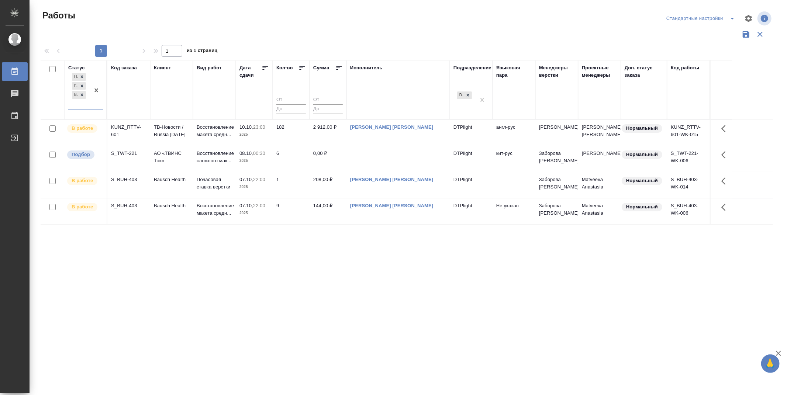
click at [263, 66] on icon at bounding box center [266, 68] width 6 height 4
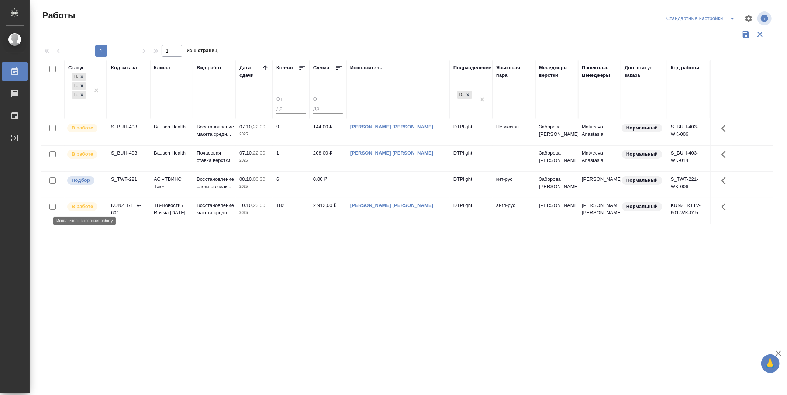
click at [89, 205] on p "В работе" at bounding box center [82, 206] width 21 height 7
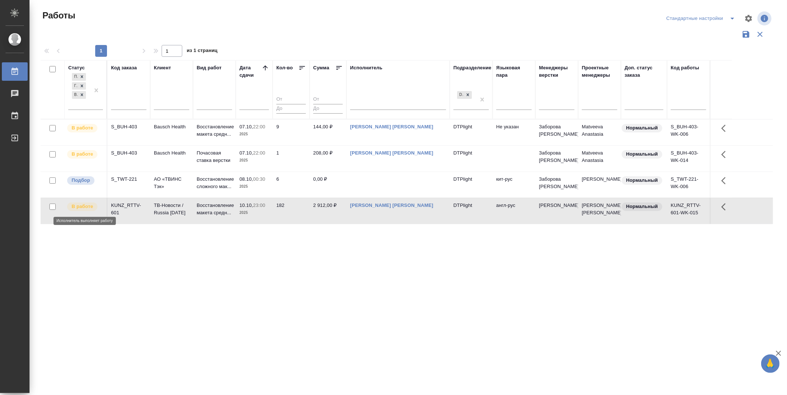
click at [89, 205] on p "В работе" at bounding box center [82, 206] width 21 height 7
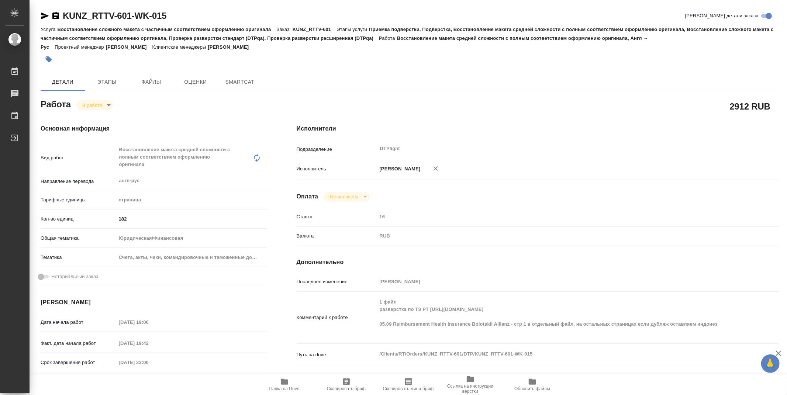
type textarea "x"
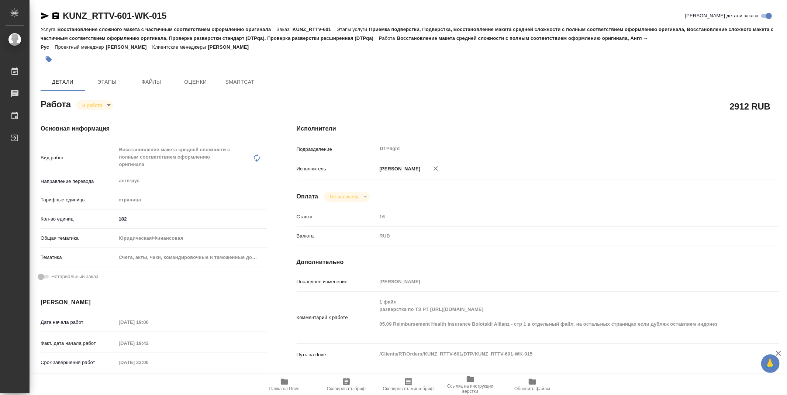
type textarea "x"
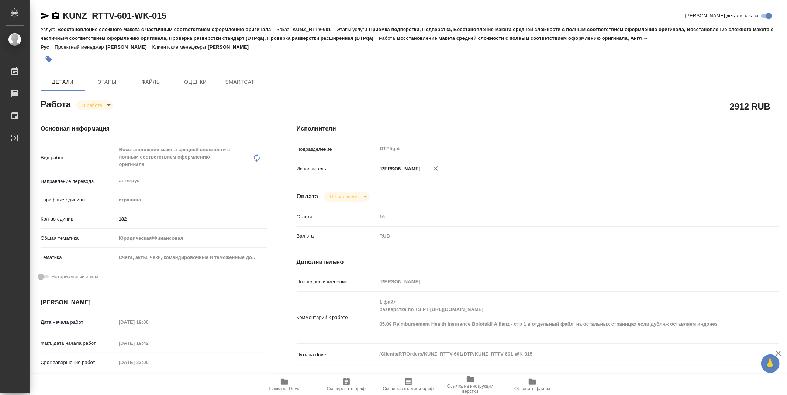
type textarea "x"
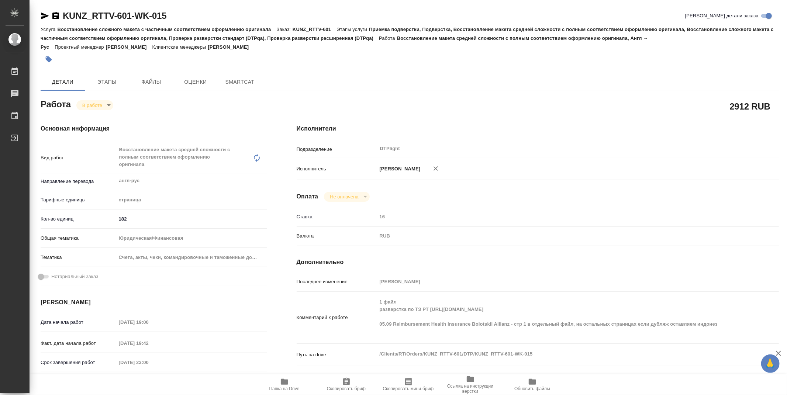
type textarea "x"
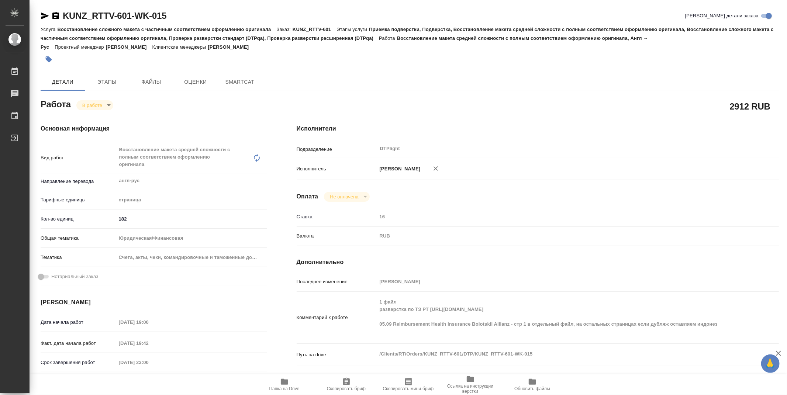
type textarea "x"
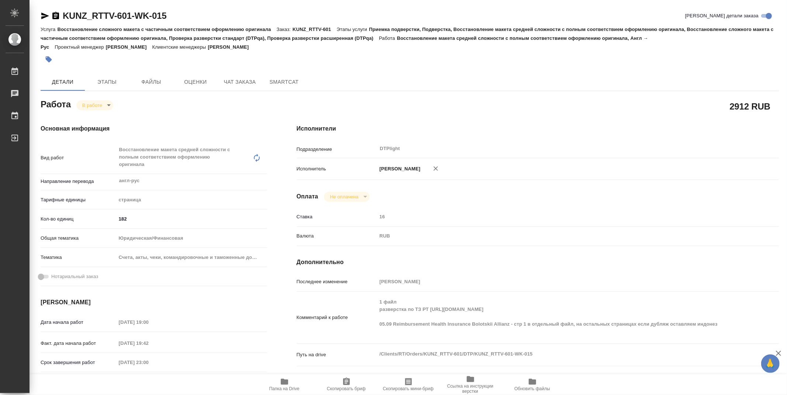
type textarea "x"
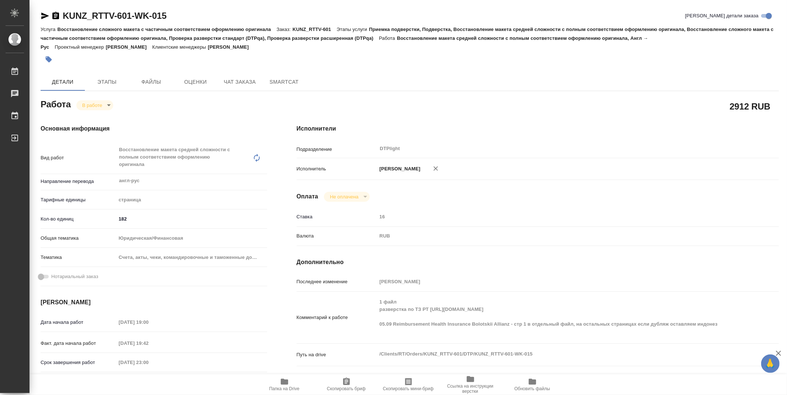
type textarea "x"
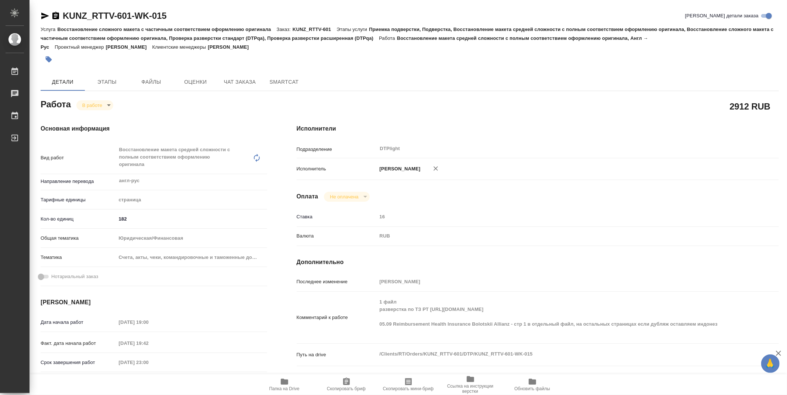
click at [176, 18] on div "KUNZ_RTTV-601-WK-015 Кратко детали заказа" at bounding box center [410, 16] width 738 height 12
drag, startPoint x: 126, startPoint y: 22, endPoint x: 58, endPoint y: 24, distance: 68.6
click at [58, 24] on div "KUNZ_RTTV-601-WK-015 Кратко детали заказа" at bounding box center [410, 17] width 738 height 15
copy link "KUNZ_RTTV-601-WK-015"
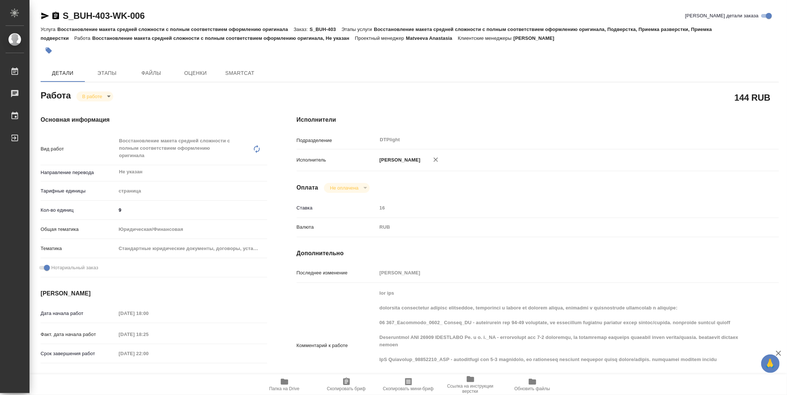
type textarea "x"
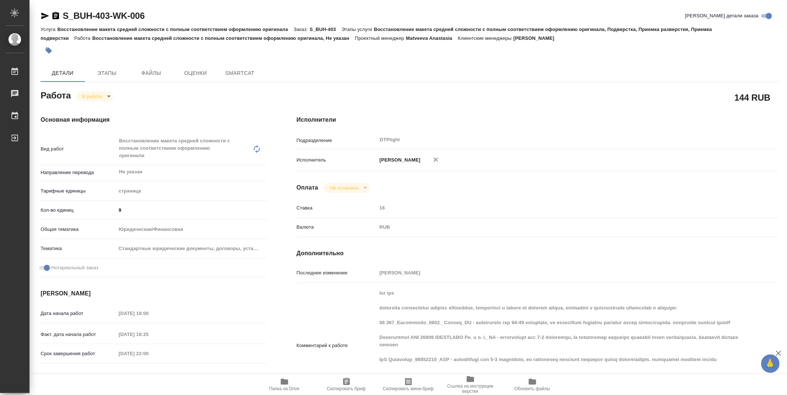
type textarea "x"
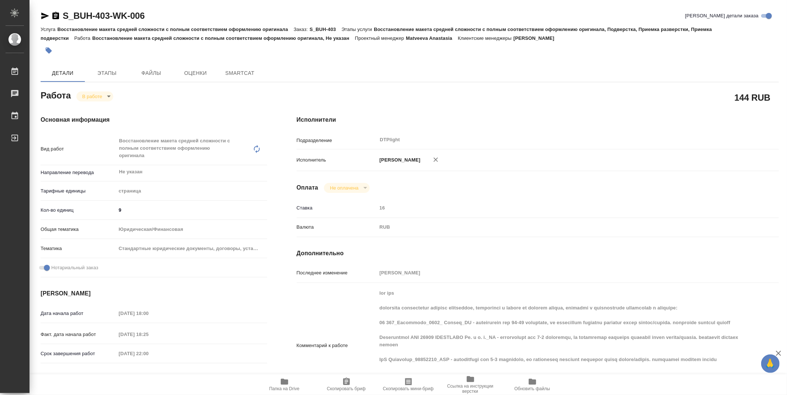
type textarea "x"
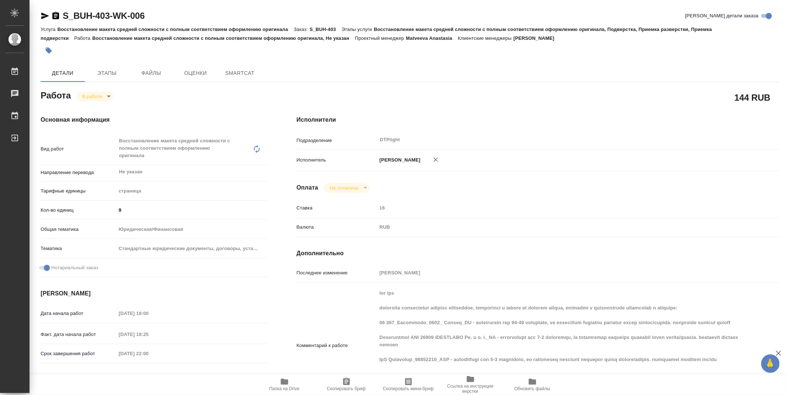
type textarea "x"
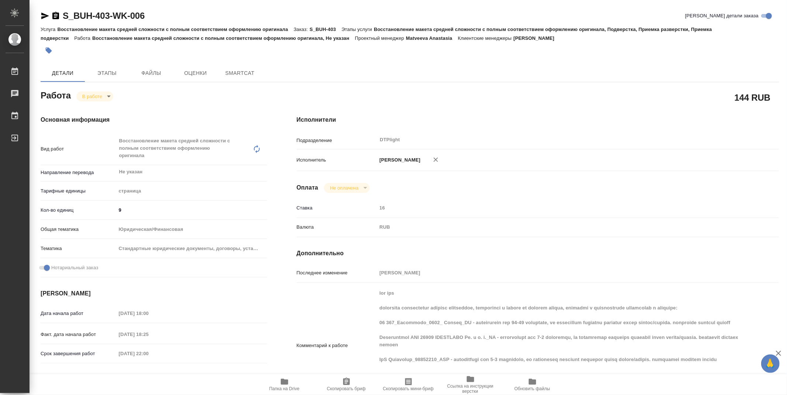
type textarea "x"
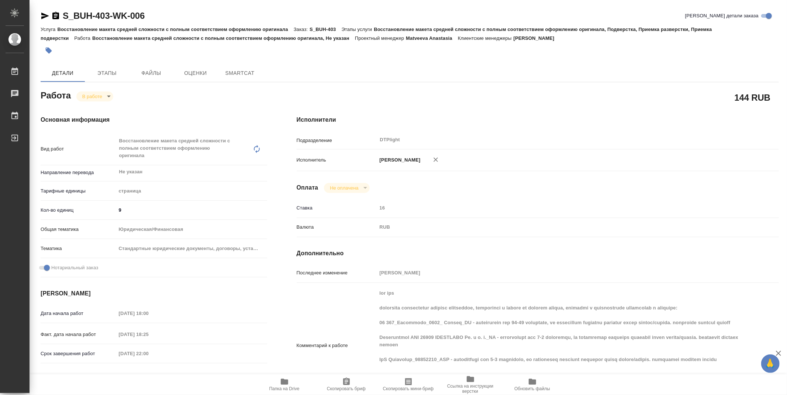
type textarea "x"
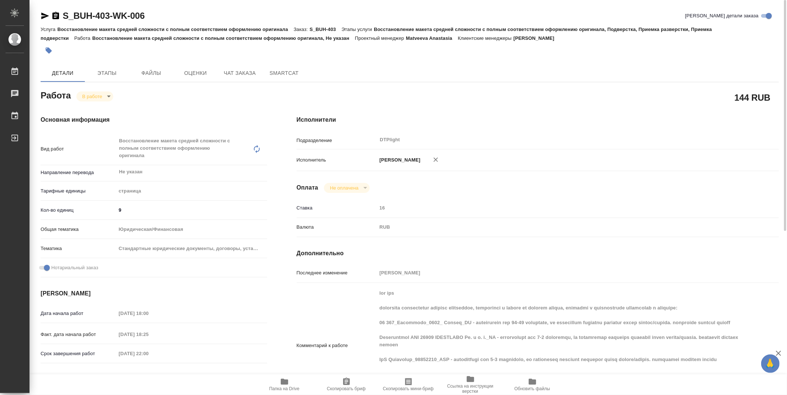
scroll to position [41, 0]
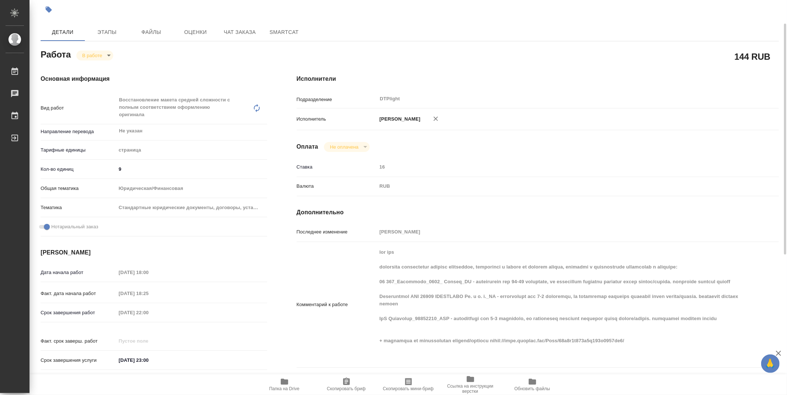
type textarea "x"
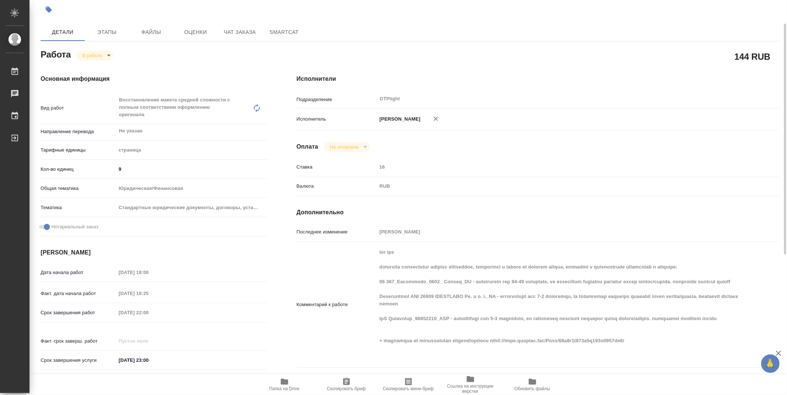
type textarea "x"
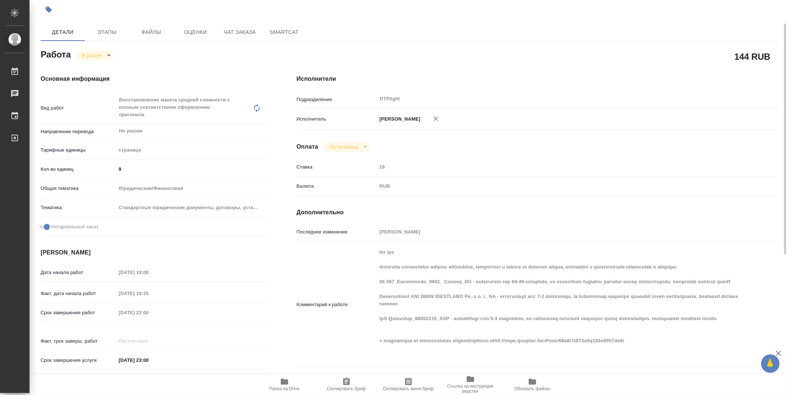
click at [278, 388] on span "Папка на Drive" at bounding box center [284, 388] width 30 height 5
type textarea "x"
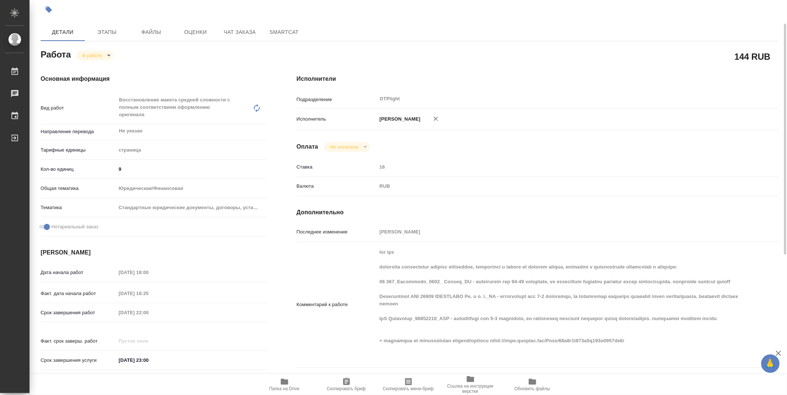
type textarea "x"
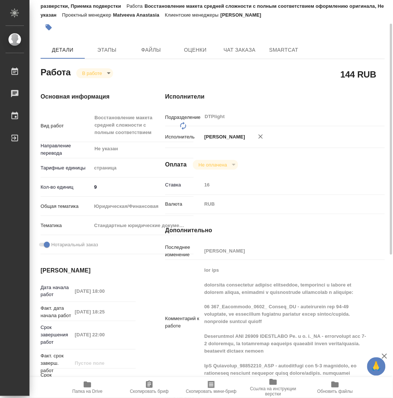
type textarea "x"
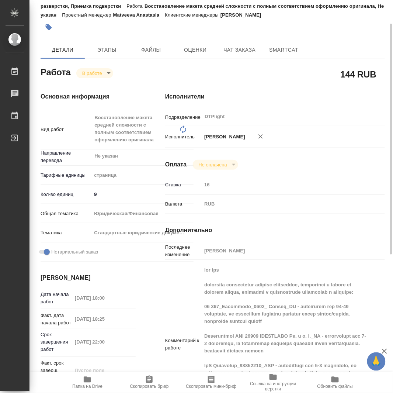
type textarea "x"
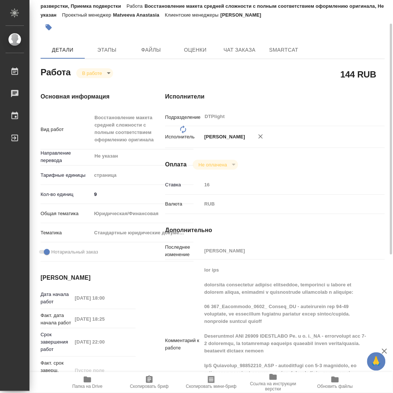
type textarea "x"
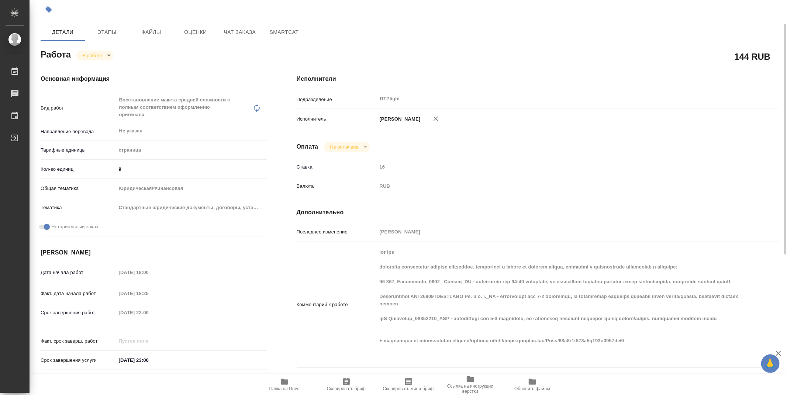
type textarea "x"
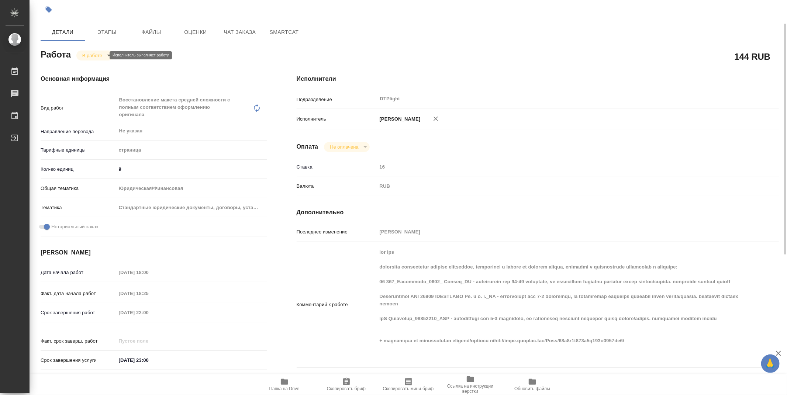
click at [87, 56] on body "🙏 .cls-1 fill:#fff; AWATERA Zubakova Viktoriya Работы 0 Чаты График Выйти S_BUH…" at bounding box center [393, 197] width 787 height 395
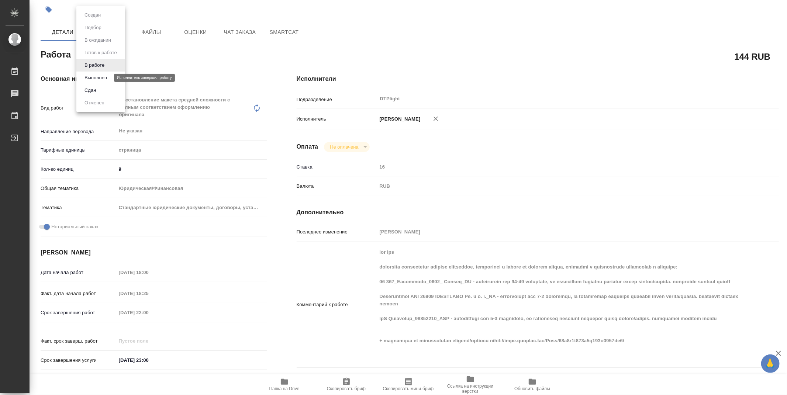
click at [100, 76] on button "Выполнен" at bounding box center [95, 78] width 27 height 8
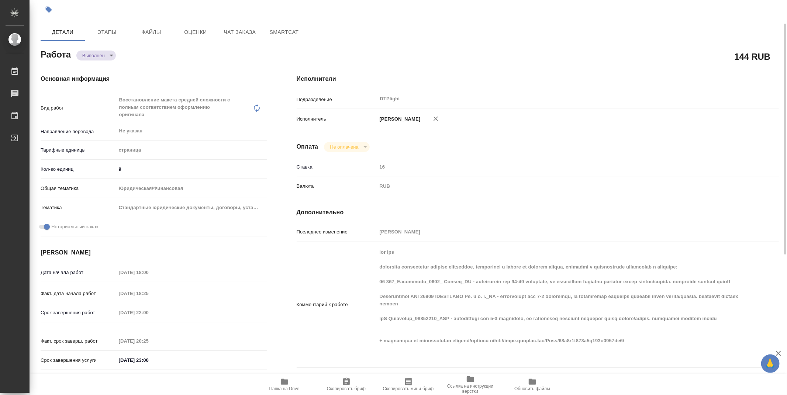
type textarea "x"
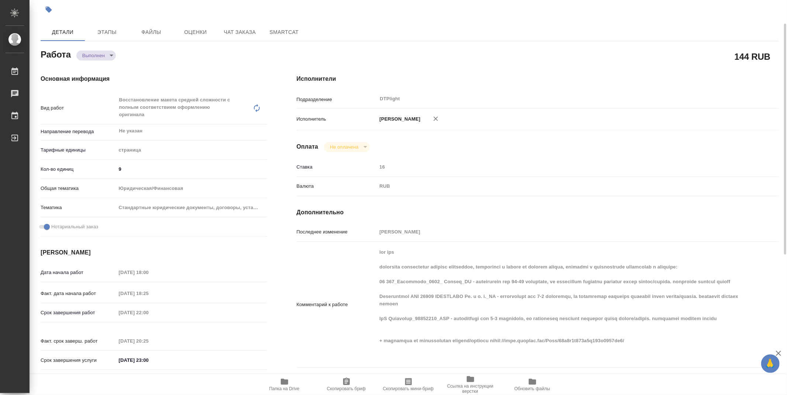
type textarea "x"
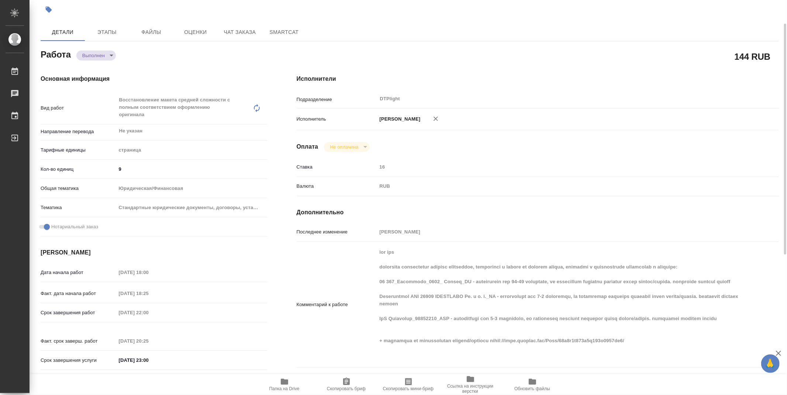
type textarea "x"
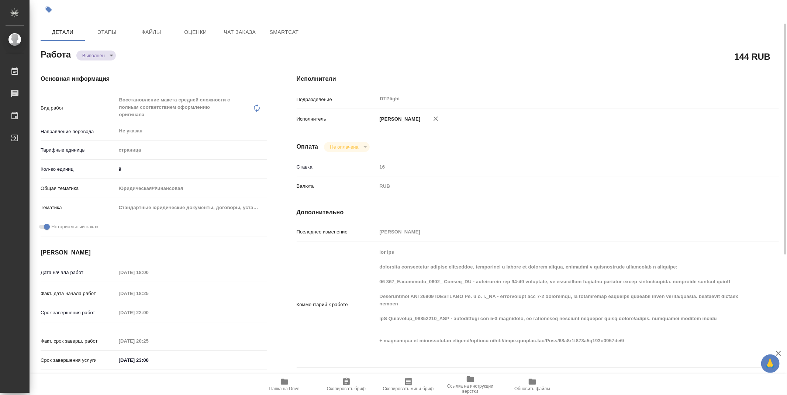
type textarea "x"
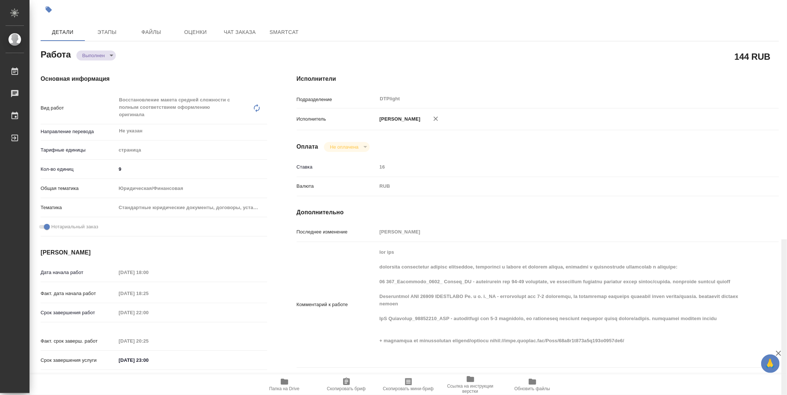
scroll to position [280, 0]
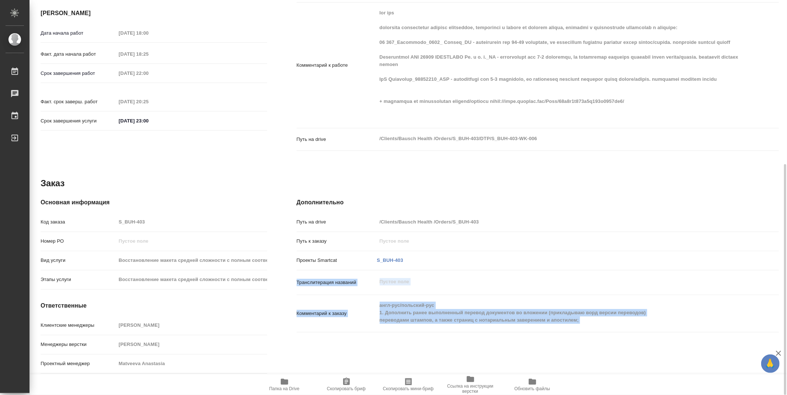
drag, startPoint x: 786, startPoint y: 132, endPoint x: 780, endPoint y: 270, distance: 138.1
click at [780, 270] on div "S_BUH-403-WK-006 Кратко детали заказа Услуга Восстановление макета средней слож…" at bounding box center [407, 197] width 757 height 395
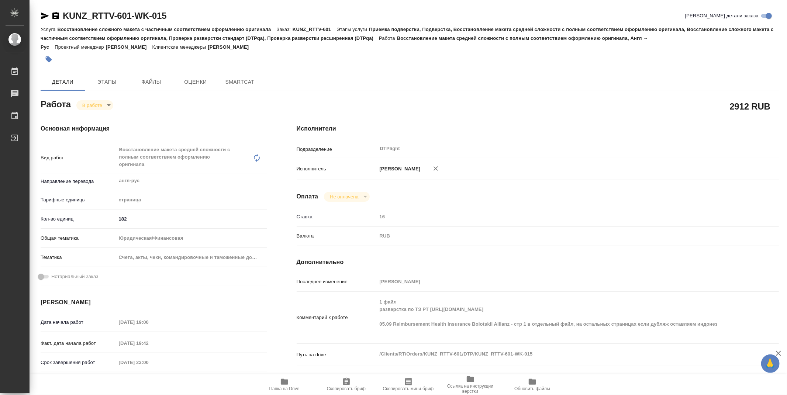
type textarea "x"
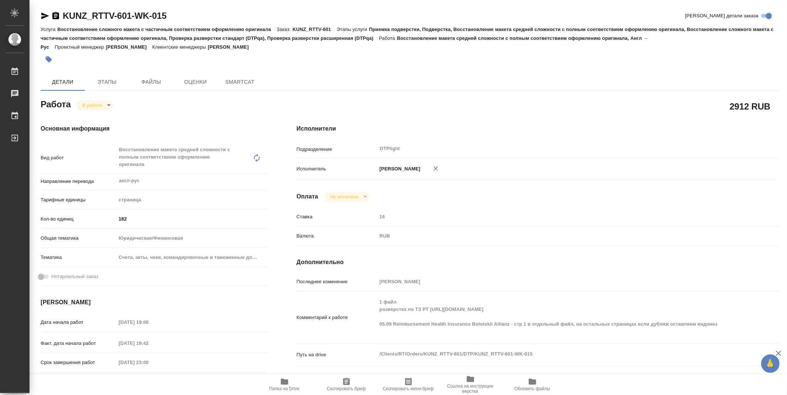
type textarea "x"
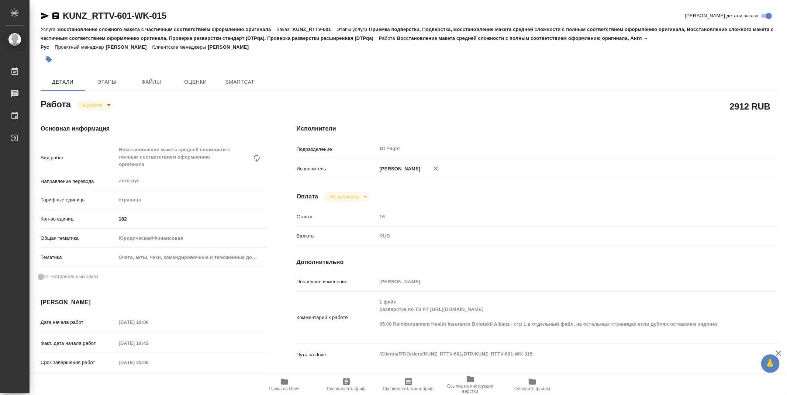
type textarea "x"
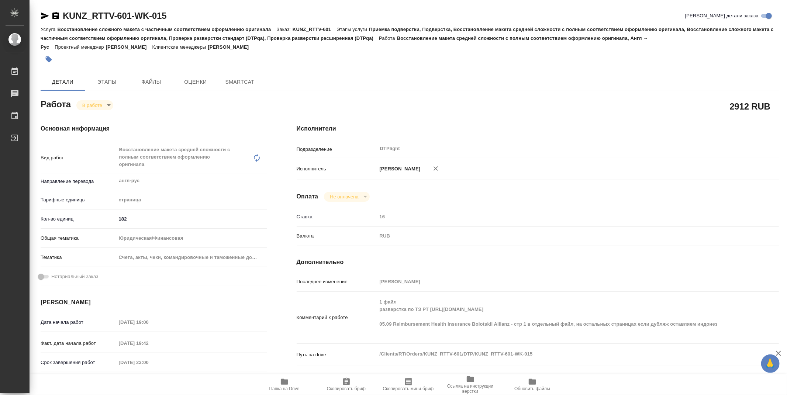
type textarea "x"
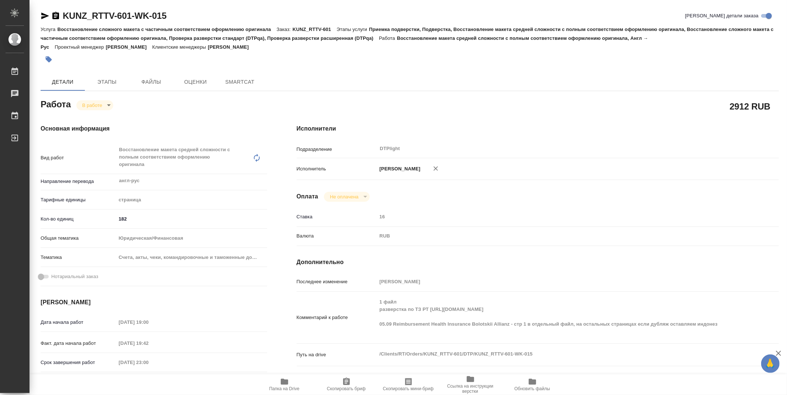
type textarea "x"
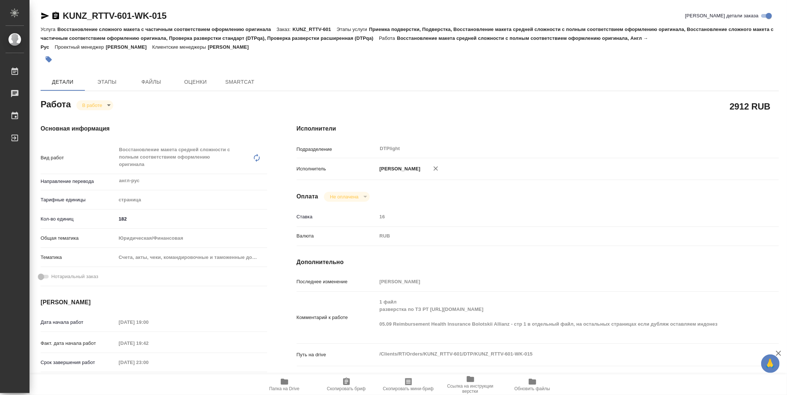
type textarea "x"
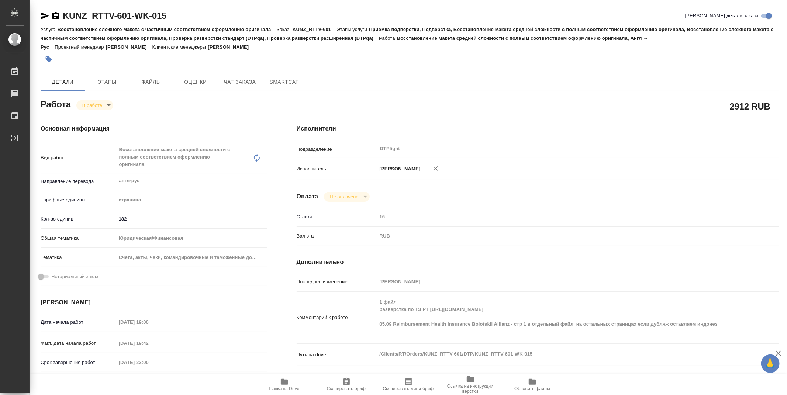
type textarea "x"
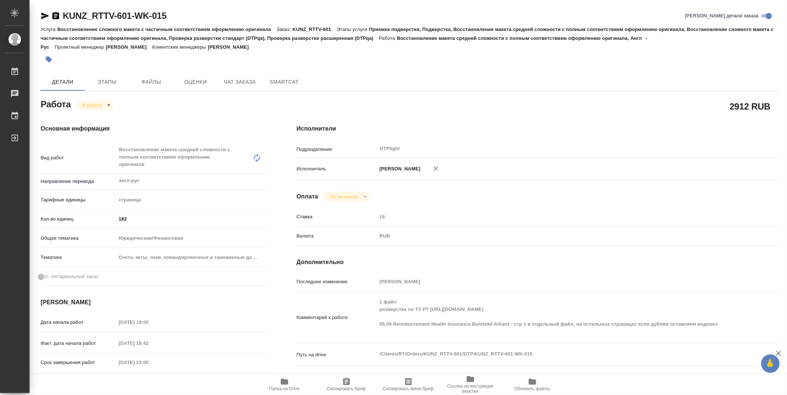
type textarea "x"
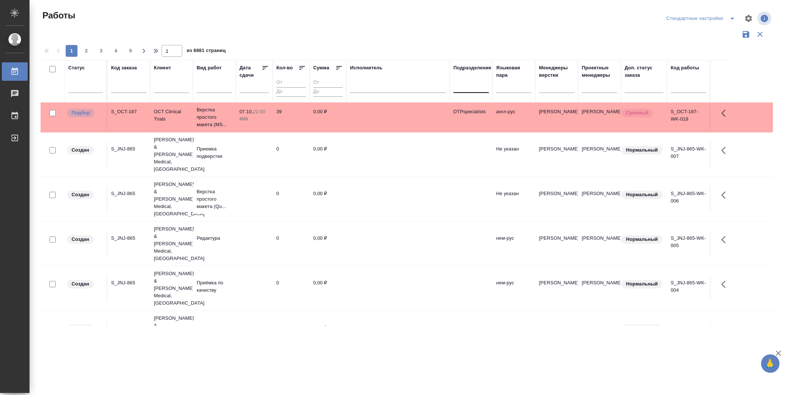
click at [472, 91] on div at bounding box center [470, 85] width 35 height 11
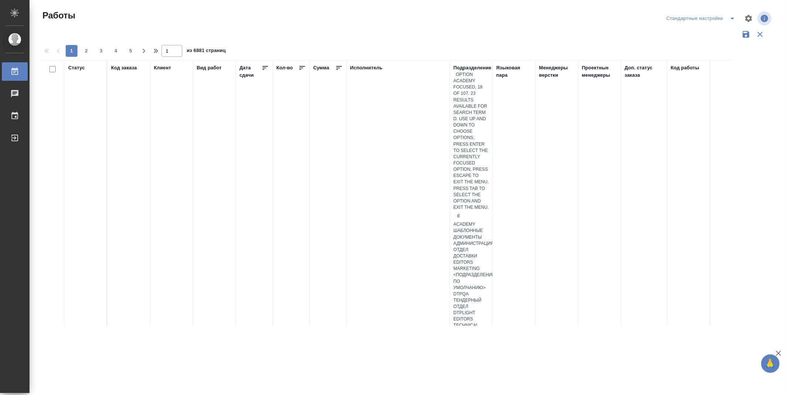
type input "dt"
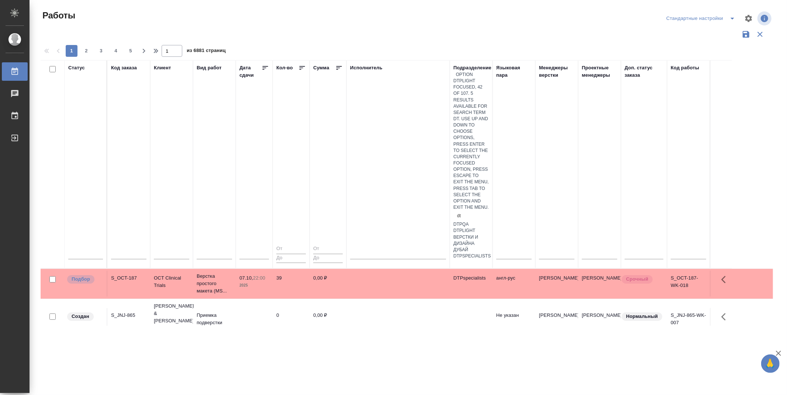
click at [489, 228] on div "DTPlight" at bounding box center [470, 231] width 35 height 6
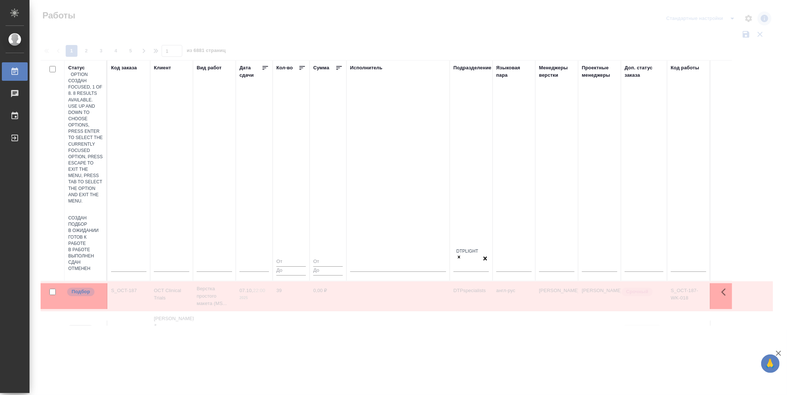
click at [79, 204] on div at bounding box center [85, 209] width 35 height 11
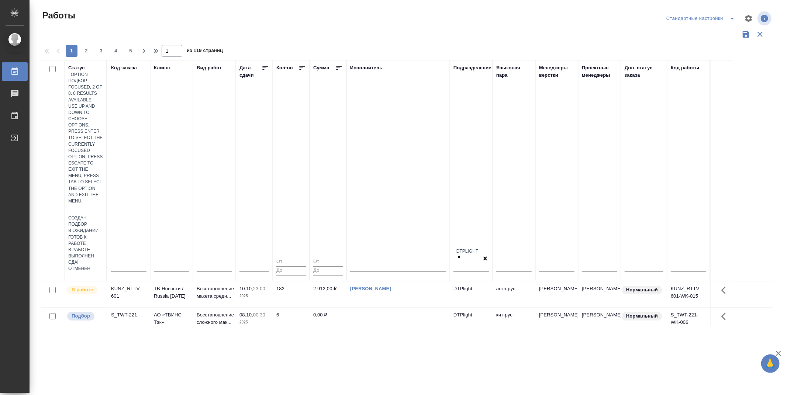
click at [103, 221] on div "Подбор" at bounding box center [85, 224] width 35 height 6
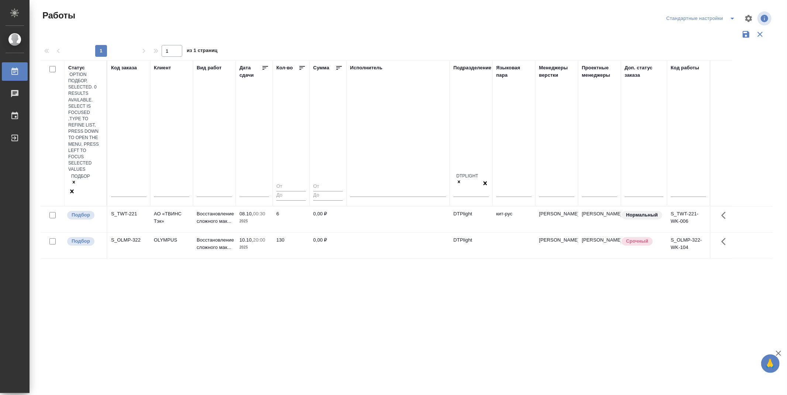
type input "г"
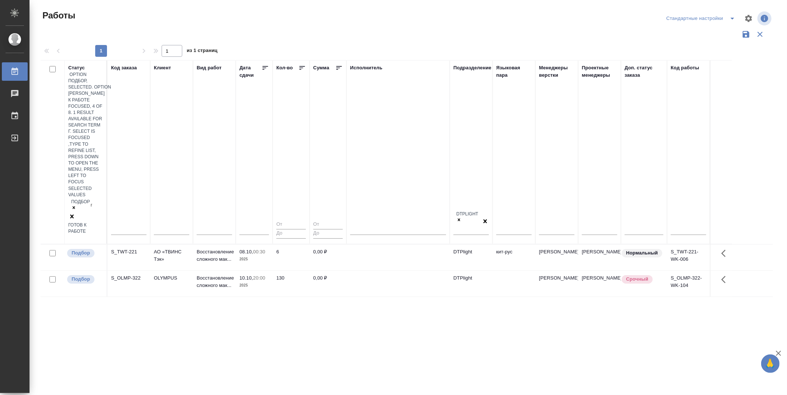
type input "го"
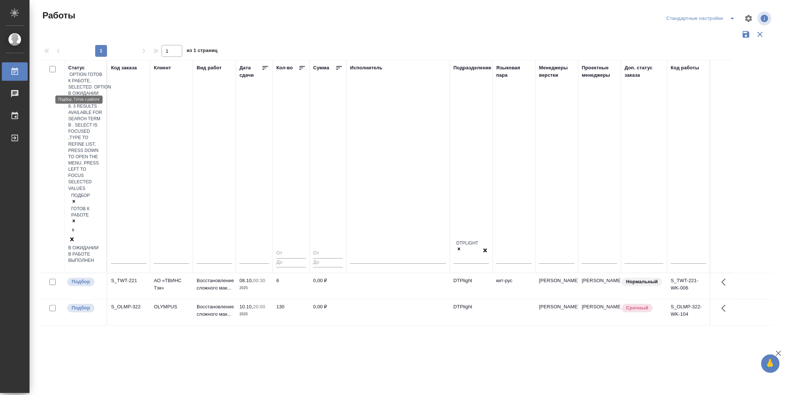
type input "в р"
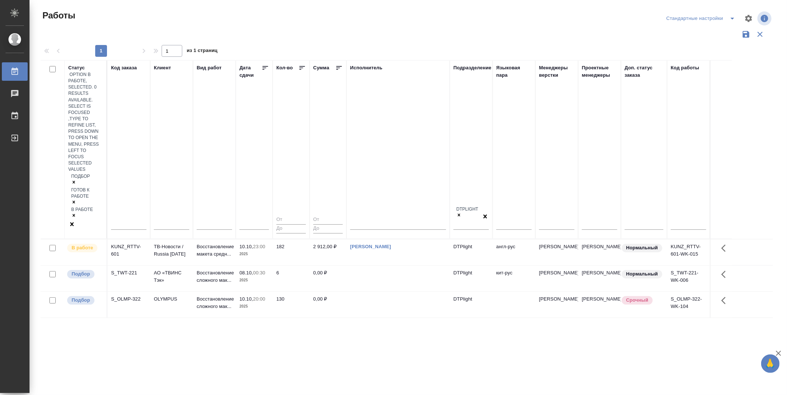
click at [266, 68] on icon at bounding box center [264, 67] width 7 height 7
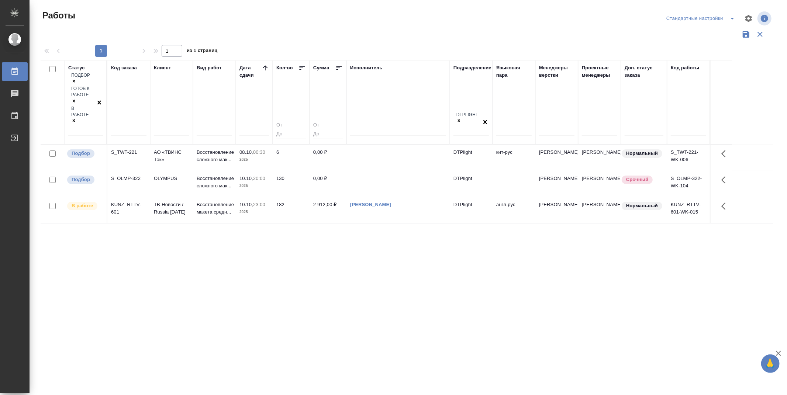
click at [76, 150] on p "Подбор" at bounding box center [81, 153] width 18 height 7
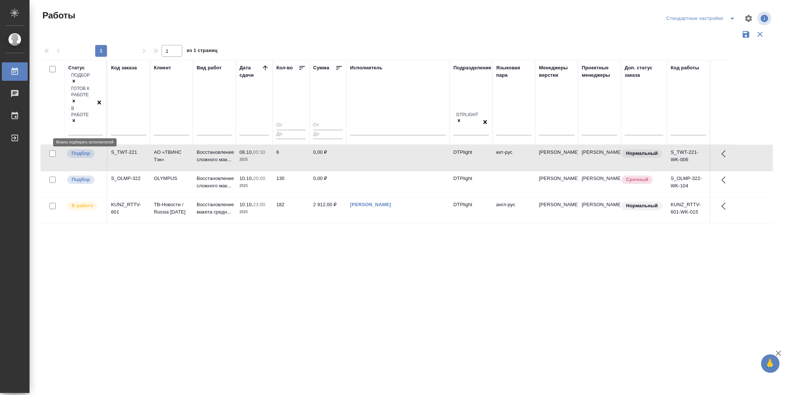
click at [76, 150] on p "Подбор" at bounding box center [81, 153] width 18 height 7
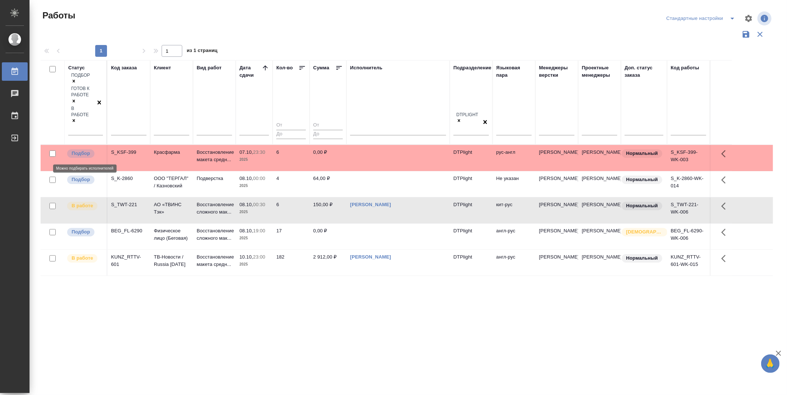
click at [89, 176] on div "Подбор" at bounding box center [80, 180] width 27 height 8
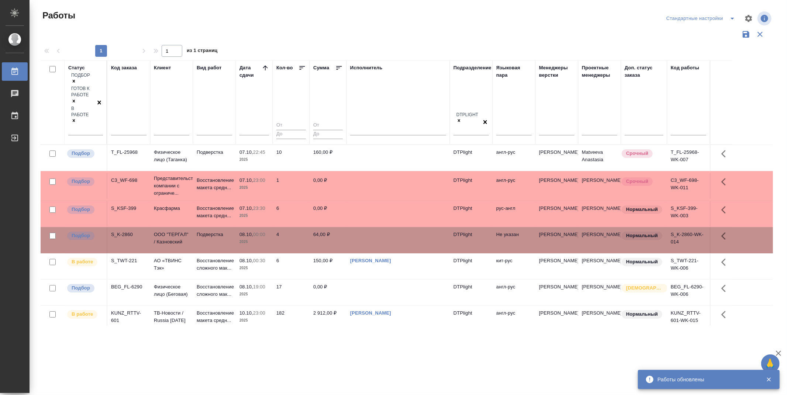
click at [377, 338] on div ".cls-1 fill:#fff; AWATERA Zubakova Viktoriya Работы 0 Чаты График Выйти Работы …" at bounding box center [393, 197] width 787 height 395
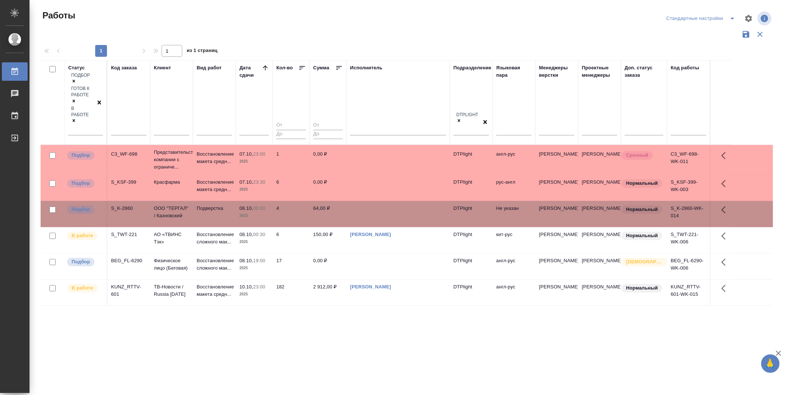
click at [353, 332] on div ".cls-1 fill:#fff; AWATERA Zubakova Viktoriya Работы 0 Чаты График Выйти Работы …" at bounding box center [393, 197] width 787 height 395
click at [84, 152] on p "Подбор" at bounding box center [81, 155] width 18 height 7
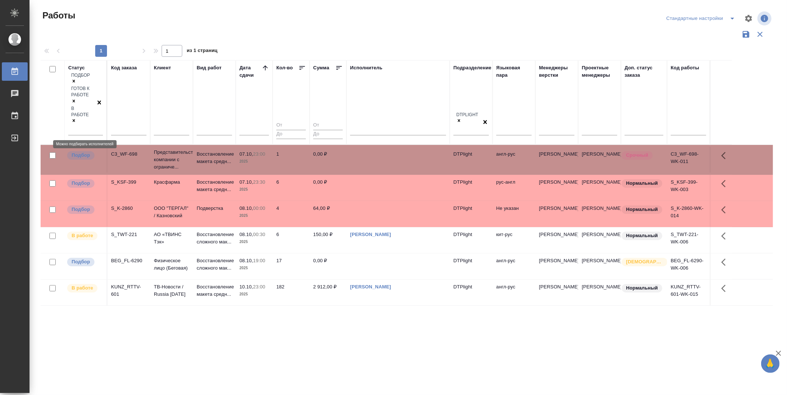
click at [84, 152] on p "Подбор" at bounding box center [81, 155] width 18 height 7
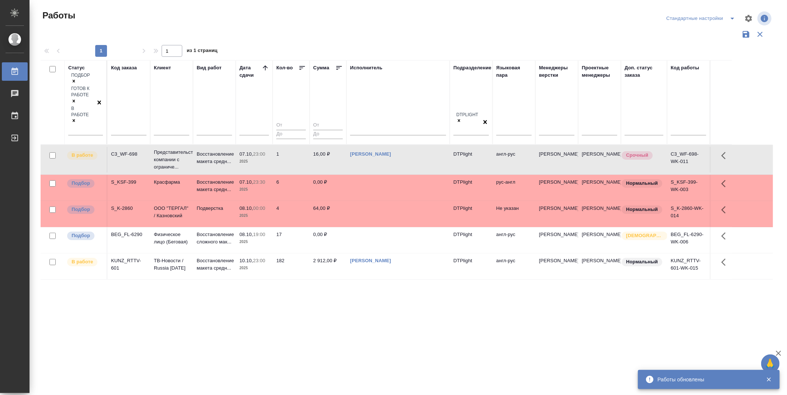
click at [313, 310] on div "Статус Подбор Готов к работе В работе Код заказа Клиент Вид работ Дата сдачи Ко…" at bounding box center [407, 192] width 732 height 265
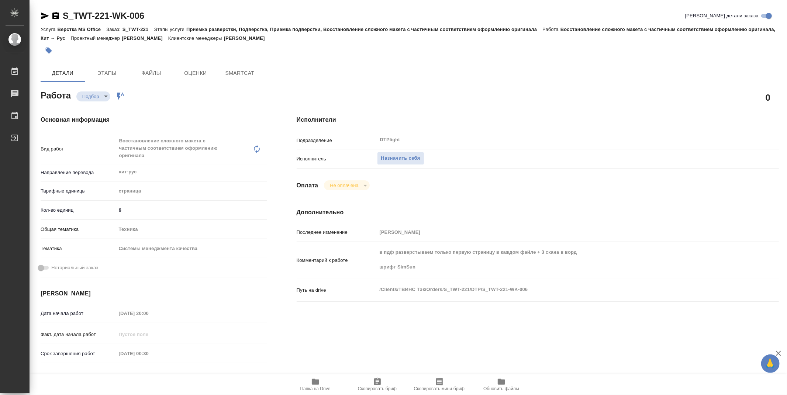
type textarea "x"
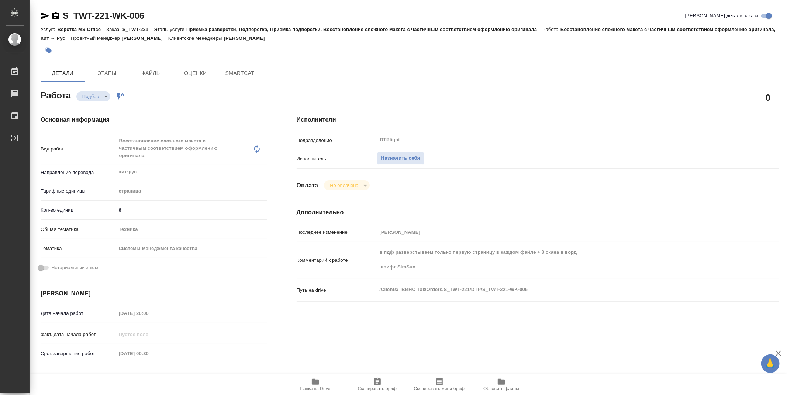
type textarea "x"
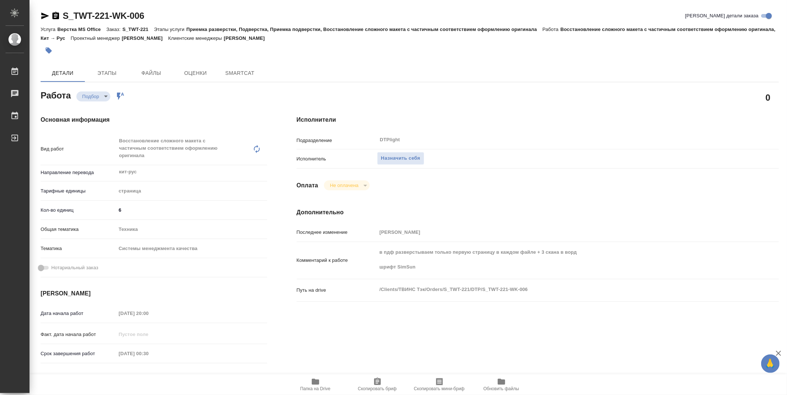
type textarea "x"
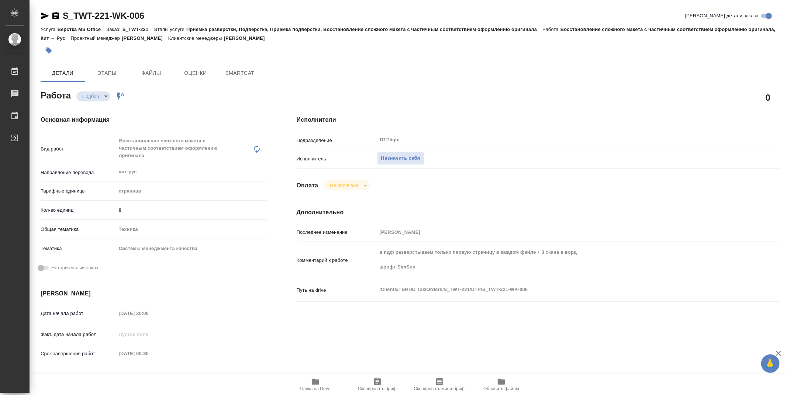
type textarea "x"
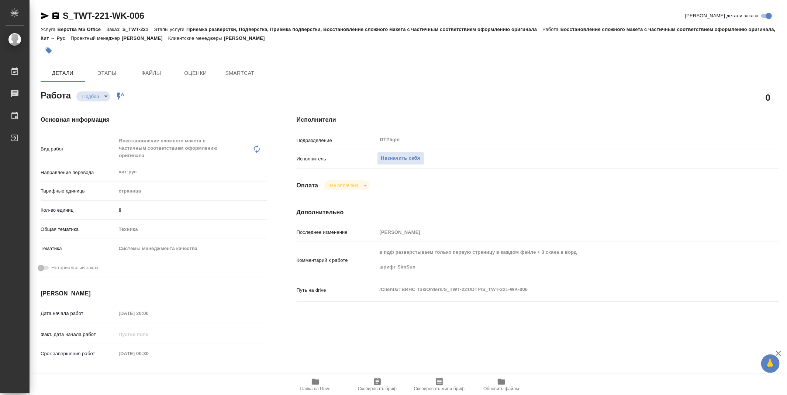
type textarea "x"
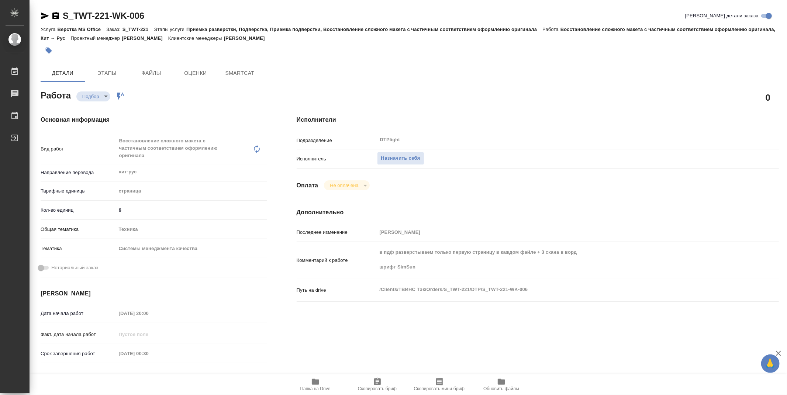
type textarea "x"
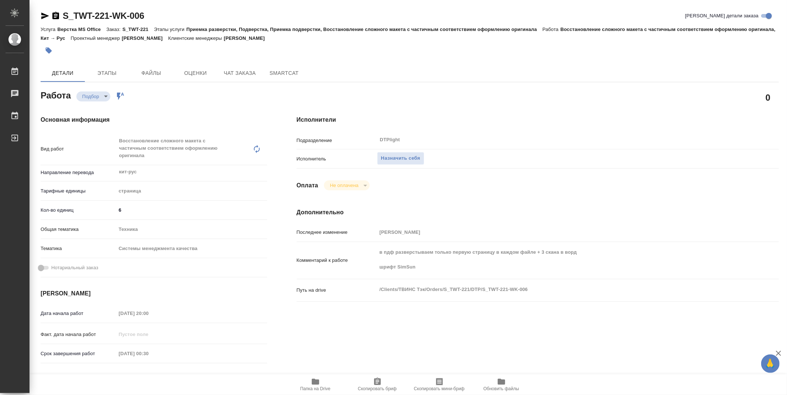
type textarea "x"
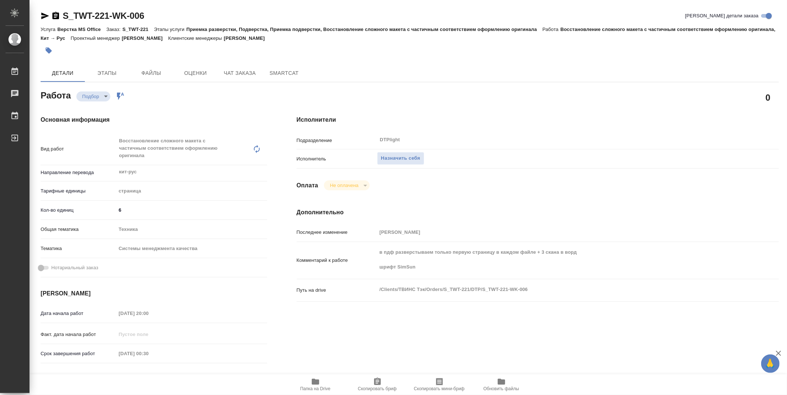
type textarea "x"
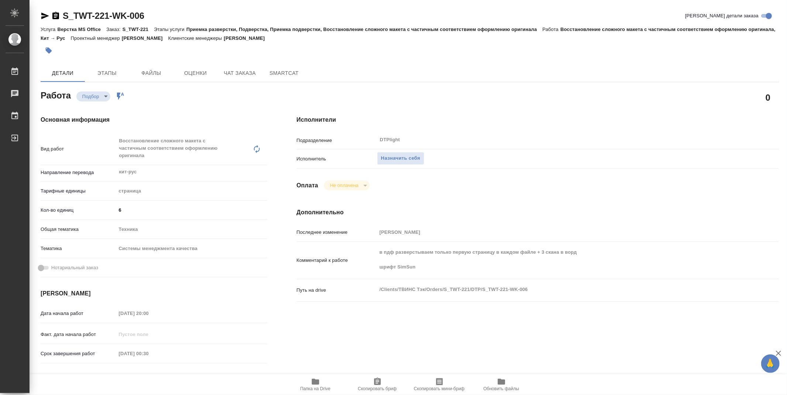
click at [317, 384] on icon "button" at bounding box center [315, 382] width 7 height 6
click at [531, 173] on div "Исполнители Подразделение DTPlight ​ Исполнитель Назначить себя Оплата Не оплач…" at bounding box center [537, 266] width 511 height 330
click at [401, 160] on span "Назначить себя" at bounding box center [400, 158] width 39 height 8
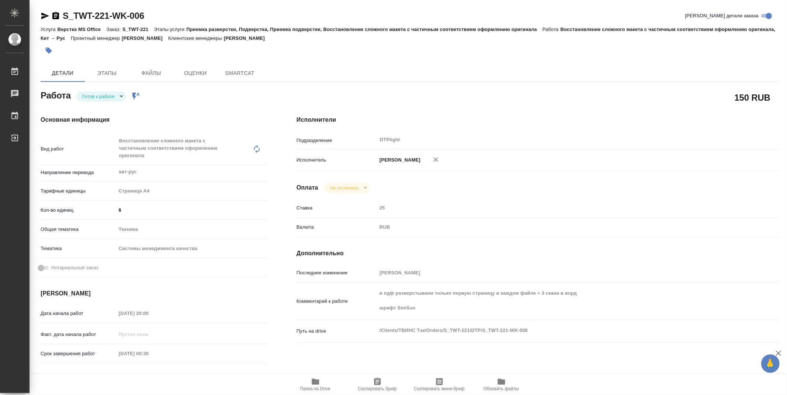
type textarea "x"
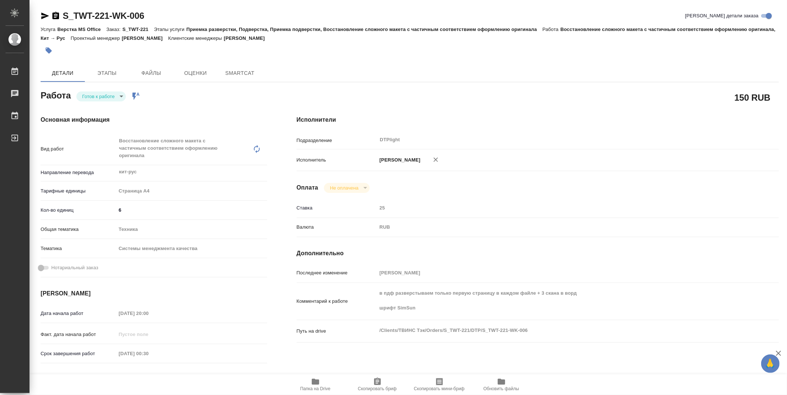
type textarea "x"
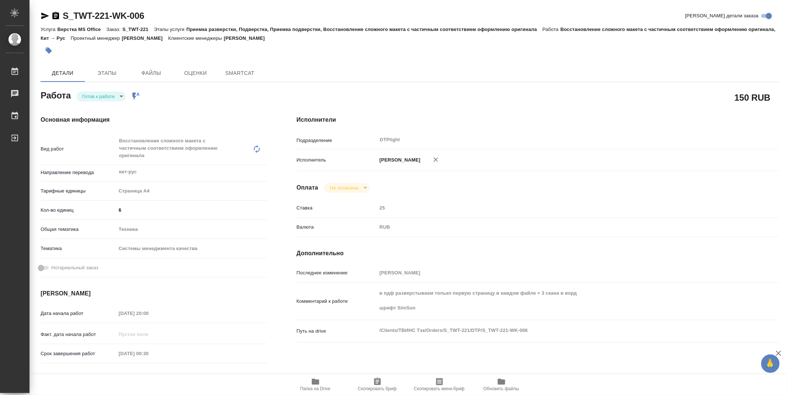
type textarea "x"
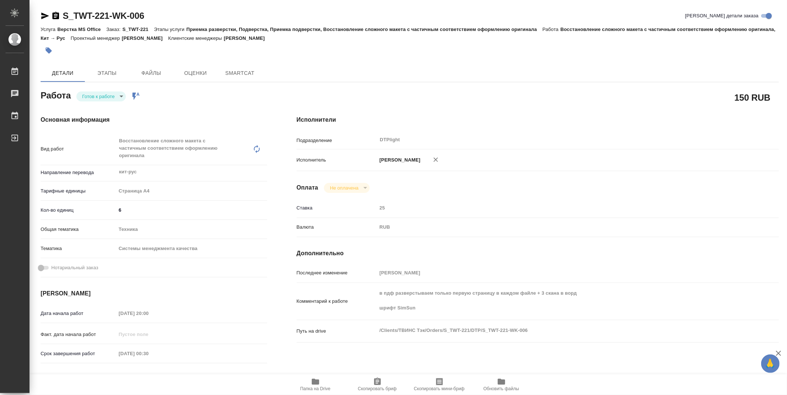
type textarea "x"
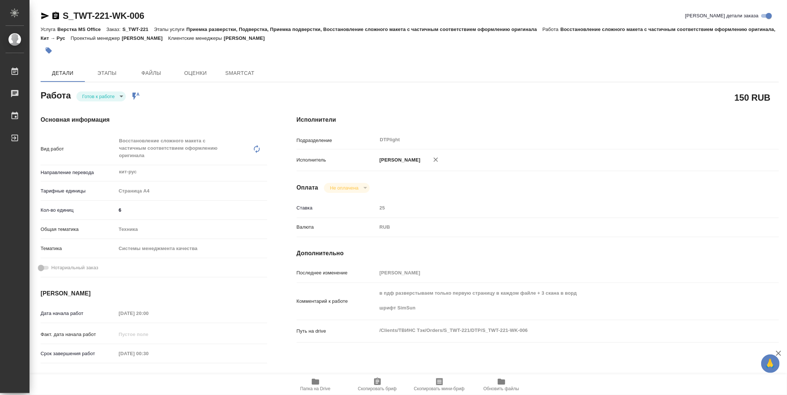
type textarea "x"
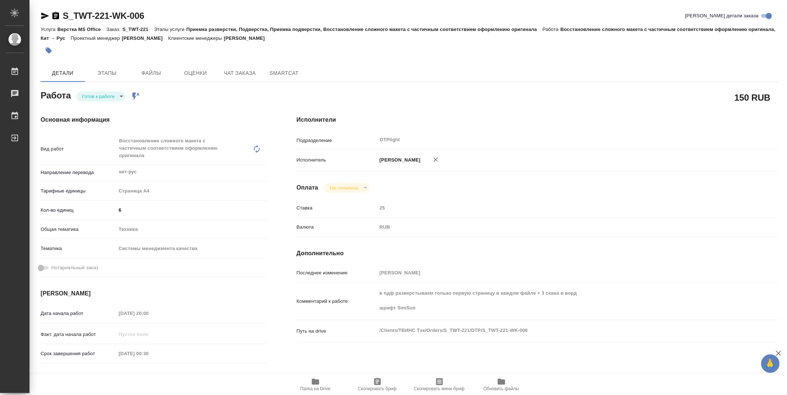
type textarea "x"
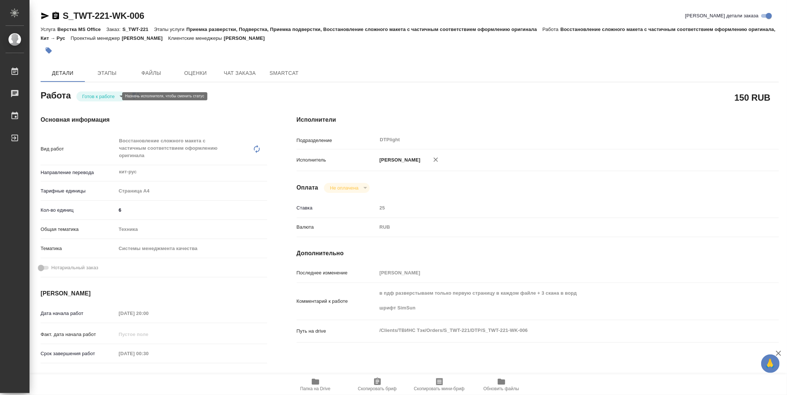
click at [95, 93] on body "🙏 .cls-1 fill:#fff; AWATERA Zubakova Viktoriya Работы Чаты График Выйти S_TWT-2…" at bounding box center [393, 197] width 787 height 395
type textarea "x"
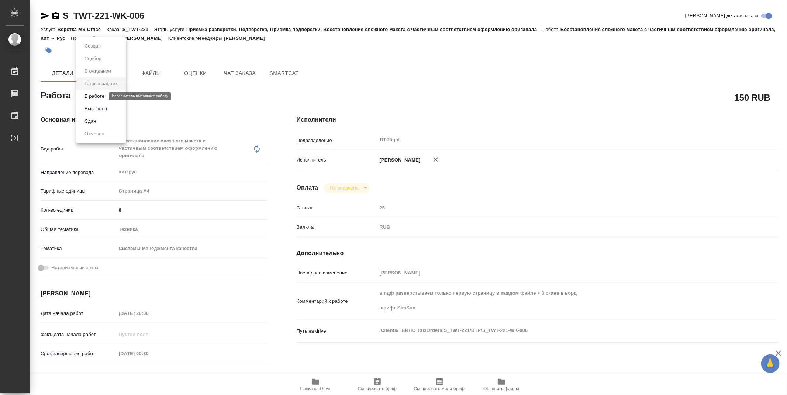
type textarea "x"
click at [95, 98] on button "В работе" at bounding box center [94, 96] width 24 height 8
type textarea "x"
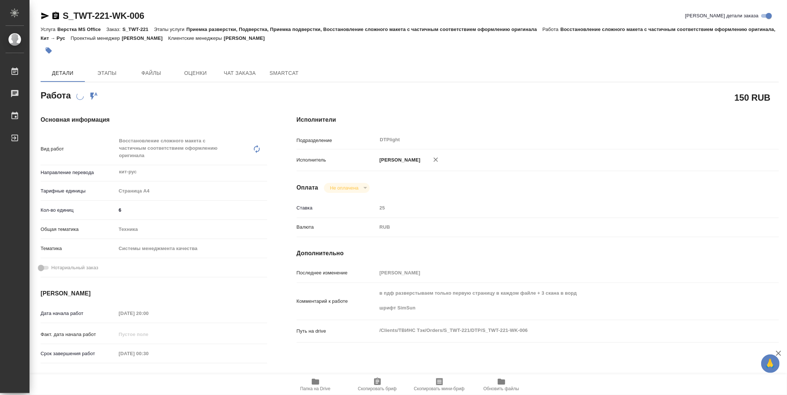
type textarea "x"
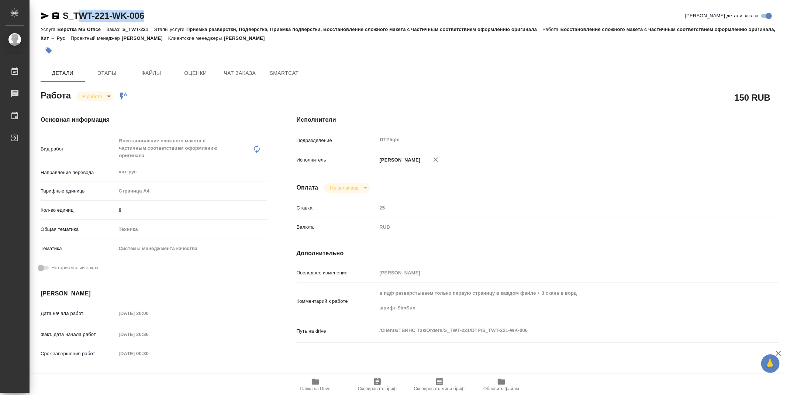
type textarea "x"
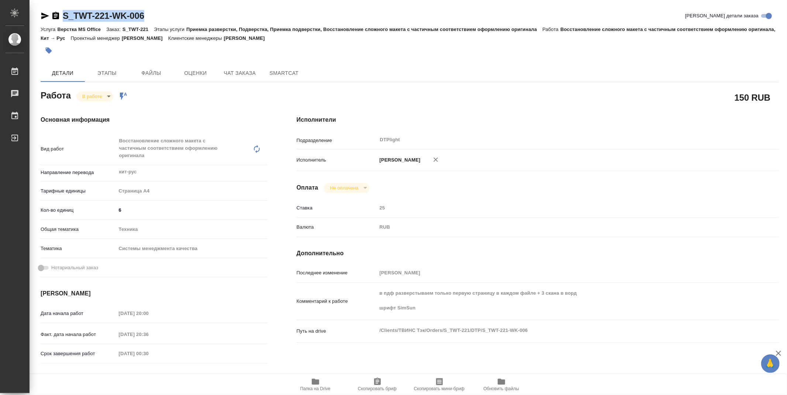
type textarea "x"
drag, startPoint x: 159, startPoint y: 17, endPoint x: 55, endPoint y: 19, distance: 104.4
click at [55, 19] on div "S_TWT-221-WK-006 Кратко детали заказа" at bounding box center [410, 16] width 738 height 12
type textarea "x"
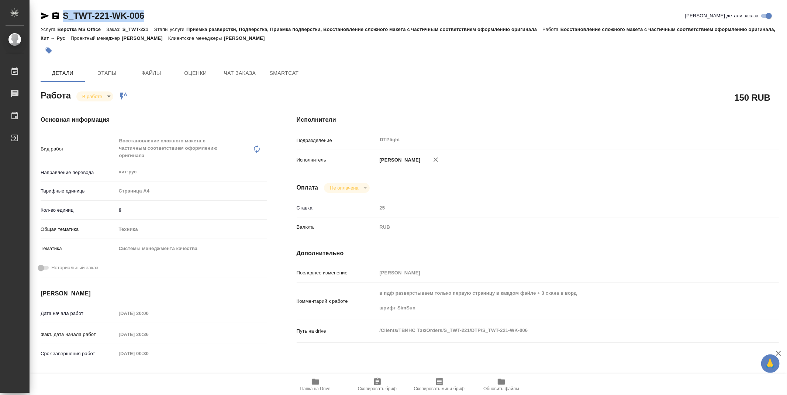
type textarea "x"
copy link "S_TWT-221-WK-006"
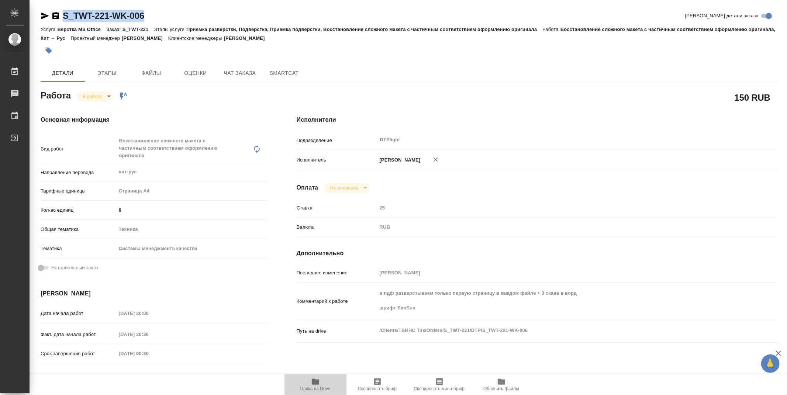
click at [305, 382] on span "Папка на Drive" at bounding box center [315, 384] width 53 height 14
click at [319, 379] on icon "button" at bounding box center [315, 381] width 9 height 9
click at [753, 118] on h4 "Исполнители" at bounding box center [537, 119] width 482 height 9
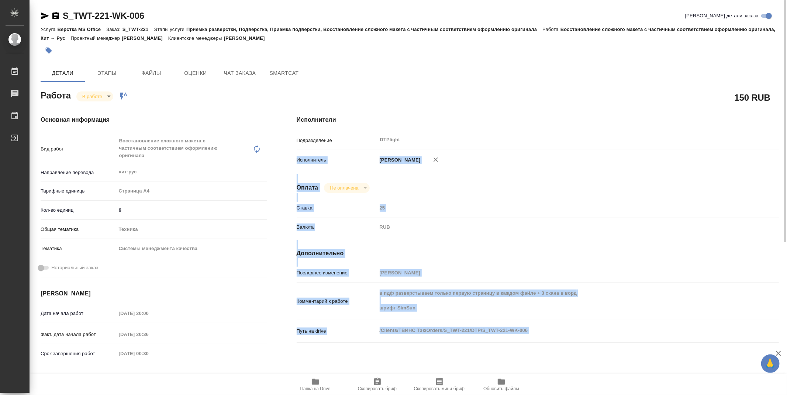
drag, startPoint x: 780, startPoint y: 142, endPoint x: 773, endPoint y: 231, distance: 89.1
click at [784, 267] on div "S_TWT-221-WK-006 [PERSON_NAME] детали заказа Услуга Верстка MS Office Заказ: S_…" at bounding box center [407, 197] width 757 height 395
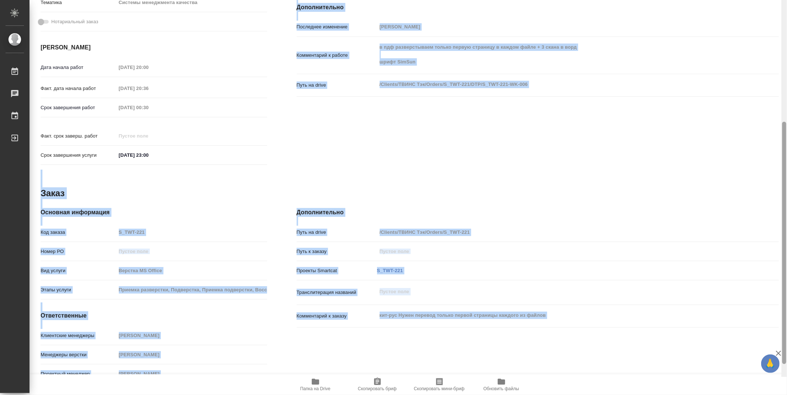
scroll to position [249, 0]
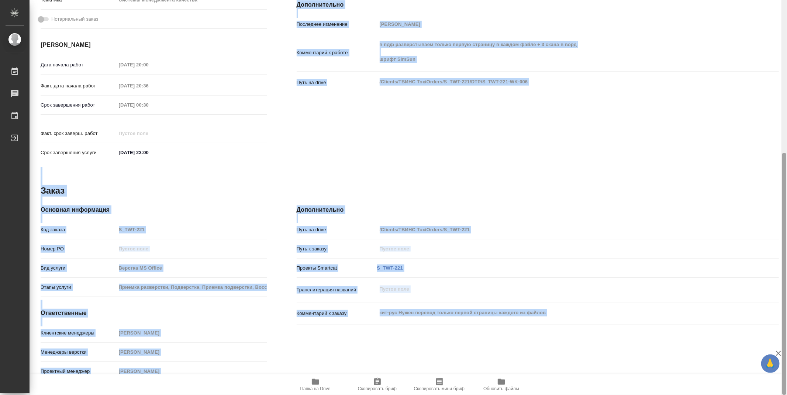
drag, startPoint x: 783, startPoint y: 229, endPoint x: 785, endPoint y: 403, distance: 174.1
click at [785, 395] on html "🙏 .cls-1 fill:#fff; AWATERA Zubakova Viktoriya Работы 0 Чаты График Выйти S_TWT…" at bounding box center [393, 197] width 787 height 395
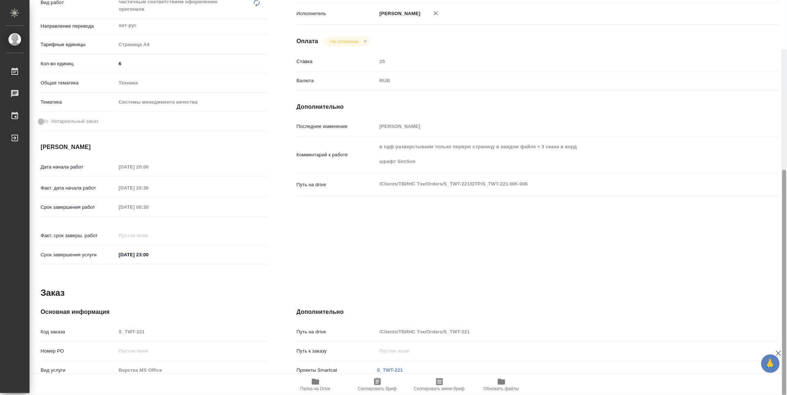
scroll to position [0, 0]
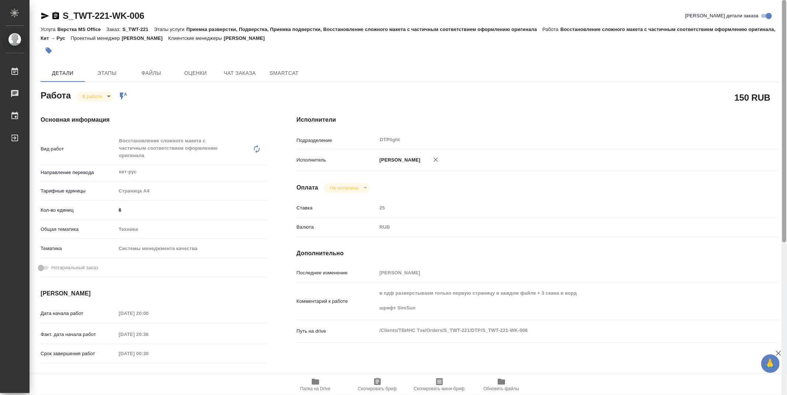
drag, startPoint x: 784, startPoint y: 335, endPoint x: 642, endPoint y: 54, distance: 314.6
click at [786, 93] on div at bounding box center [784, 121] width 4 height 242
click at [88, 95] on body "🙏 .cls-1 fill:#fff; AWATERA Zubakova Viktoriya Работы 0 Чаты График Выйти S_TWT…" at bounding box center [393, 197] width 787 height 395
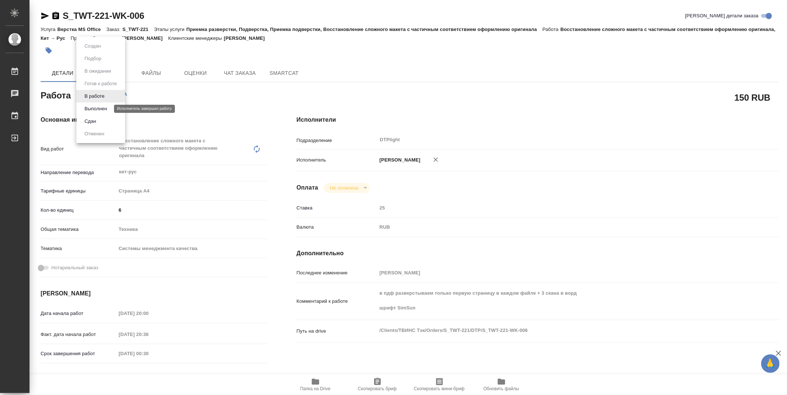
click at [91, 106] on button "Выполнен" at bounding box center [95, 109] width 27 height 8
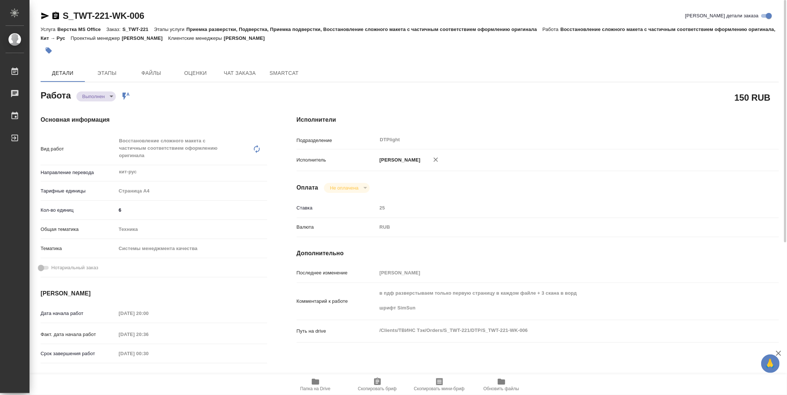
type textarea "x"
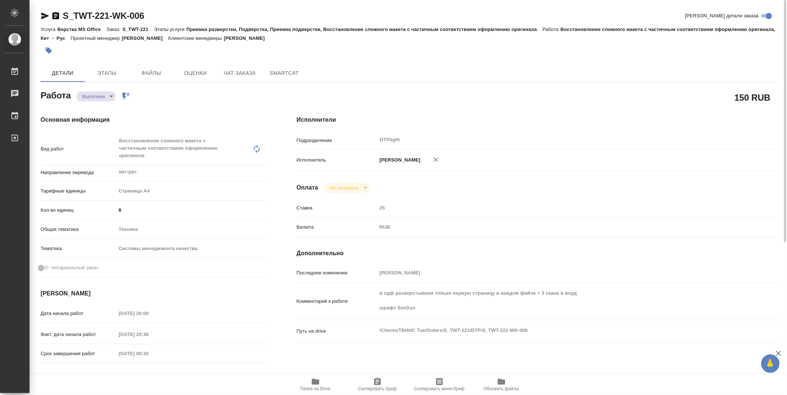
type textarea "x"
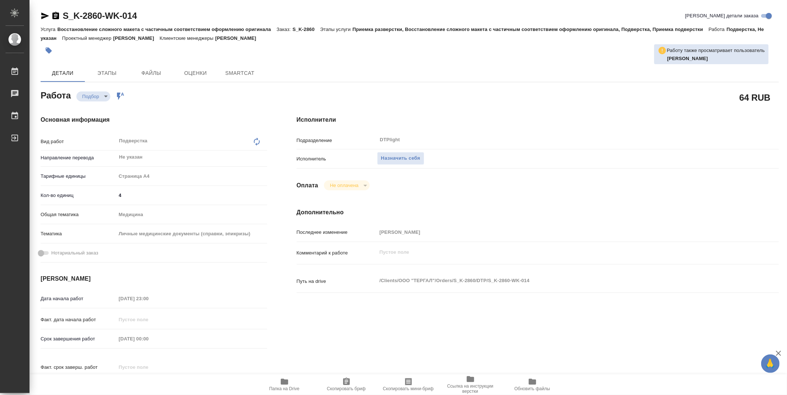
type textarea "x"
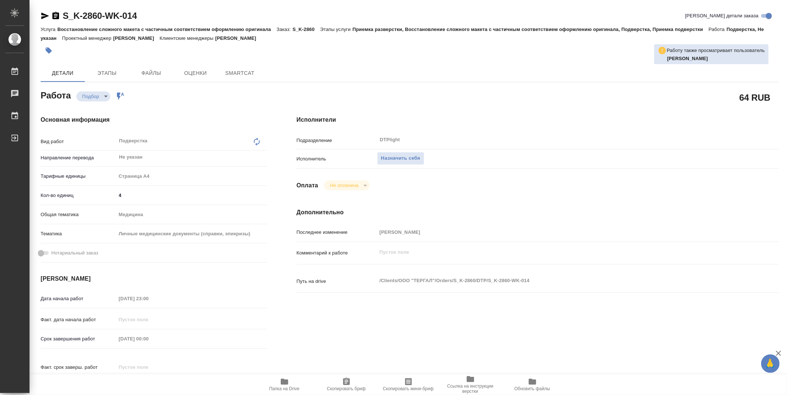
type textarea "x"
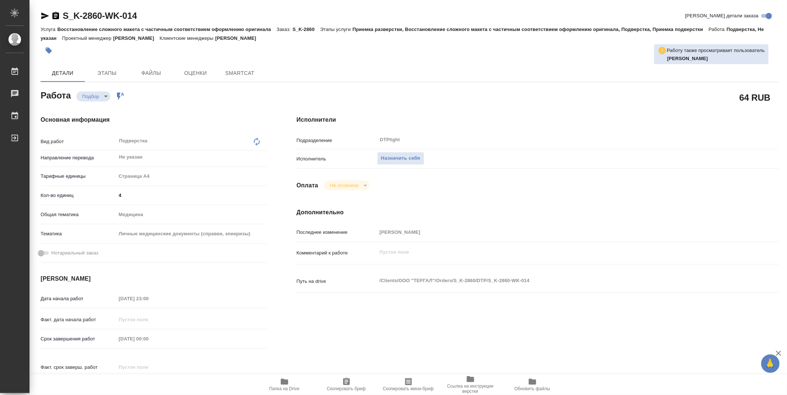
type textarea "x"
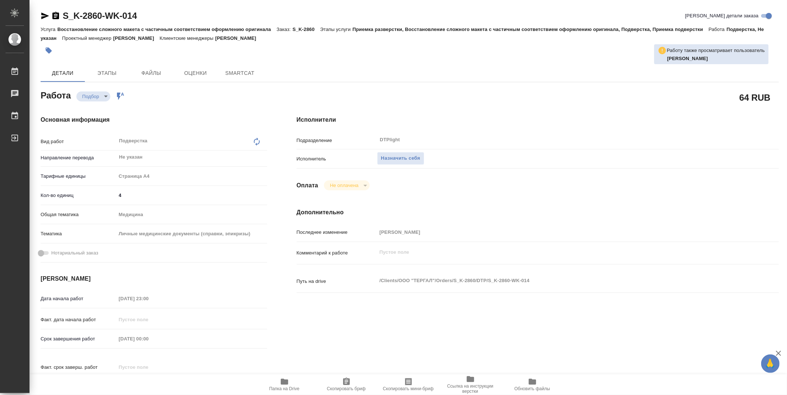
type textarea "x"
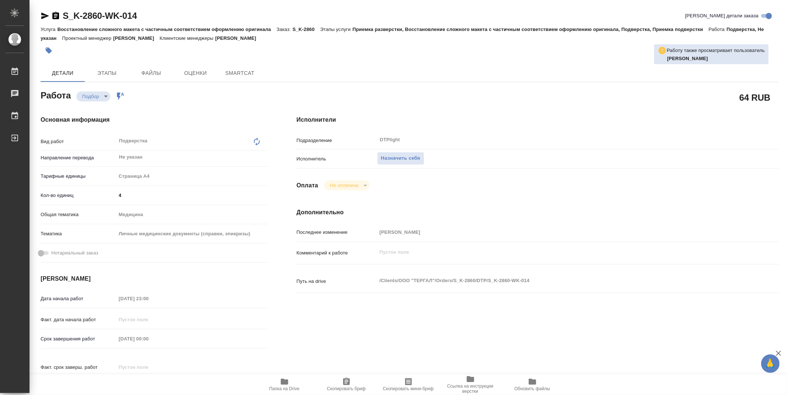
type textarea "x"
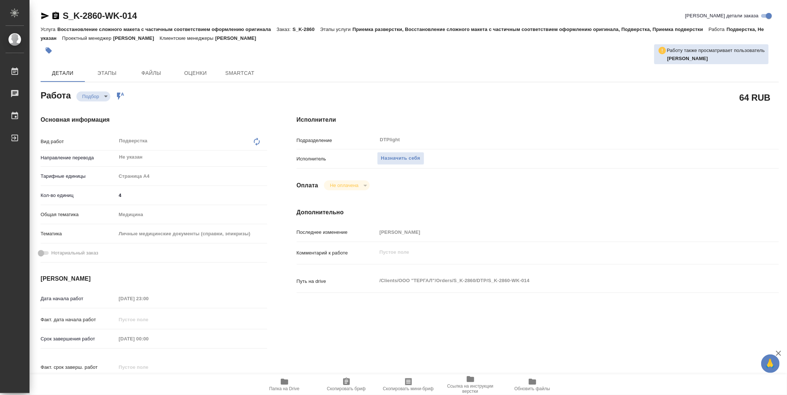
type textarea "x"
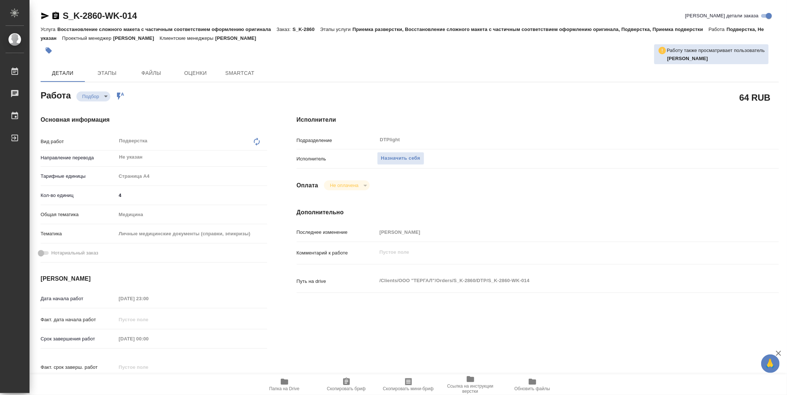
type textarea "x"
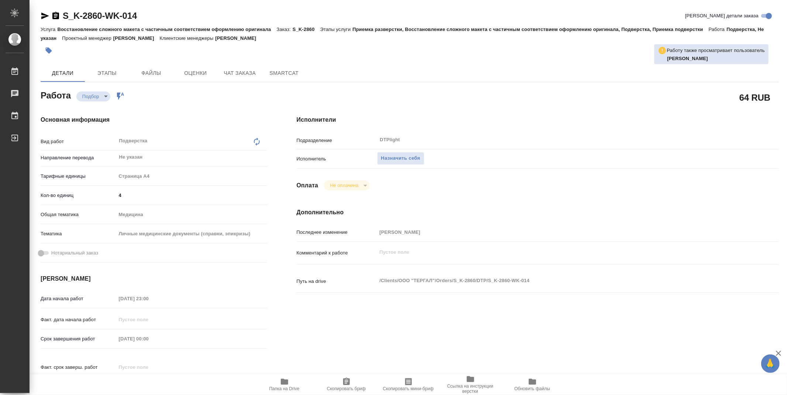
type textarea "x"
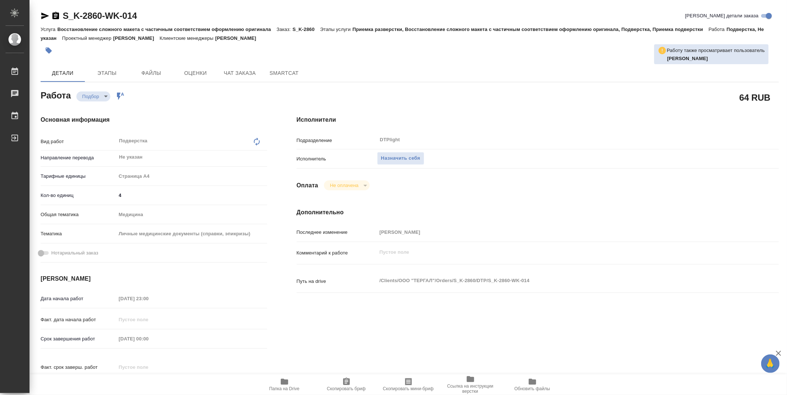
type textarea "x"
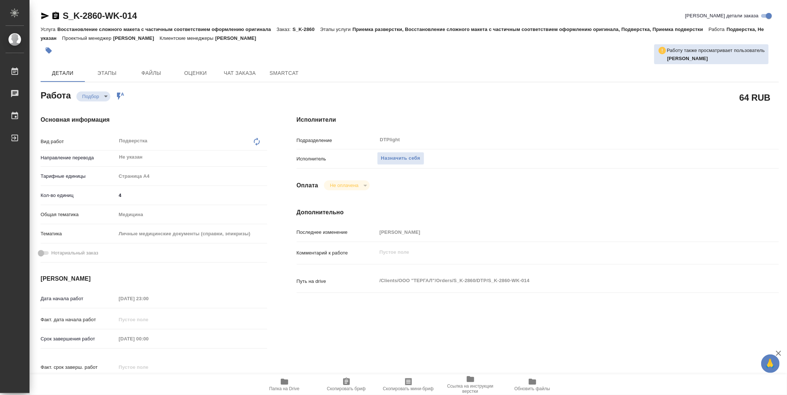
click at [288, 380] on icon "button" at bounding box center [284, 382] width 7 height 6
type textarea "x"
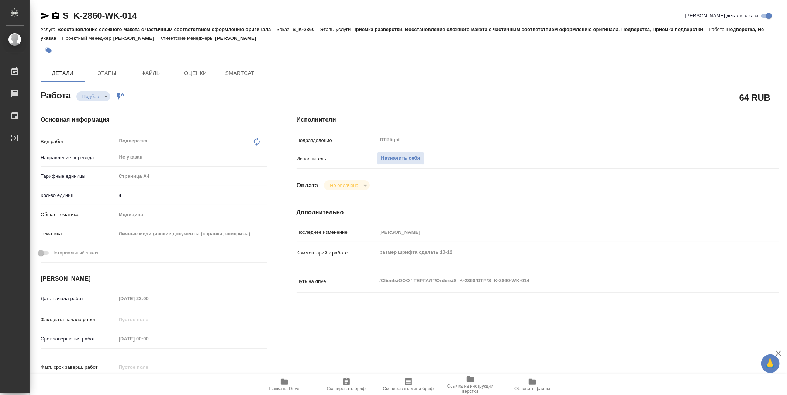
type textarea "x"
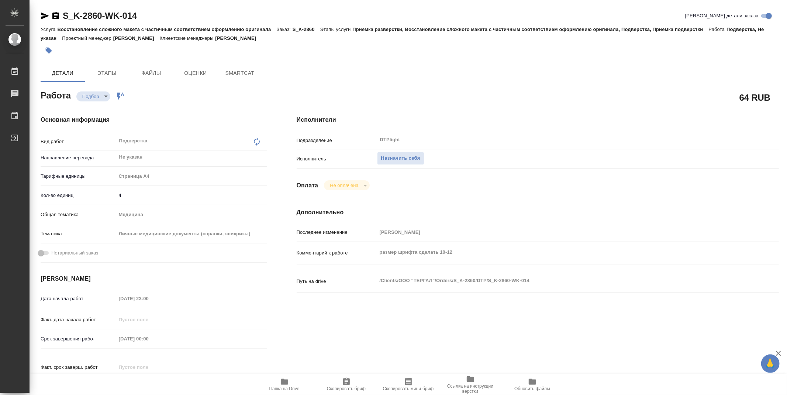
type textarea "x"
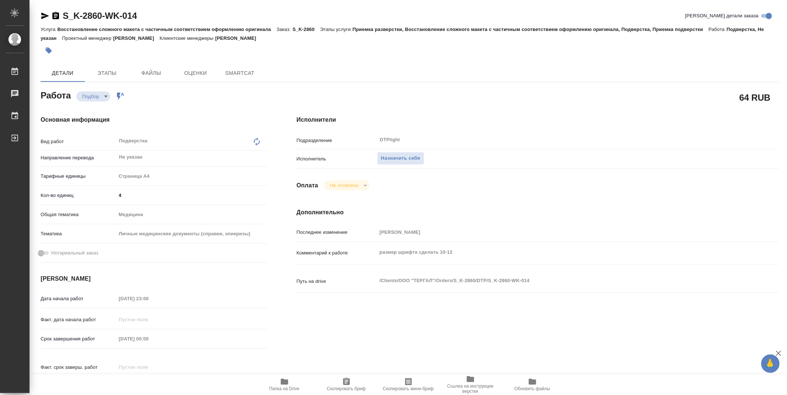
type textarea "x"
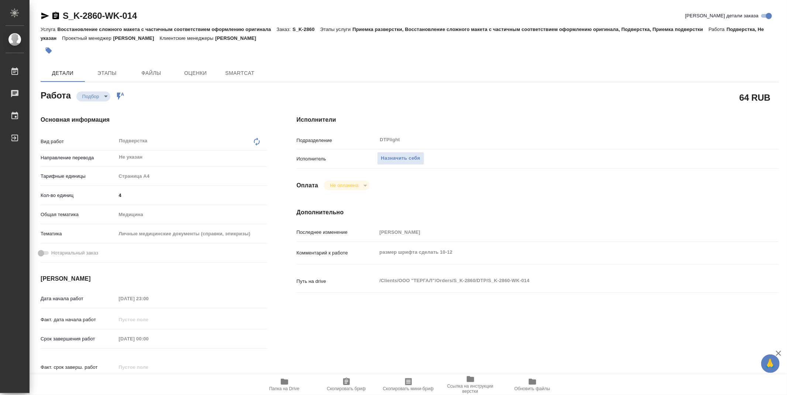
type textarea "x"
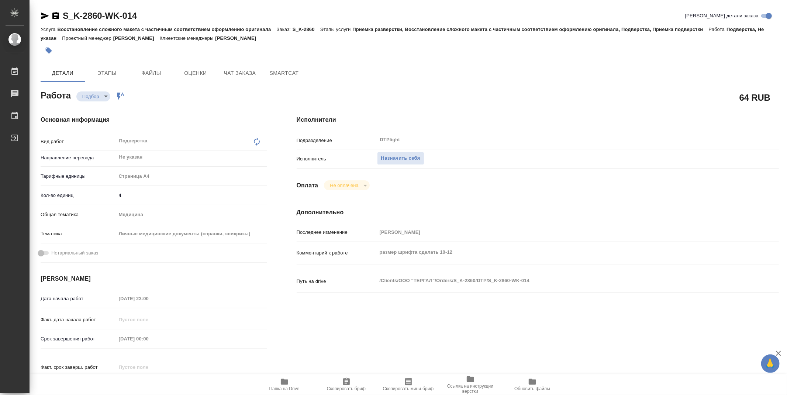
type textarea "x"
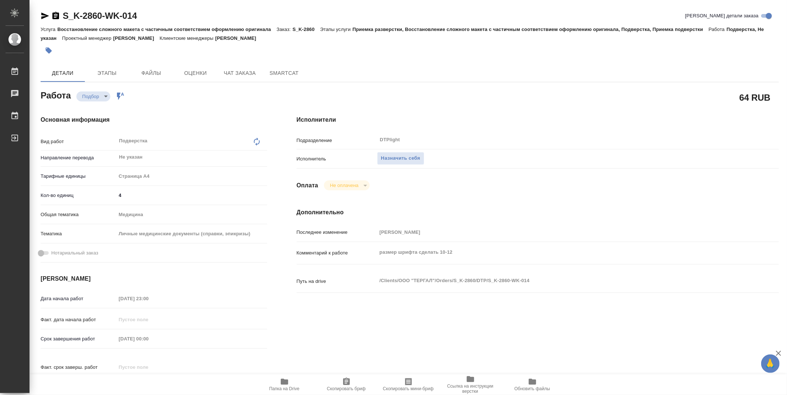
type textarea "x"
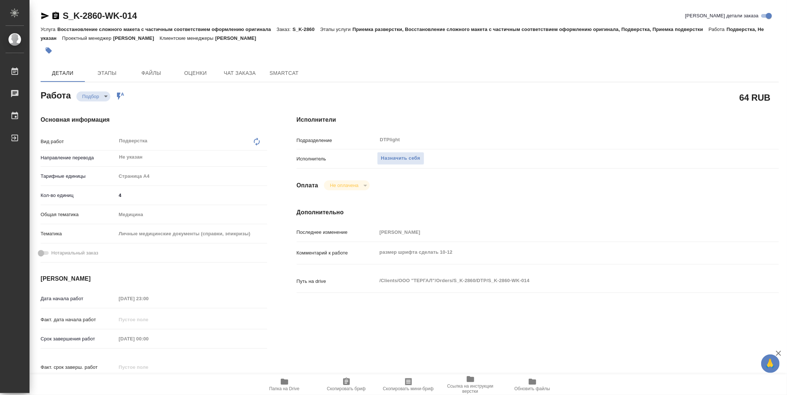
type textarea "x"
click at [281, 385] on icon "button" at bounding box center [284, 381] width 9 height 9
type textarea "x"
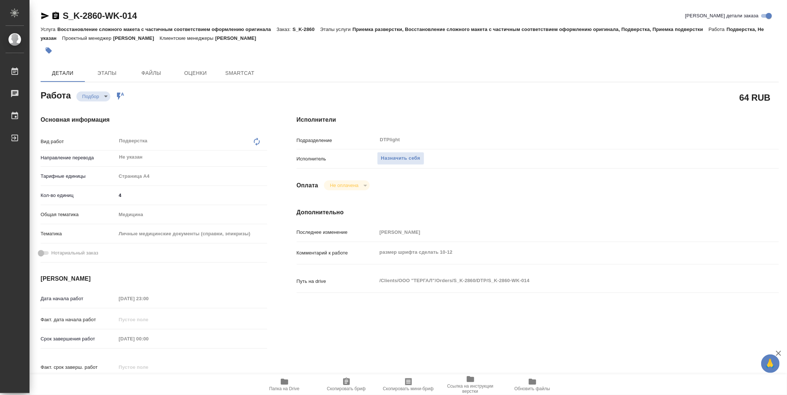
type textarea "x"
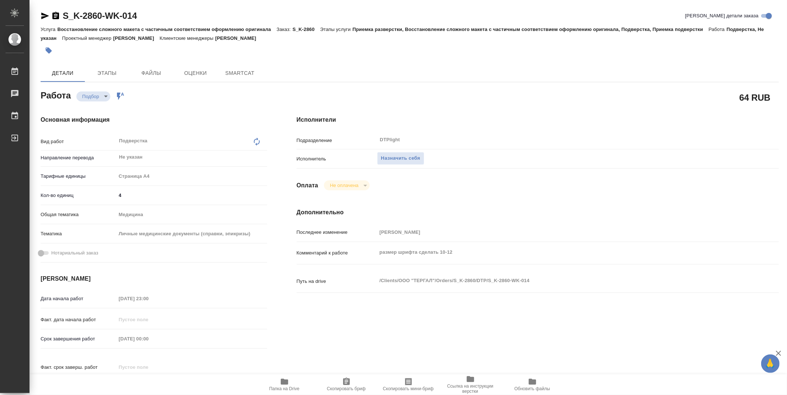
type textarea "x"
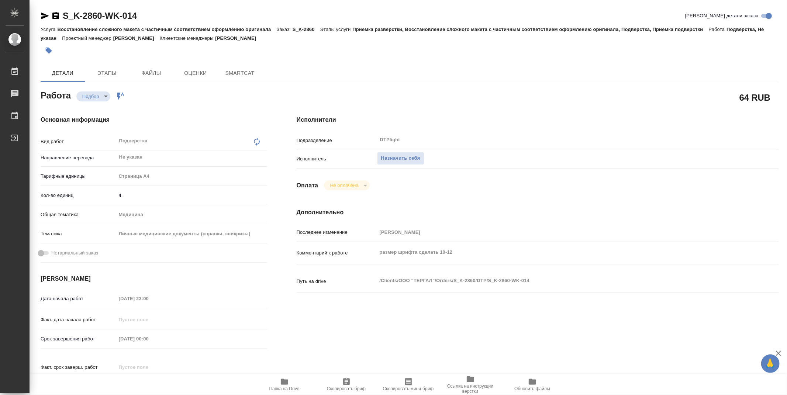
type textarea "x"
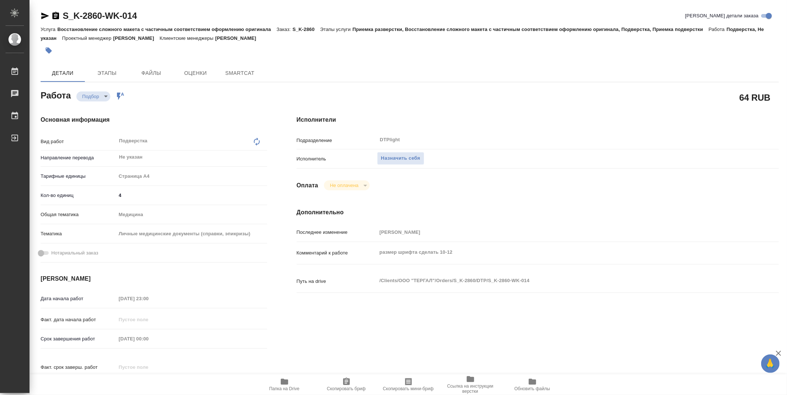
type textarea "x"
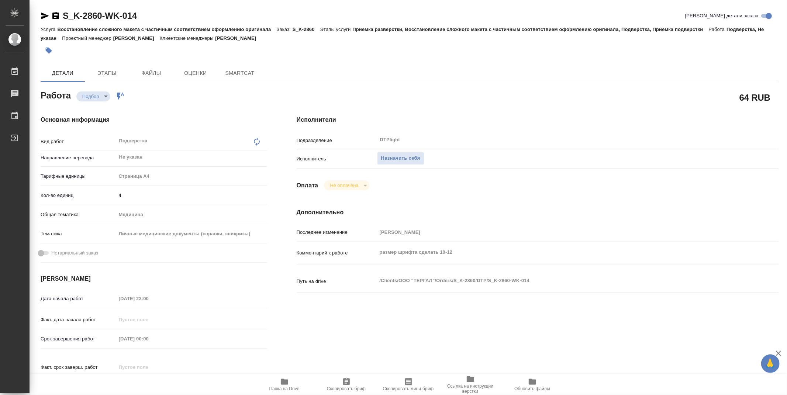
type textarea "x"
click at [289, 381] on span "Папка на Drive" at bounding box center [284, 384] width 53 height 14
type textarea "x"
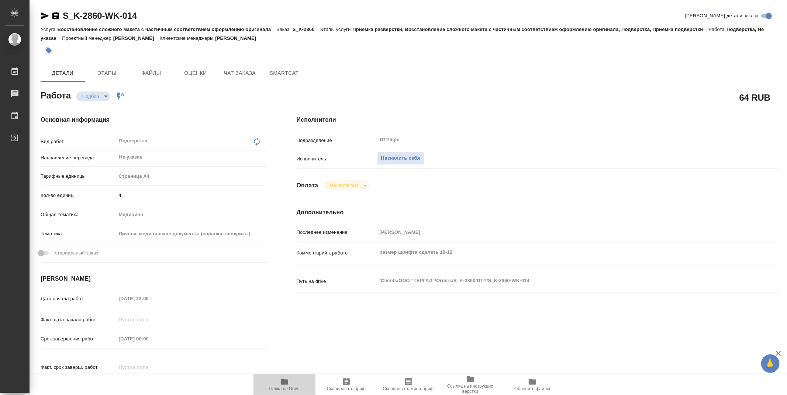
type textarea "x"
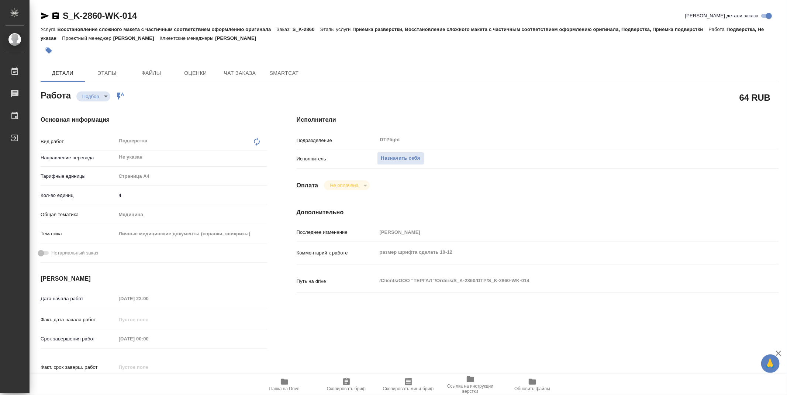
type textarea "x"
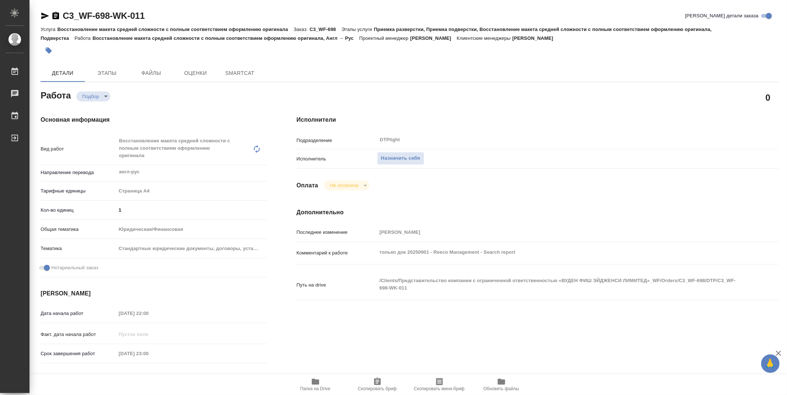
type textarea "x"
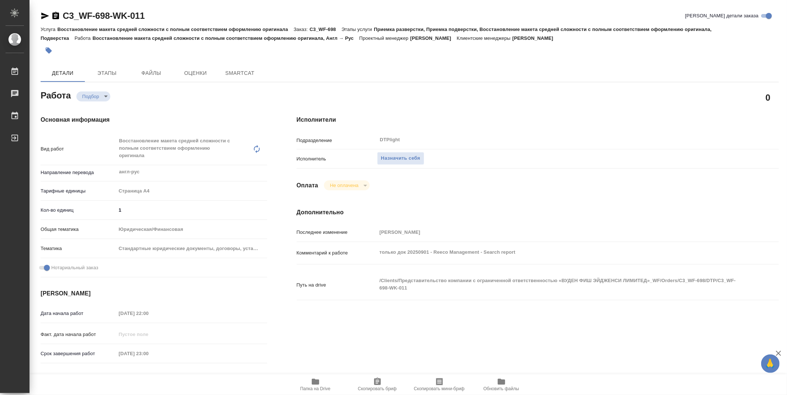
type textarea "x"
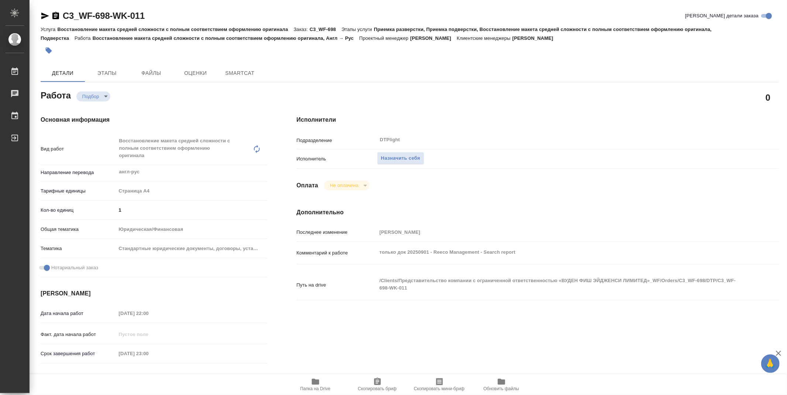
type textarea "x"
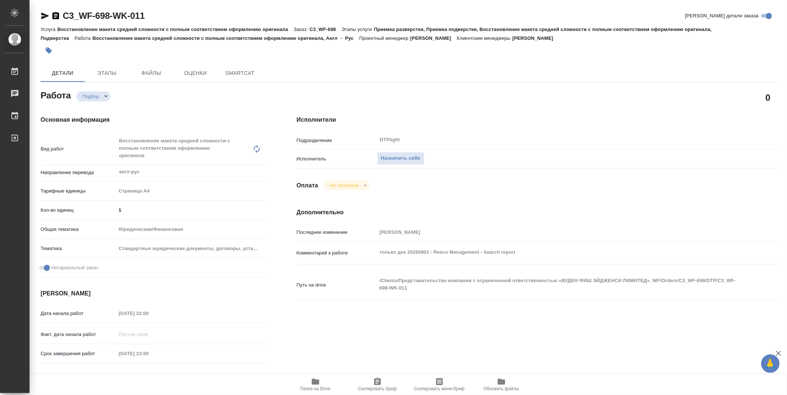
type textarea "x"
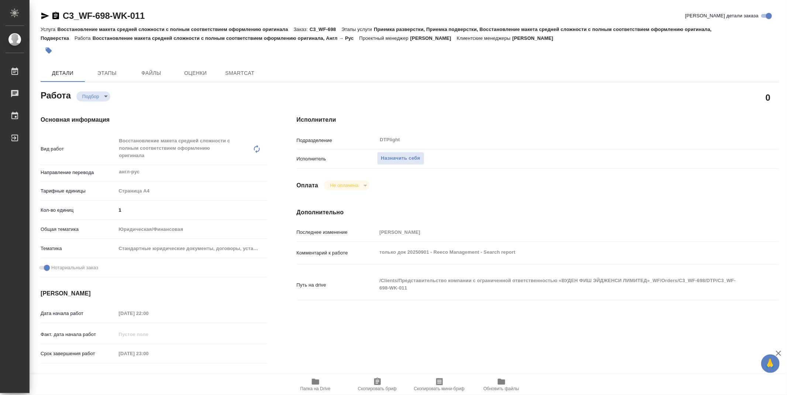
type textarea "x"
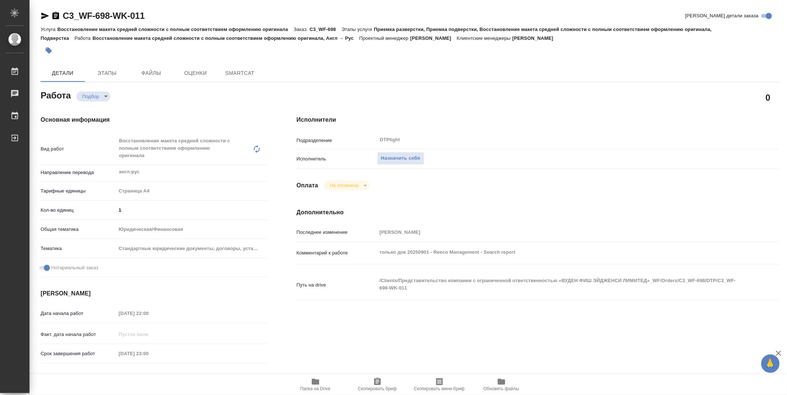
type textarea "x"
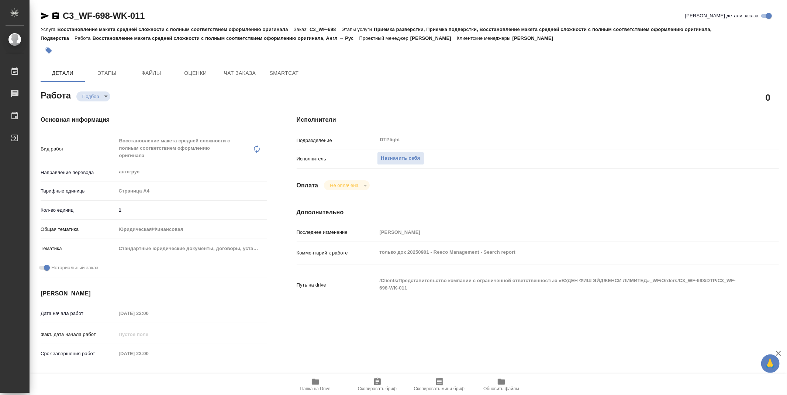
type textarea "x"
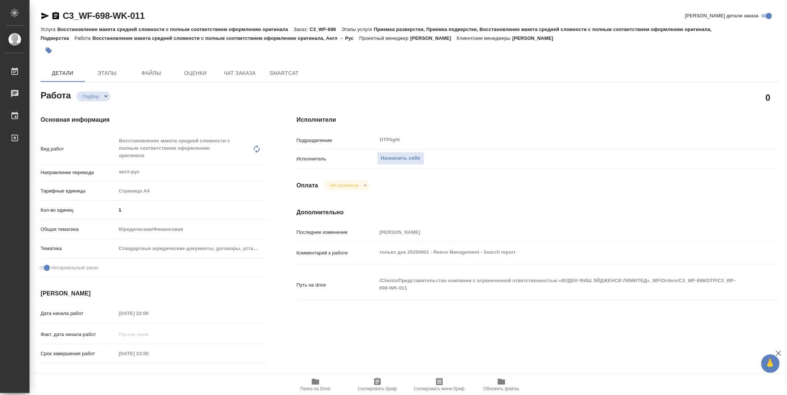
type textarea "x"
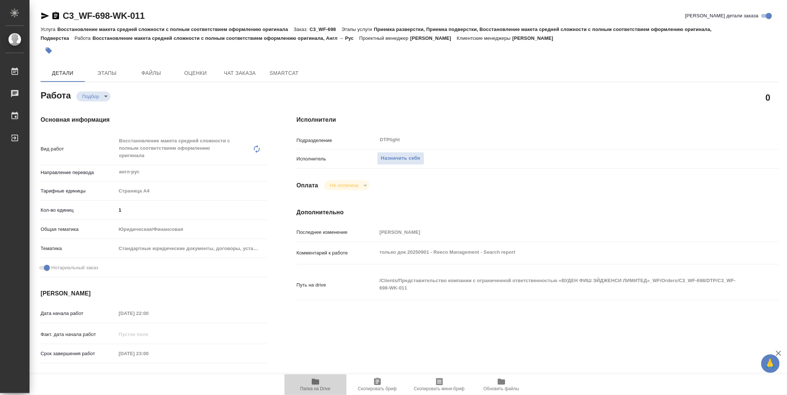
click at [316, 380] on icon "button" at bounding box center [315, 382] width 7 height 6
click at [410, 161] on span "Назначить себя" at bounding box center [400, 158] width 39 height 8
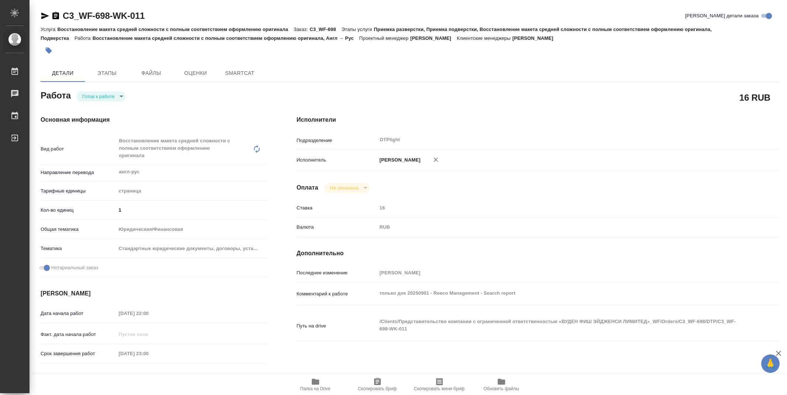
type textarea "x"
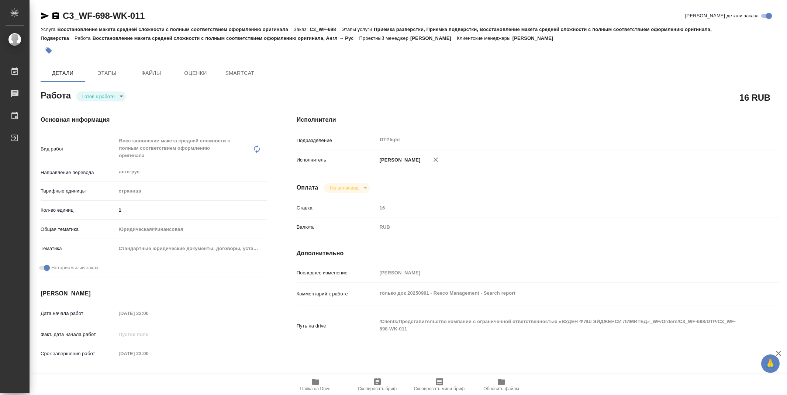
type textarea "x"
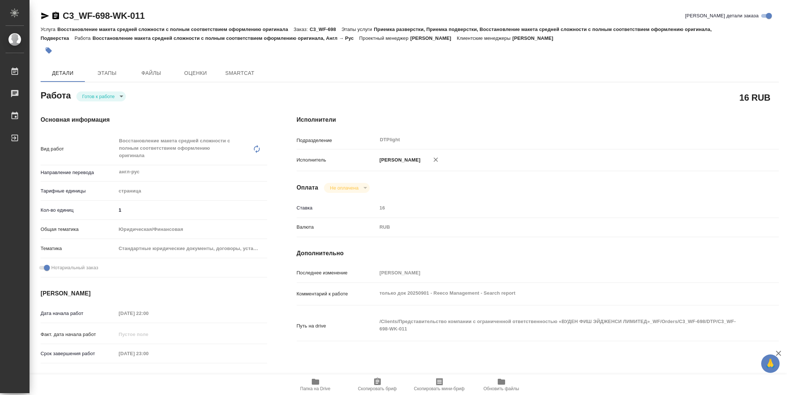
type textarea "x"
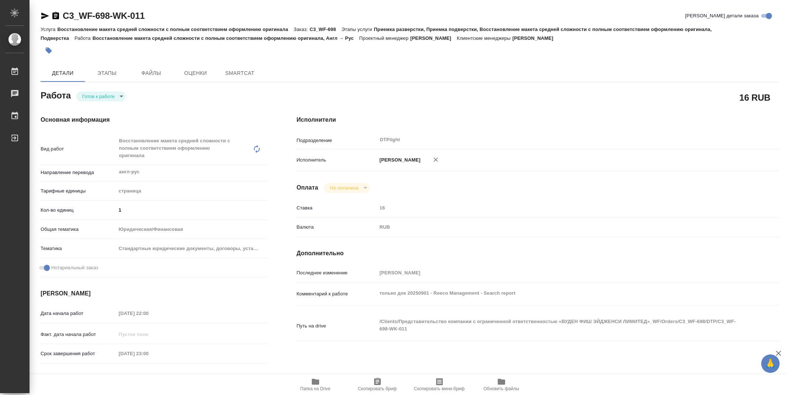
type textarea "x"
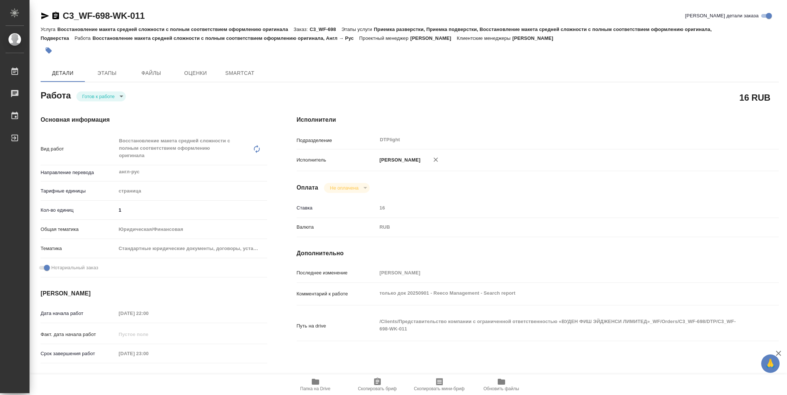
type textarea "x"
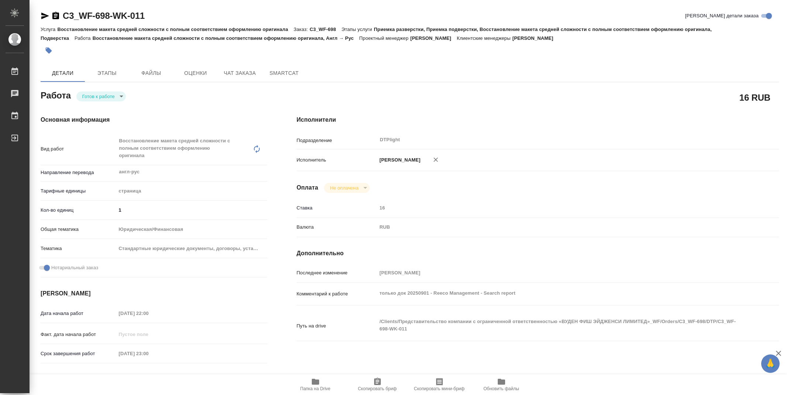
type textarea "x"
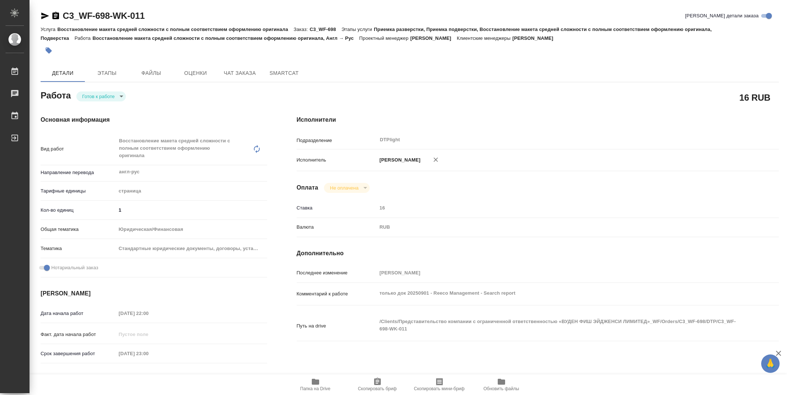
type textarea "x"
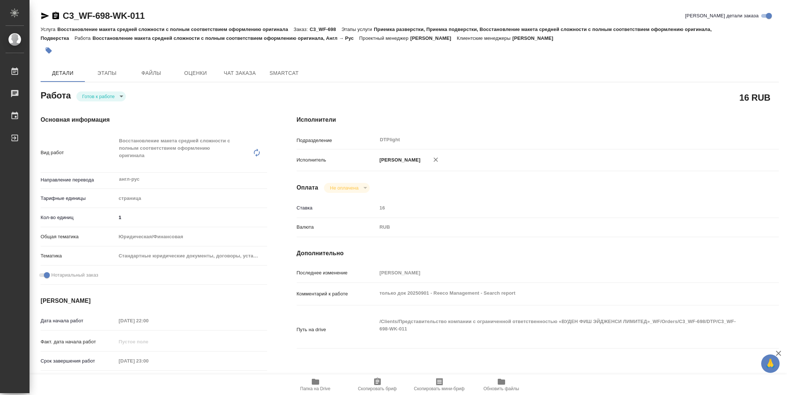
type textarea "x"
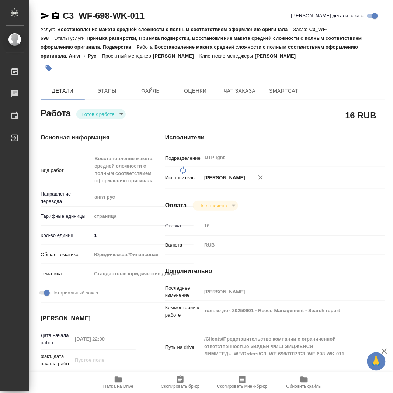
type textarea "x"
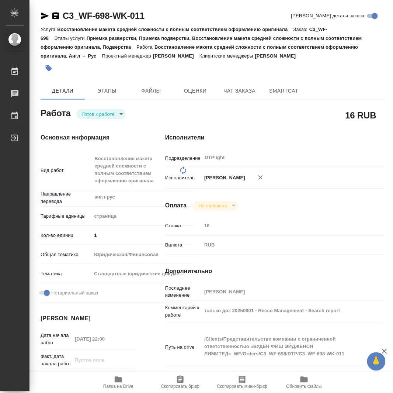
click at [115, 110] on body "🙏 .cls-1 fill:#fff; AWATERA Zubakova Viktoriya Работы 0 Чаты График Выйти C3_WF…" at bounding box center [196, 196] width 393 height 393
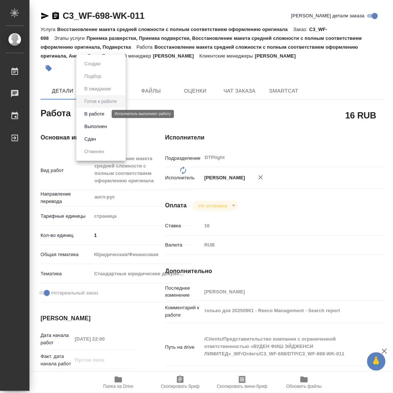
click at [106, 114] on button "В работе" at bounding box center [94, 114] width 24 height 8
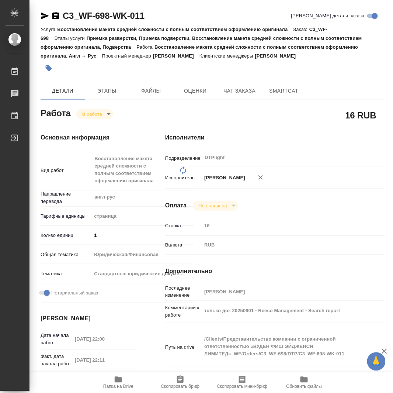
type textarea "x"
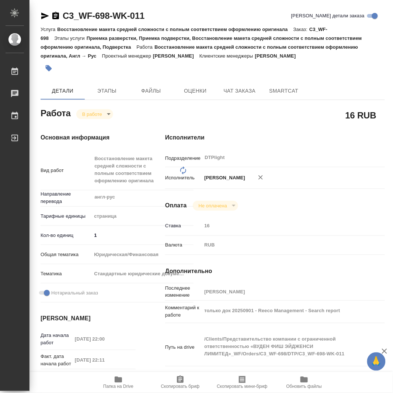
type textarea "x"
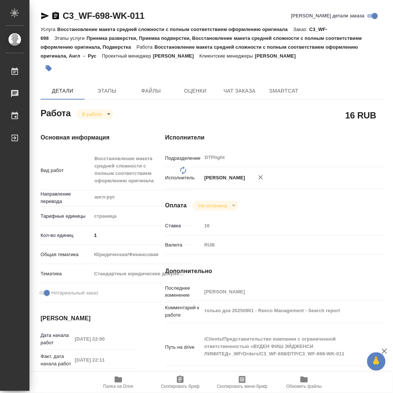
type textarea "x"
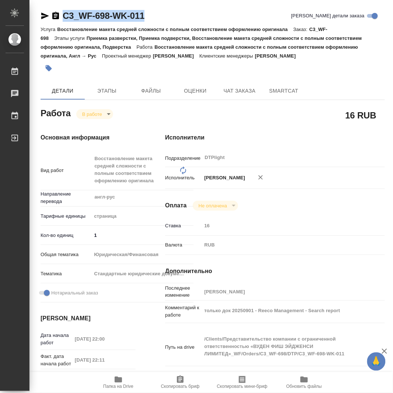
drag, startPoint x: 156, startPoint y: 14, endPoint x: 57, endPoint y: 15, distance: 98.5
click at [57, 15] on div "C3_WF-698-WK-011 Кратко детали заказа" at bounding box center [213, 16] width 344 height 12
copy link "C3_WF-698-WK-011"
type textarea "x"
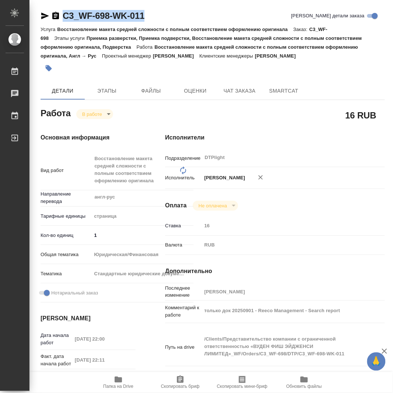
type textarea "x"
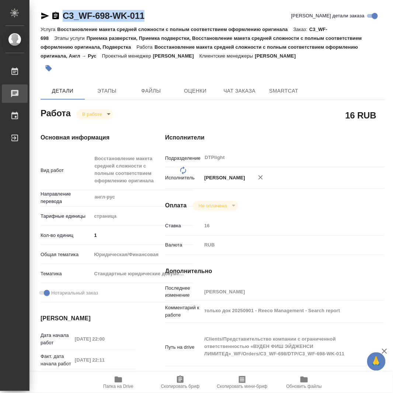
type textarea "x"
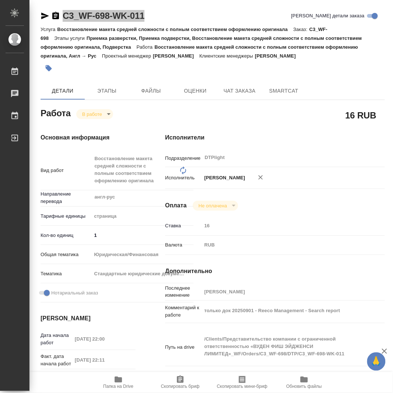
type textarea "x"
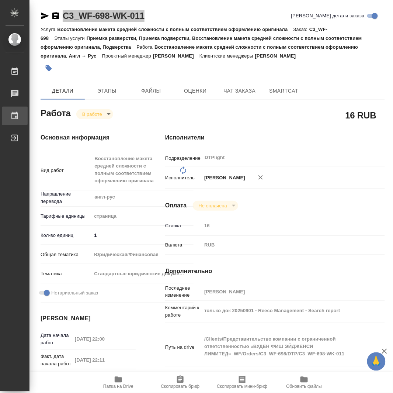
type textarea "x"
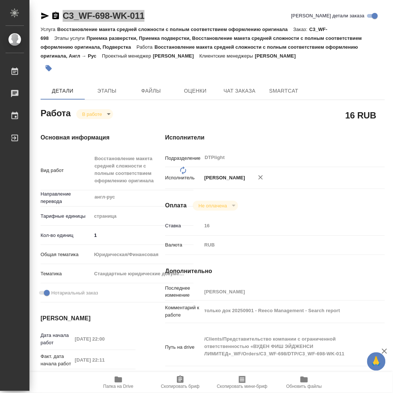
type textarea "x"
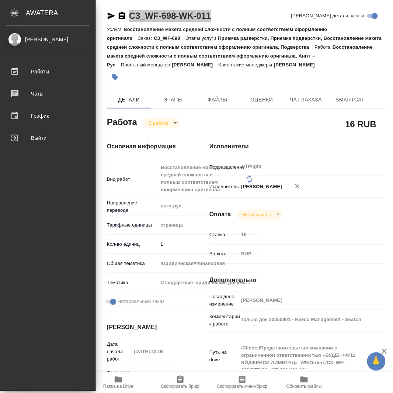
type textarea "x"
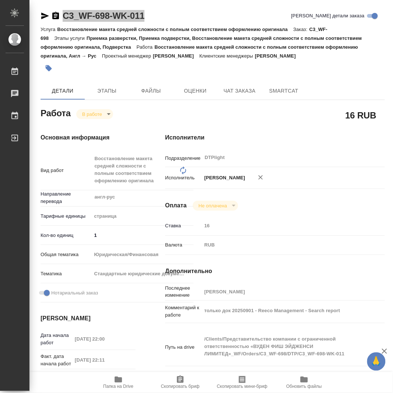
type textarea "x"
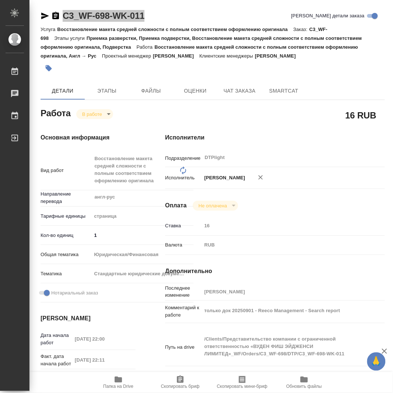
type textarea "x"
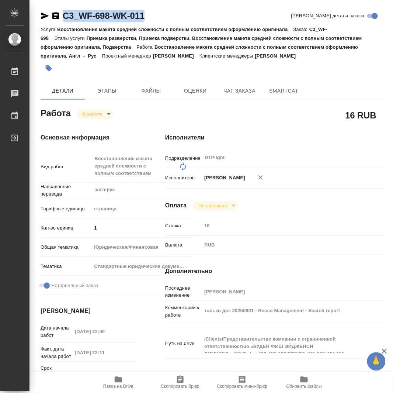
type textarea "x"
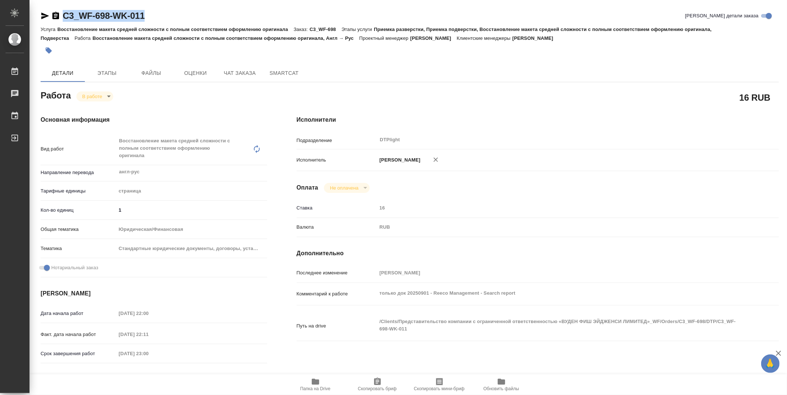
type textarea "x"
